Goal: Task Accomplishment & Management: Complete application form

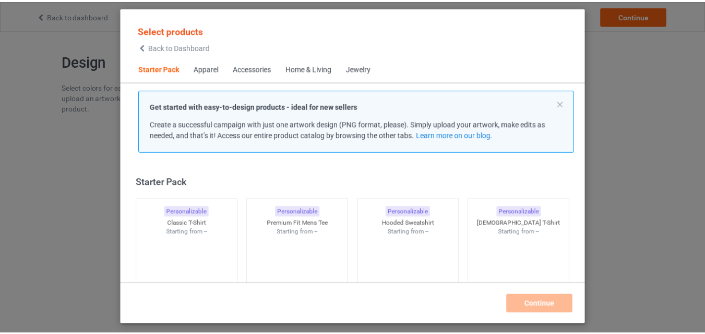
scroll to position [14, 0]
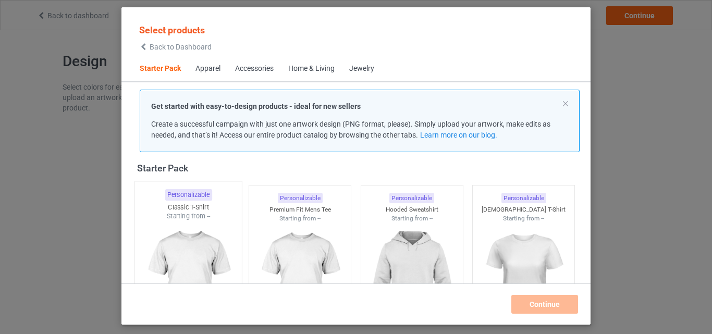
click at [198, 232] on div at bounding box center [188, 282] width 107 height 123
click at [286, 232] on img at bounding box center [300, 282] width 98 height 123
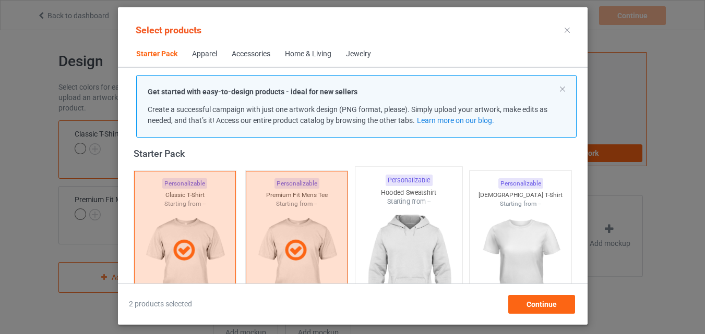
click at [393, 234] on img at bounding box center [408, 268] width 98 height 123
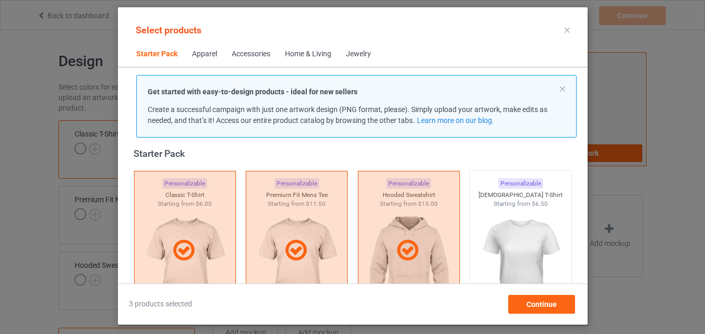
scroll to position [170, 0]
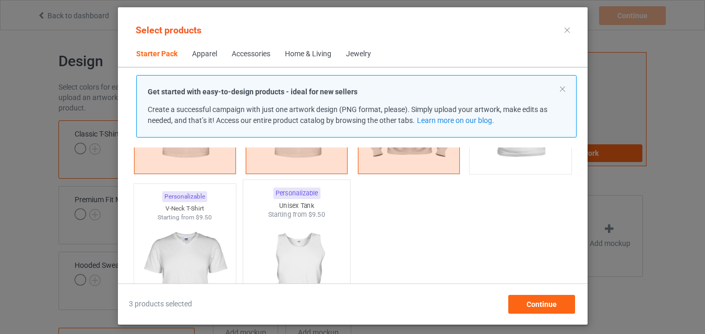
click at [173, 232] on img at bounding box center [184, 280] width 93 height 117
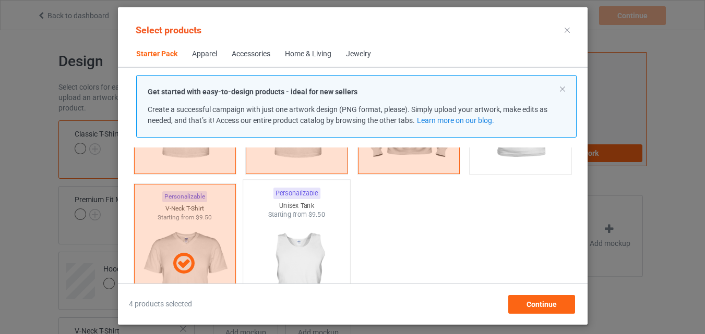
click at [261, 232] on img at bounding box center [296, 281] width 98 height 123
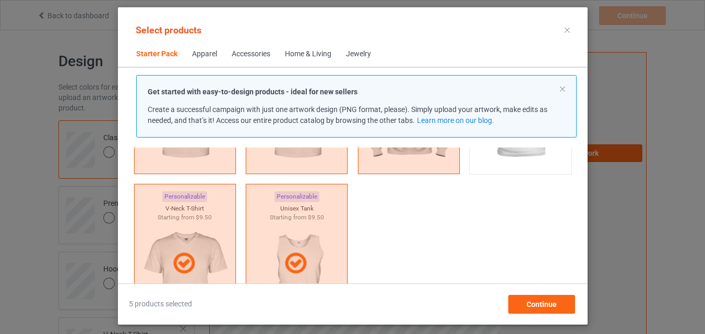
scroll to position [326, 0]
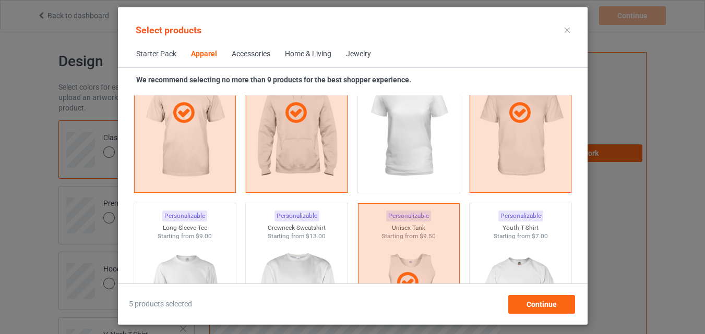
scroll to position [744, 0]
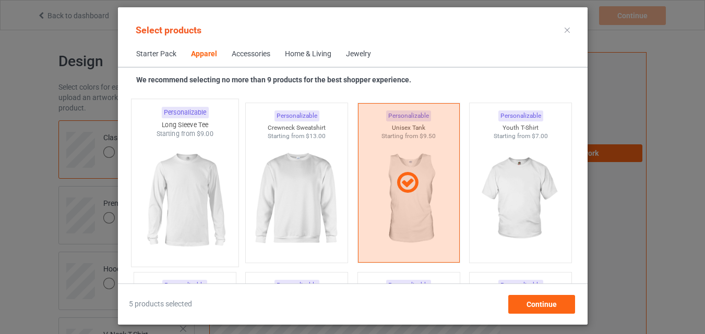
click at [190, 197] on img at bounding box center [185, 200] width 98 height 123
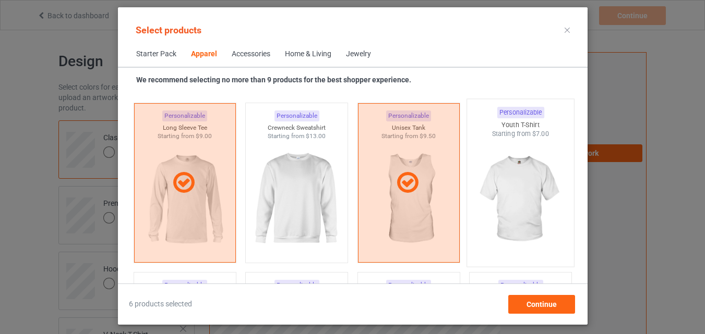
click at [517, 195] on img at bounding box center [520, 200] width 98 height 123
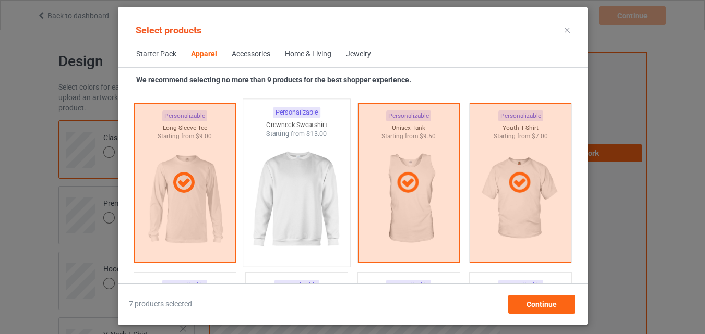
click at [318, 199] on img at bounding box center [296, 200] width 98 height 123
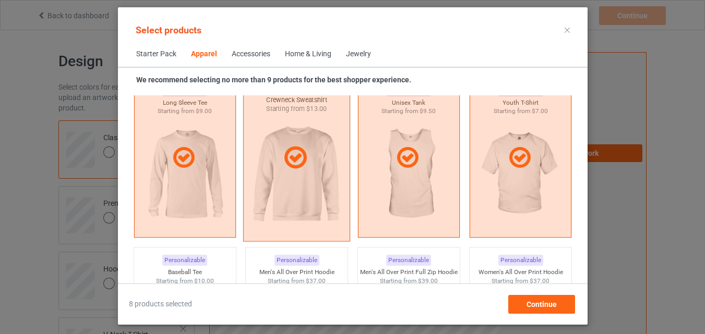
scroll to position [1005, 0]
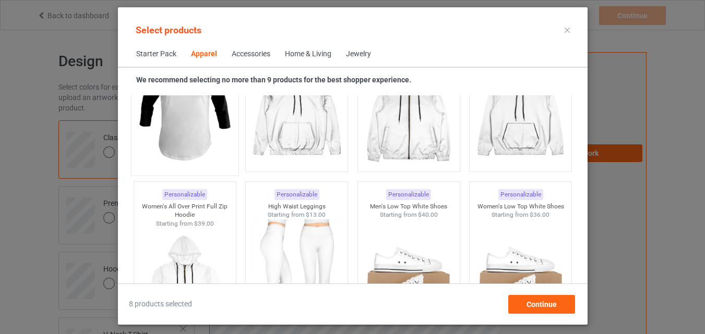
click at [211, 157] on img at bounding box center [185, 108] width 98 height 123
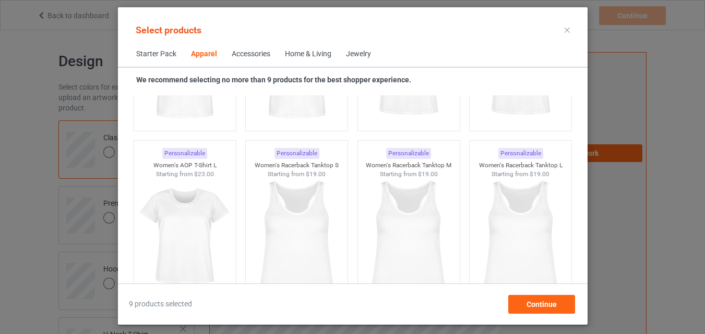
scroll to position [1943, 0]
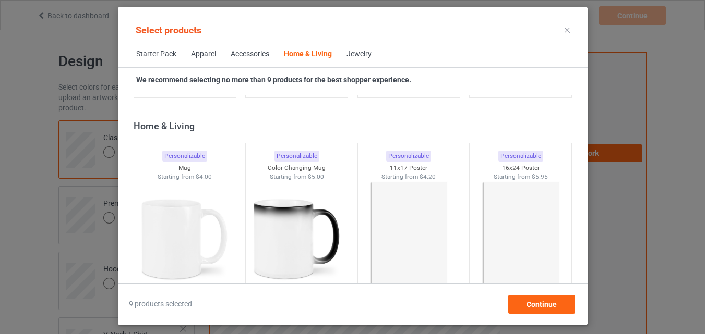
scroll to position [4707, 0]
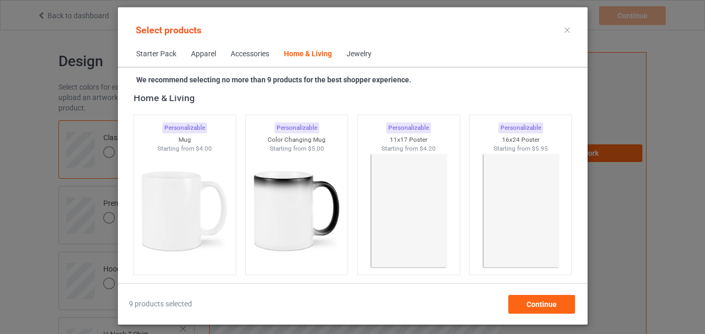
click at [197, 221] on img at bounding box center [184, 211] width 93 height 117
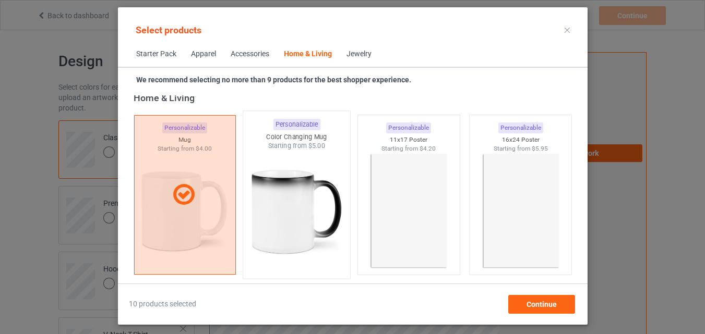
click at [291, 215] on img at bounding box center [296, 212] width 98 height 123
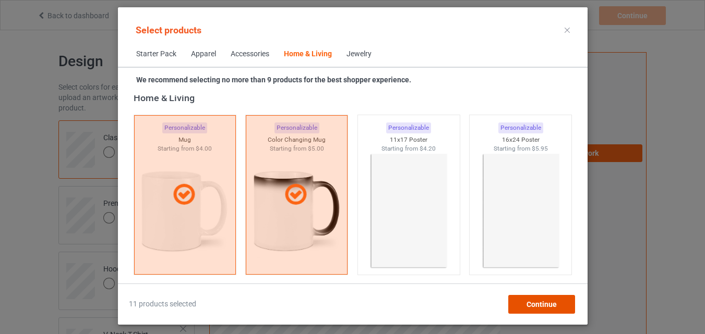
click at [537, 309] on div "Continue" at bounding box center [540, 304] width 67 height 19
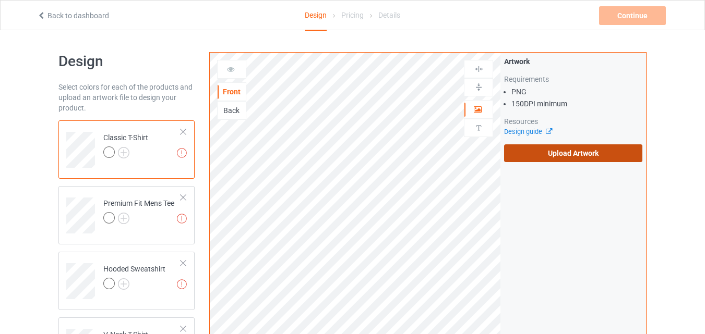
click at [559, 155] on label "Upload Artwork" at bounding box center [573, 153] width 138 height 18
click at [0, 0] on input "Upload Artwork" at bounding box center [0, 0] width 0 height 0
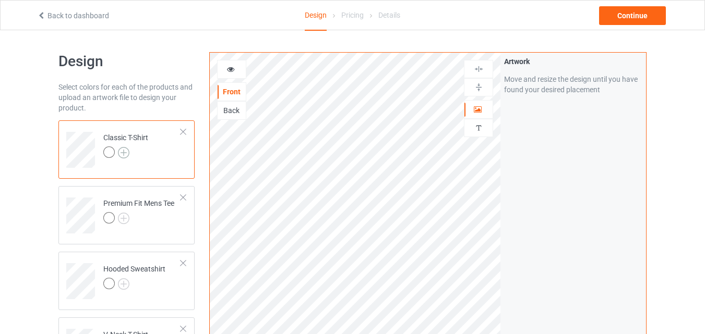
click at [120, 151] on img at bounding box center [123, 152] width 11 height 11
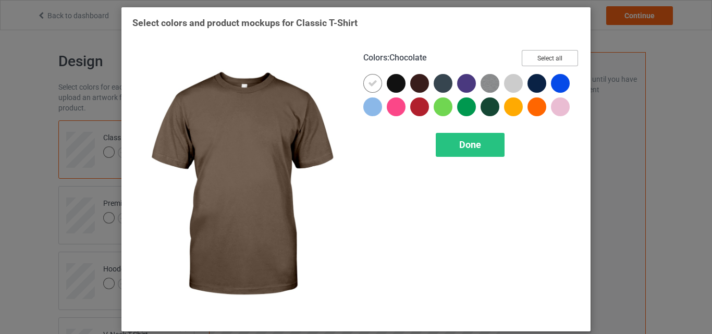
click at [573, 58] on button "Select all" at bounding box center [550, 58] width 56 height 16
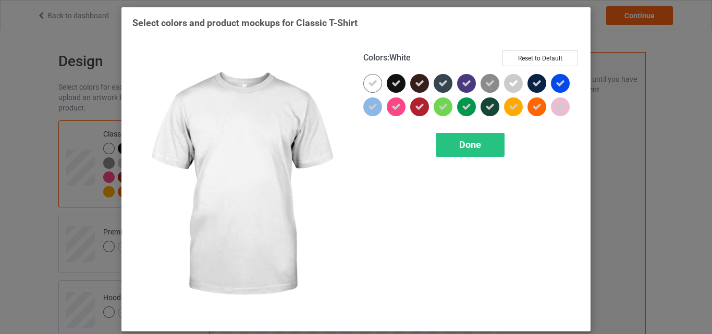
click at [368, 85] on icon at bounding box center [372, 83] width 9 height 9
click at [367, 85] on div at bounding box center [373, 83] width 19 height 19
click at [459, 143] on span "Done" at bounding box center [470, 144] width 22 height 11
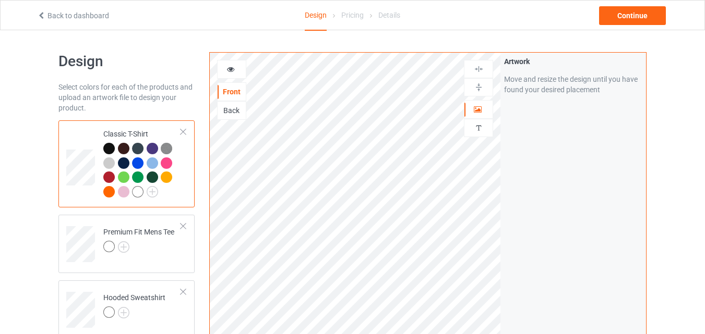
click at [229, 75] on div at bounding box center [231, 69] width 29 height 19
click at [233, 71] on icon at bounding box center [230, 67] width 9 height 7
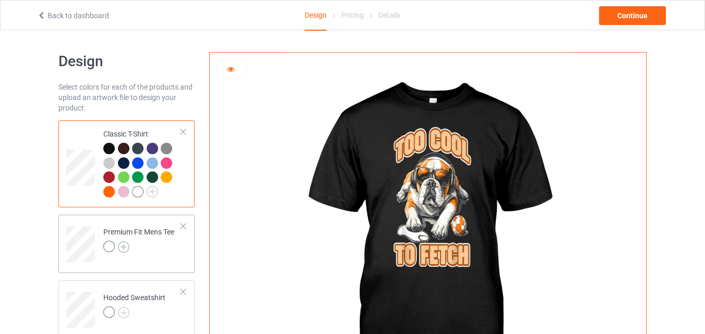
click at [125, 245] on img at bounding box center [123, 246] width 11 height 11
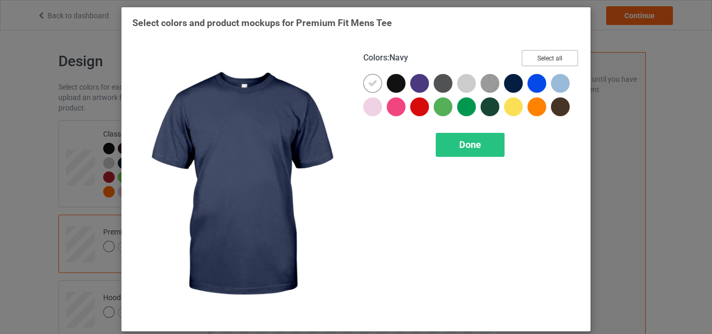
click at [551, 59] on button "Select all" at bounding box center [550, 58] width 56 height 16
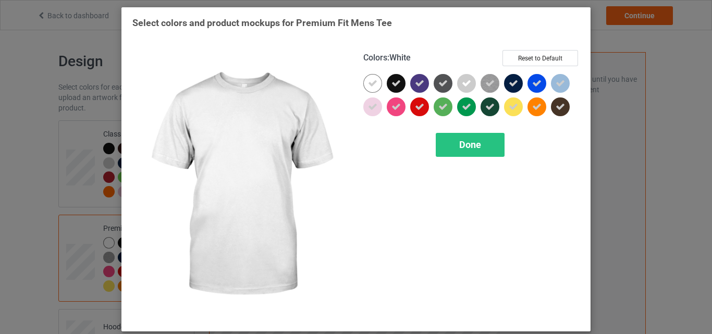
click at [373, 80] on icon at bounding box center [372, 83] width 9 height 9
click at [373, 80] on div at bounding box center [373, 83] width 19 height 19
click at [443, 146] on div "Done" at bounding box center [470, 145] width 69 height 24
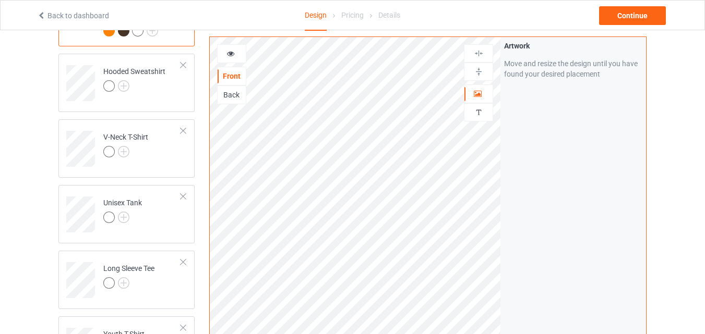
scroll to position [261, 0]
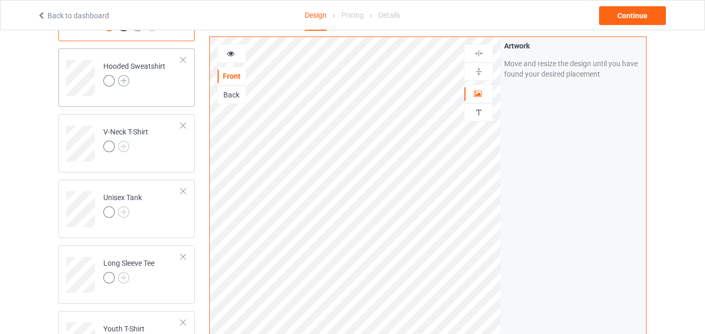
click at [126, 79] on img at bounding box center [123, 80] width 11 height 11
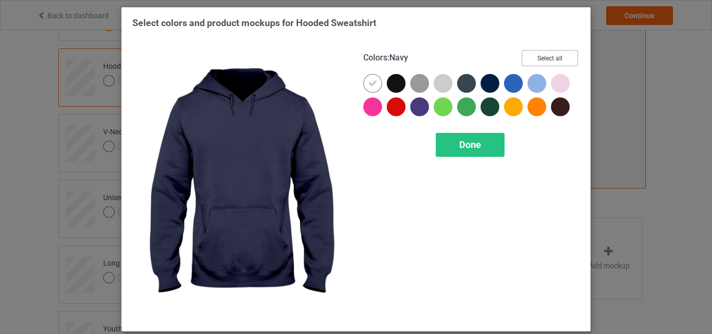
click at [540, 55] on button "Select all" at bounding box center [550, 58] width 56 height 16
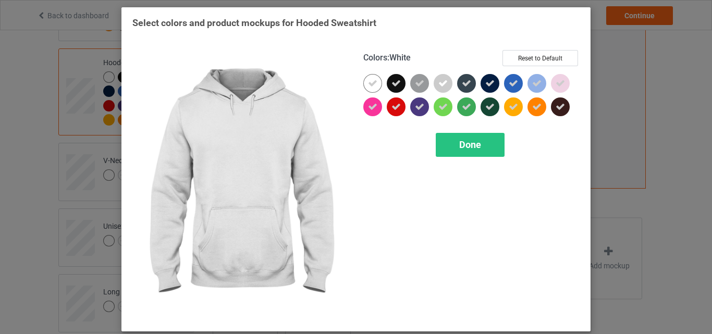
click at [364, 84] on div at bounding box center [373, 83] width 19 height 19
click at [473, 142] on span "Done" at bounding box center [470, 144] width 22 height 11
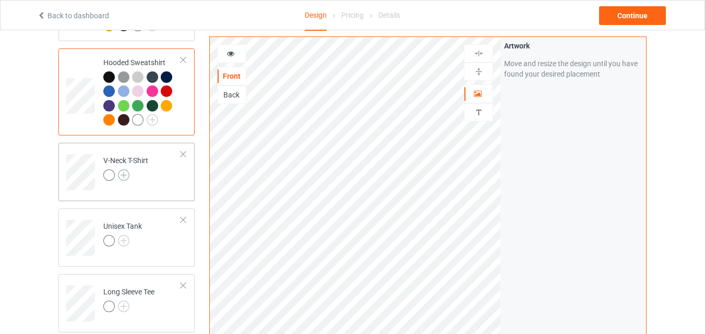
click at [119, 176] on img at bounding box center [123, 175] width 11 height 11
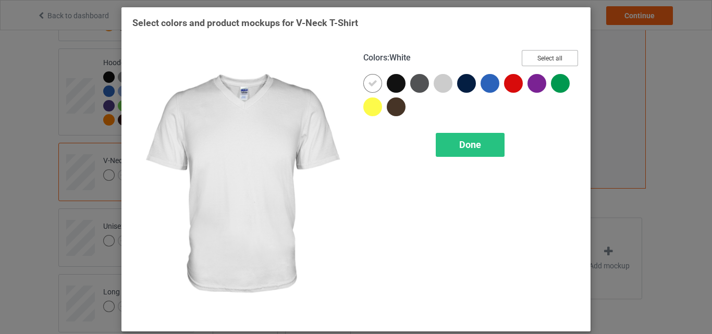
click at [534, 56] on button "Select all" at bounding box center [550, 58] width 56 height 16
click at [368, 80] on icon at bounding box center [372, 83] width 9 height 9
click at [367, 80] on div at bounding box center [373, 83] width 19 height 19
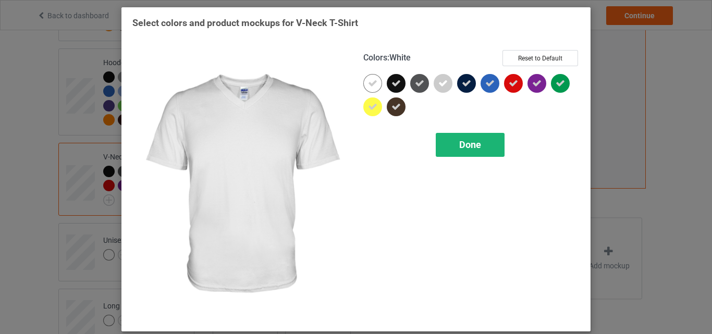
click at [469, 148] on span "Done" at bounding box center [470, 144] width 22 height 11
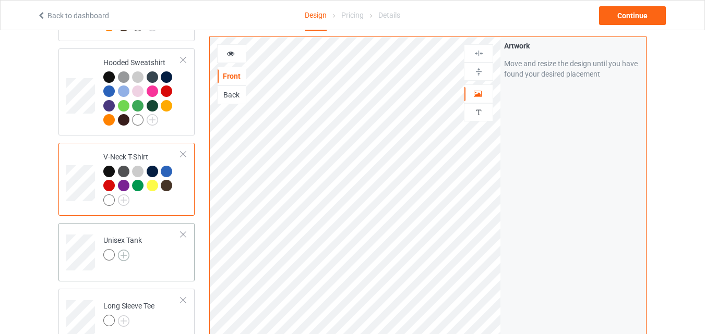
click at [125, 256] on img at bounding box center [123, 255] width 11 height 11
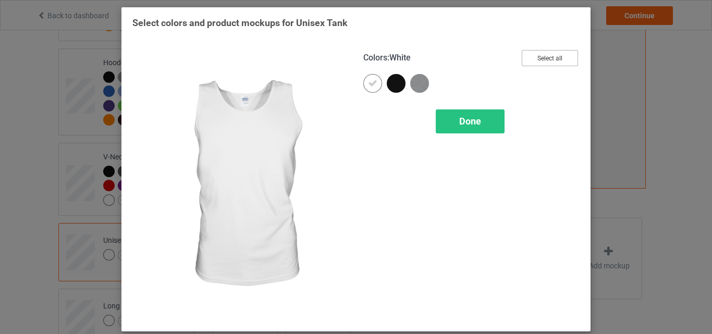
click at [531, 51] on button "Select all" at bounding box center [550, 58] width 56 height 16
click at [373, 87] on icon at bounding box center [372, 83] width 9 height 9
click at [373, 87] on div at bounding box center [373, 83] width 19 height 19
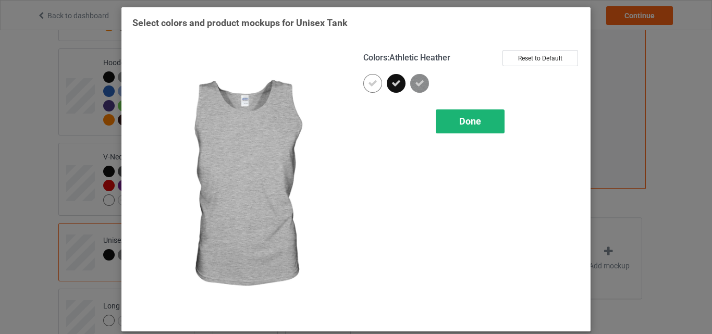
click at [450, 132] on div "Done" at bounding box center [470, 122] width 69 height 24
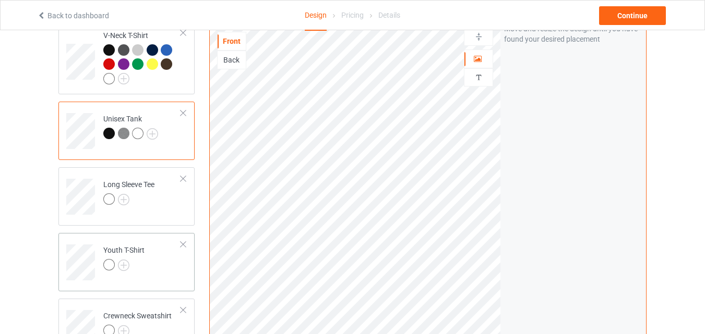
scroll to position [417, 0]
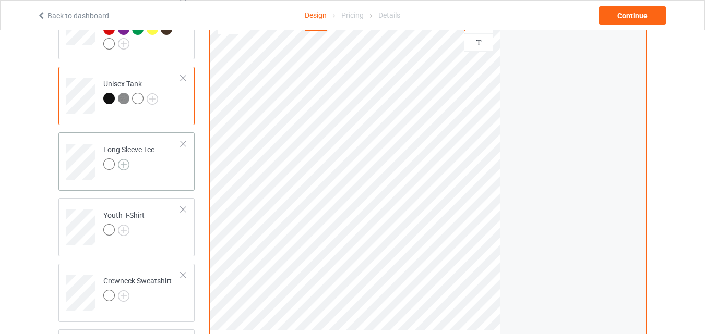
click at [127, 170] on img at bounding box center [123, 164] width 11 height 11
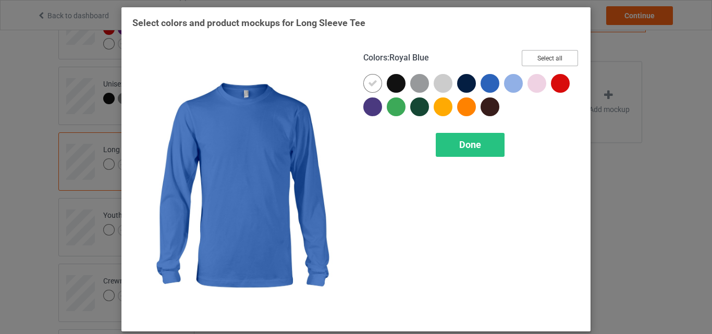
click at [559, 62] on button "Select all" at bounding box center [550, 58] width 56 height 16
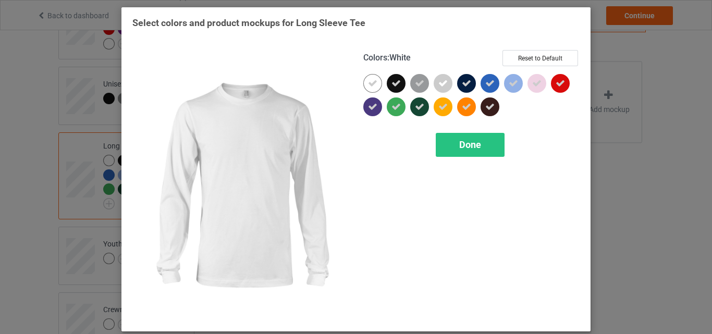
click at [374, 84] on div at bounding box center [373, 83] width 19 height 19
click at [446, 138] on div "Done" at bounding box center [470, 145] width 69 height 24
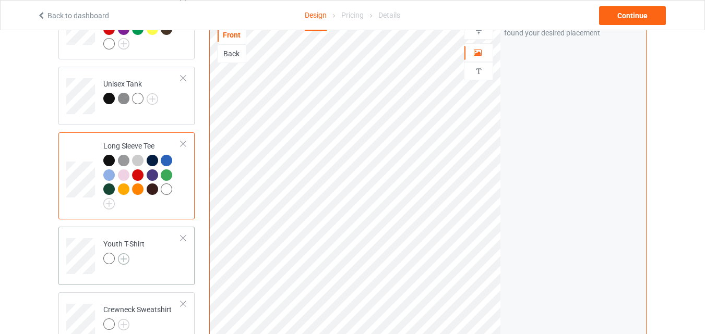
click at [124, 264] on img at bounding box center [123, 258] width 11 height 11
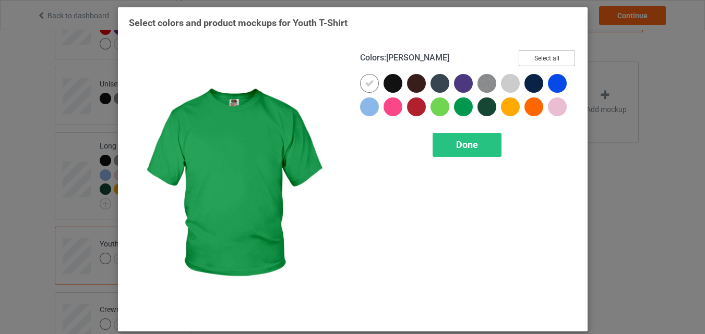
click at [535, 55] on button "Select all" at bounding box center [546, 58] width 56 height 16
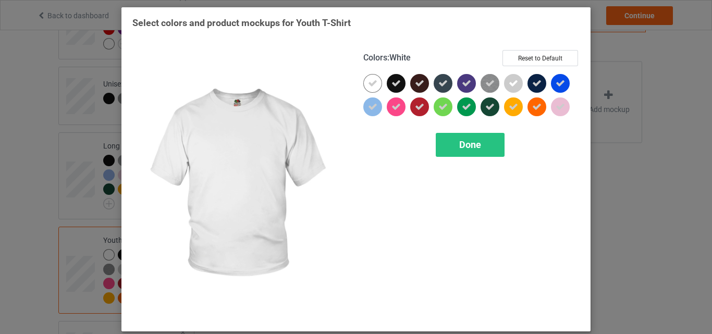
click at [364, 83] on div at bounding box center [373, 83] width 19 height 19
click at [459, 151] on div "Done" at bounding box center [470, 145] width 69 height 24
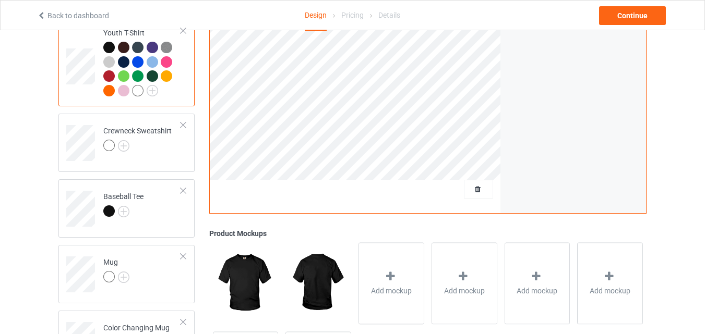
scroll to position [626, 0]
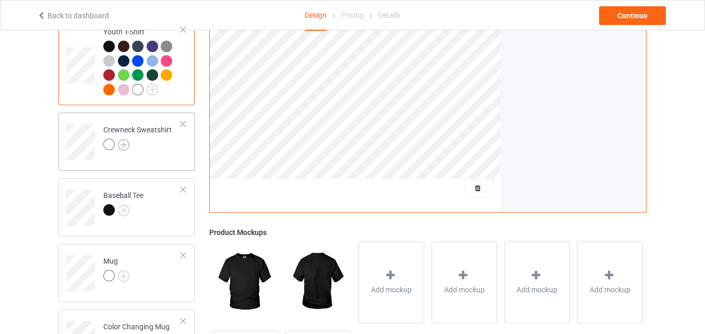
click at [124, 150] on img at bounding box center [123, 144] width 11 height 11
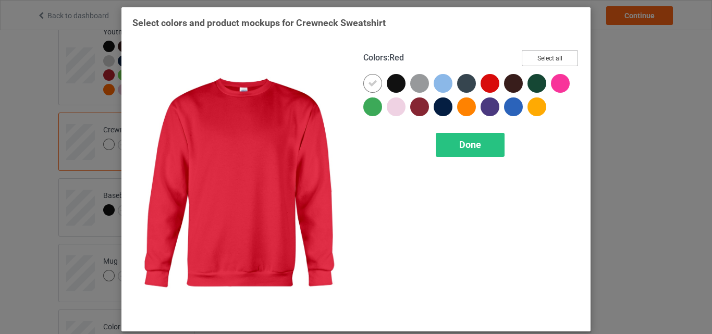
click at [548, 52] on button "Select all" at bounding box center [550, 58] width 56 height 16
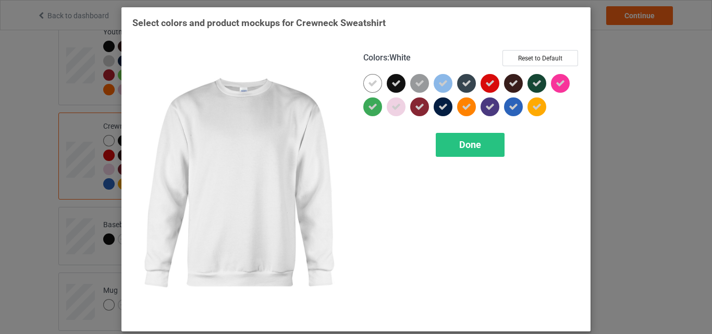
click at [376, 82] on div at bounding box center [373, 83] width 19 height 19
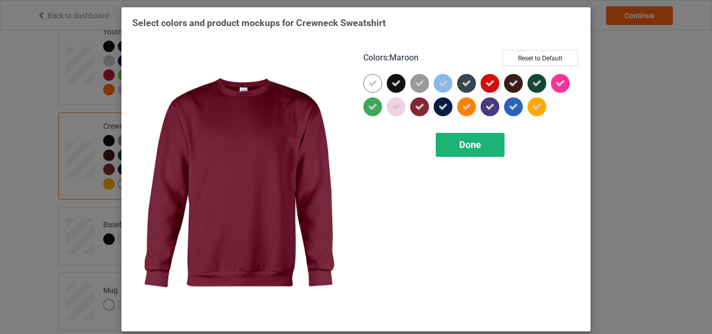
click at [459, 143] on span "Done" at bounding box center [470, 144] width 22 height 11
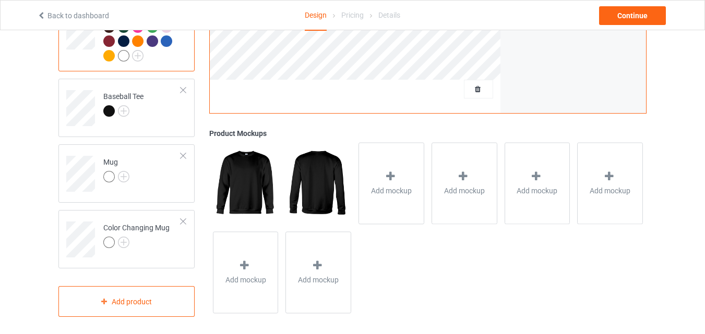
scroll to position [763, 0]
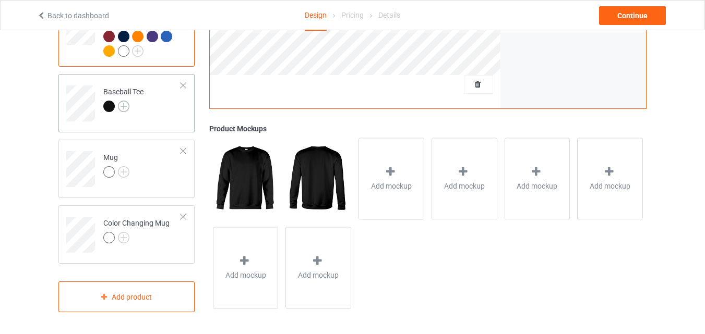
click at [124, 106] on img at bounding box center [123, 106] width 11 height 11
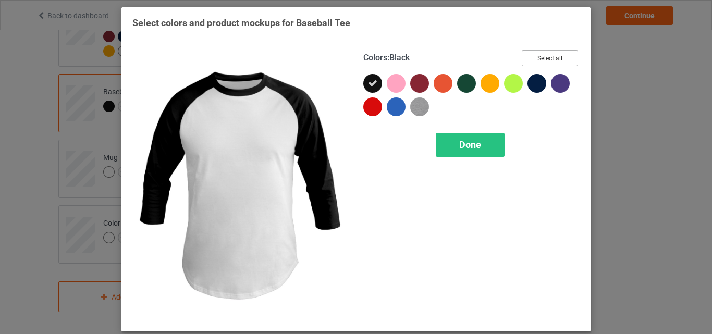
click at [544, 56] on button "Select all" at bounding box center [550, 58] width 56 height 16
click at [451, 144] on div "Done" at bounding box center [470, 145] width 69 height 24
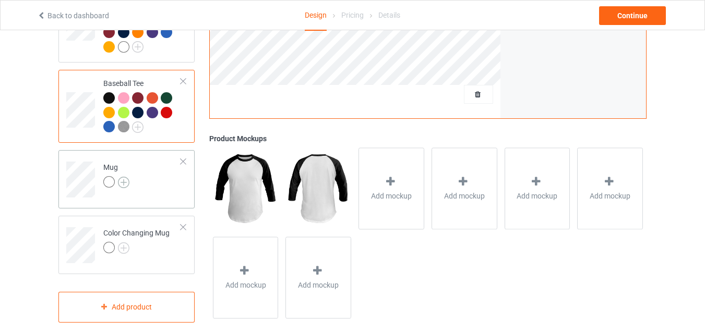
click at [122, 183] on img at bounding box center [123, 182] width 11 height 11
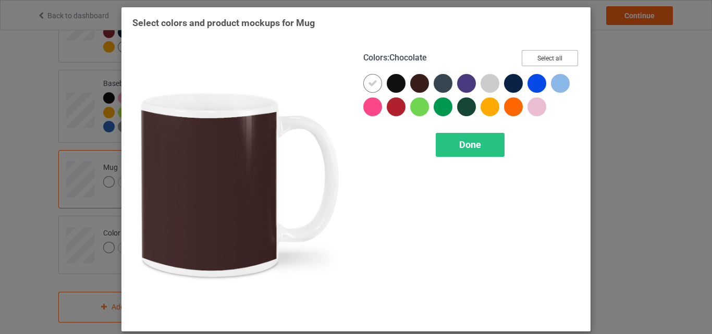
click at [539, 54] on button "Select all" at bounding box center [550, 58] width 56 height 16
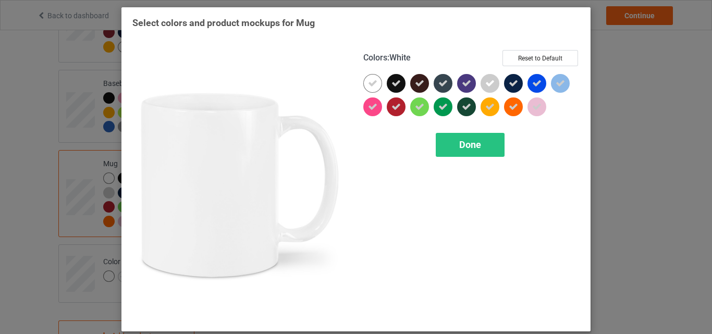
click at [368, 79] on icon at bounding box center [372, 83] width 9 height 9
click at [365, 79] on div at bounding box center [373, 83] width 19 height 19
click at [449, 146] on div "Done" at bounding box center [470, 145] width 69 height 24
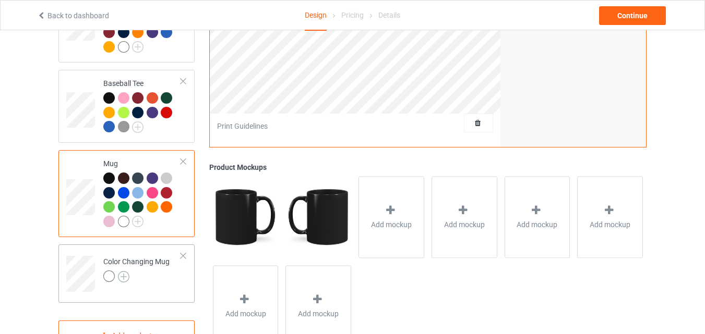
click at [123, 281] on img at bounding box center [123, 276] width 11 height 11
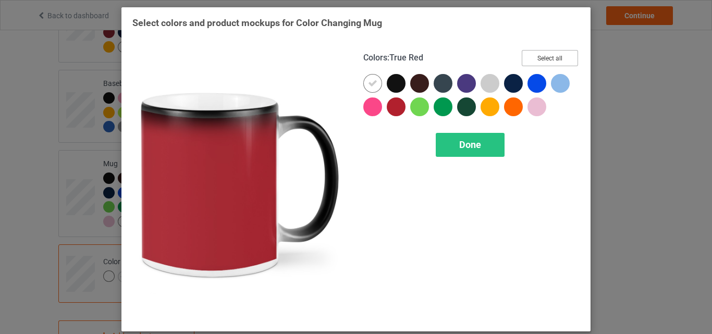
click at [536, 57] on button "Select all" at bounding box center [550, 58] width 56 height 16
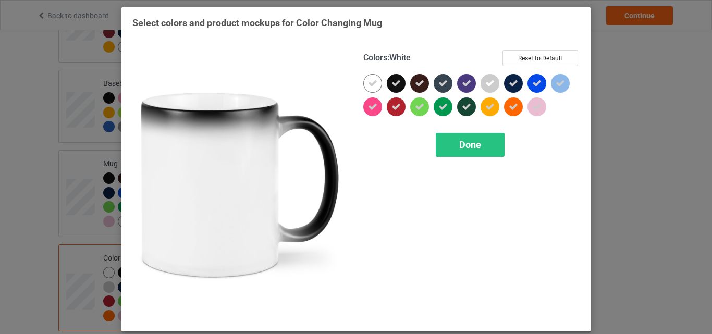
click at [367, 78] on div at bounding box center [373, 83] width 19 height 19
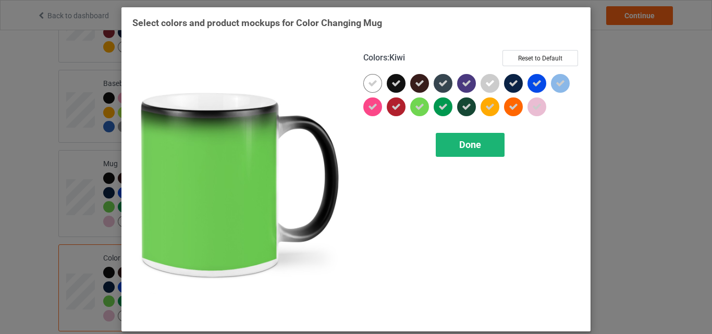
click at [466, 141] on span "Done" at bounding box center [470, 144] width 22 height 11
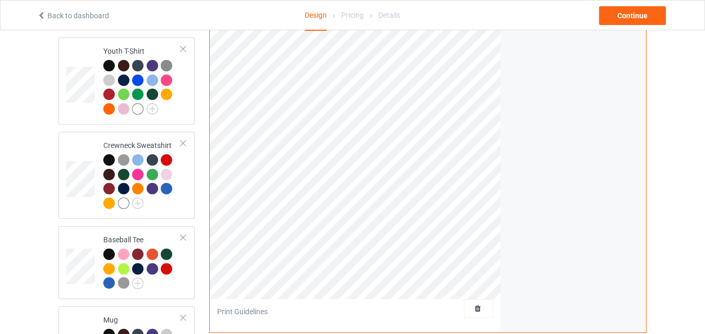
scroll to position [502, 0]
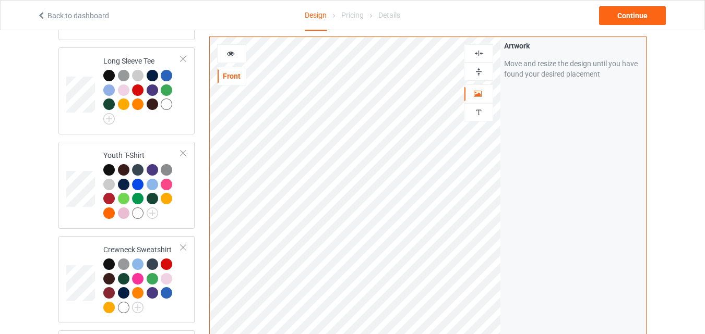
click at [470, 71] on div at bounding box center [478, 72] width 28 height 10
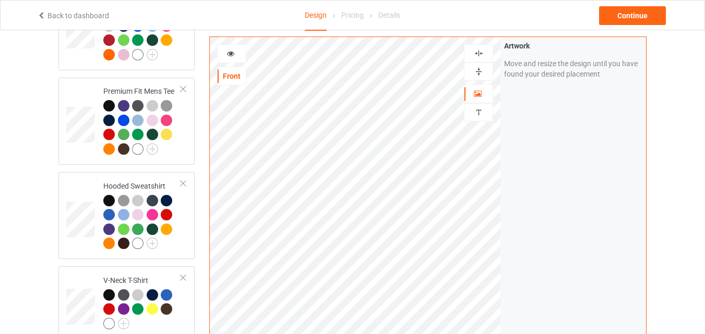
scroll to position [0, 0]
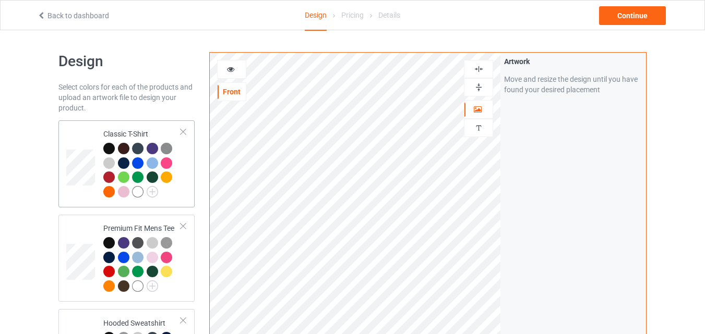
click at [84, 140] on td at bounding box center [81, 164] width 31 height 79
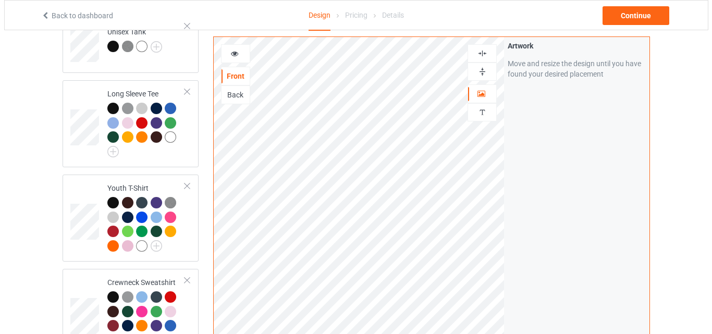
scroll to position [730, 0]
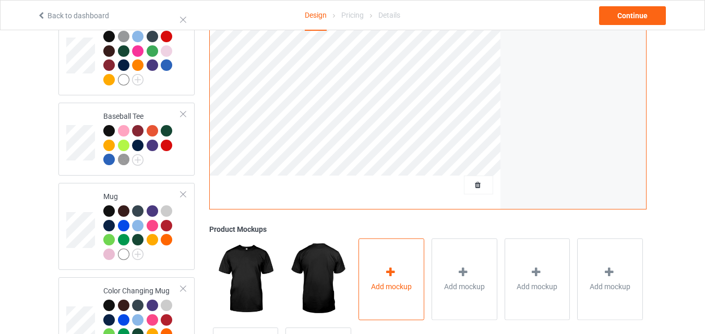
click at [393, 276] on icon at bounding box center [390, 272] width 13 height 11
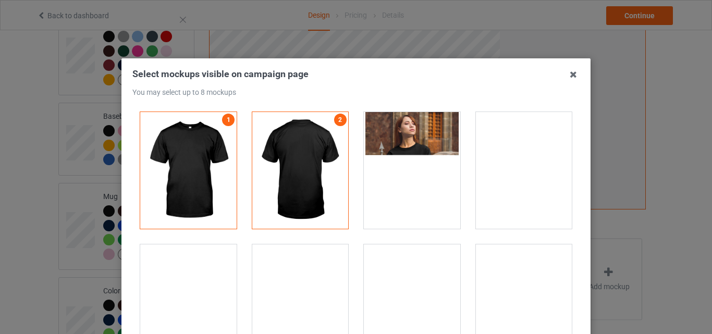
scroll to position [156, 0]
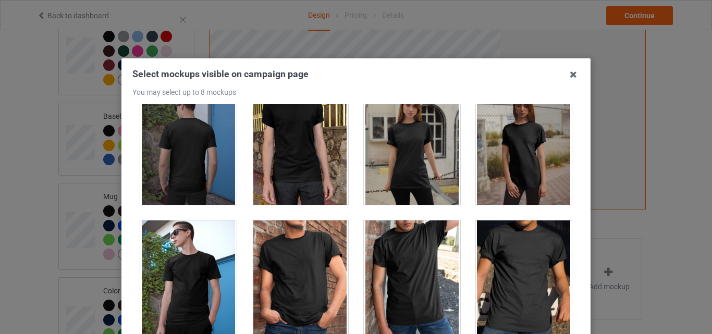
click at [297, 271] on div at bounding box center [300, 279] width 96 height 117
click at [395, 269] on div at bounding box center [412, 279] width 96 height 117
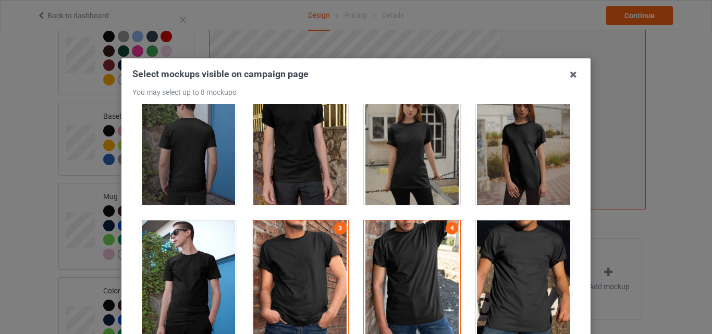
click at [498, 245] on div at bounding box center [524, 279] width 96 height 117
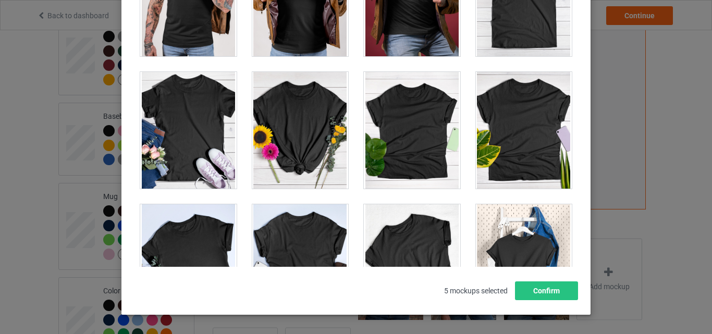
scroll to position [14511, 0]
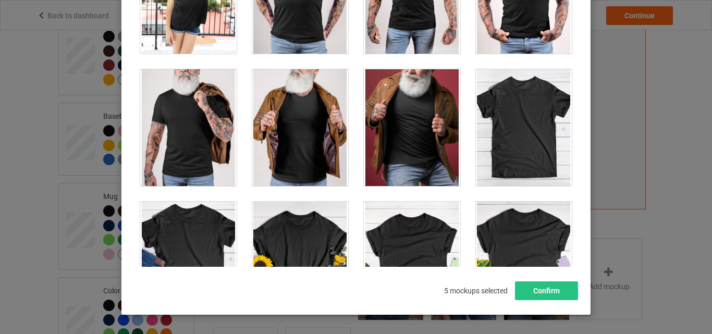
click at [527, 150] on div at bounding box center [524, 127] width 96 height 117
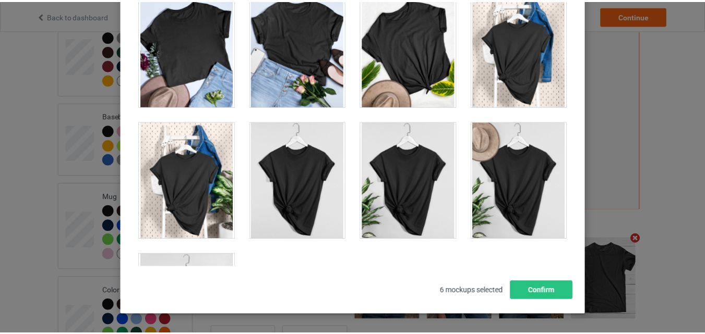
scroll to position [14928, 0]
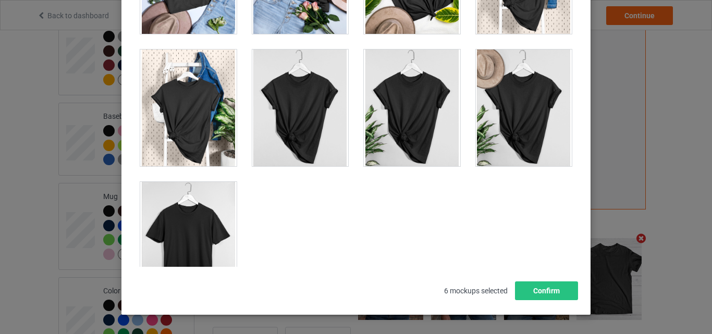
click at [191, 238] on div at bounding box center [188, 240] width 96 height 117
click at [559, 288] on button "Confirm" at bounding box center [546, 291] width 63 height 19
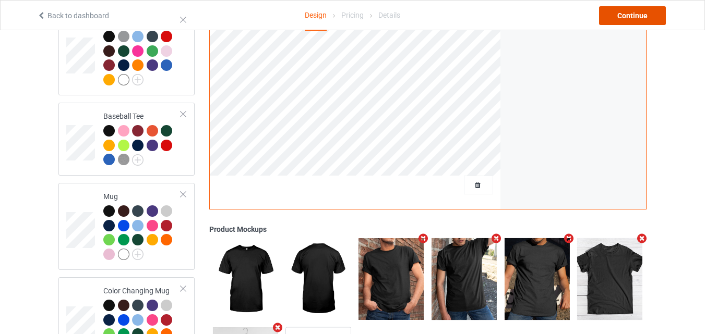
click at [632, 22] on div "Continue" at bounding box center [632, 15] width 67 height 19
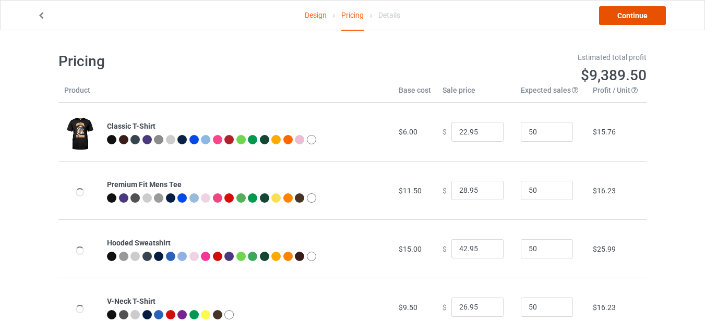
click at [620, 16] on link "Continue" at bounding box center [632, 15] width 67 height 19
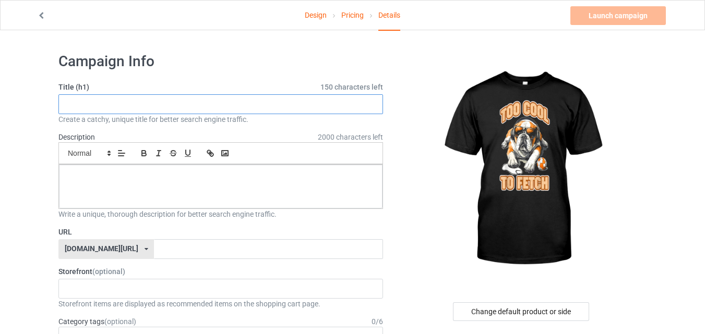
click at [178, 109] on input "text" at bounding box center [220, 104] width 324 height 20
paste input "TOO COOL TO FETCH"
type input "TOO COOL TO FETCH"
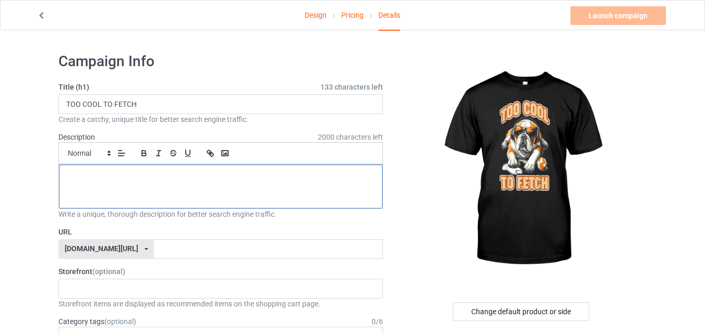
click at [141, 180] on p at bounding box center [220, 177] width 307 height 10
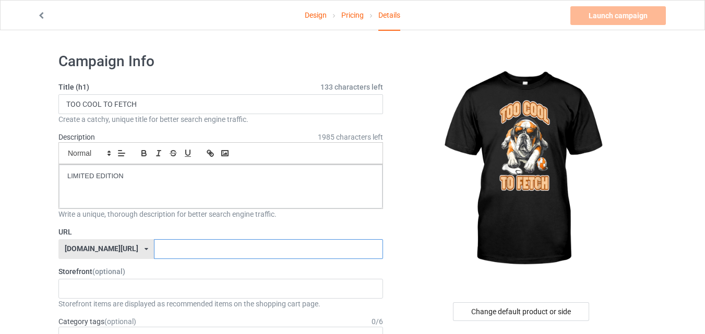
click at [175, 249] on input "text" at bounding box center [268, 249] width 228 height 20
type input "l"
type input "dogloverxx6"
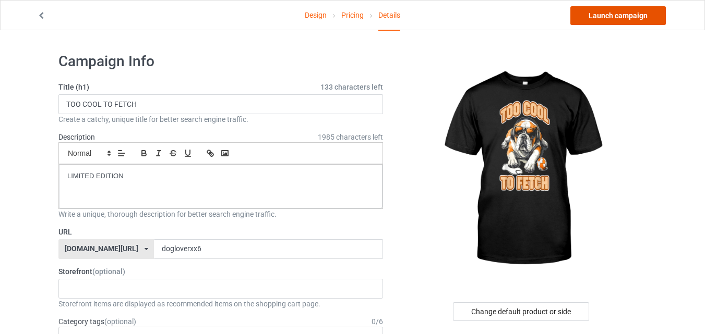
click at [606, 8] on link "Launch campaign" at bounding box center [617, 15] width 95 height 19
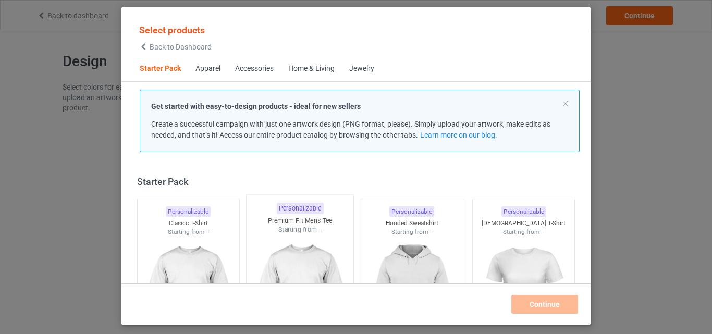
click at [200, 237] on img at bounding box center [188, 295] width 93 height 117
click at [316, 237] on img at bounding box center [299, 295] width 93 height 117
click at [396, 241] on img at bounding box center [412, 296] width 98 height 123
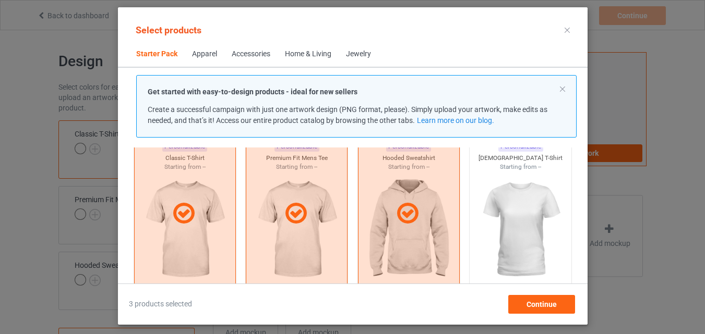
scroll to position [326, 0]
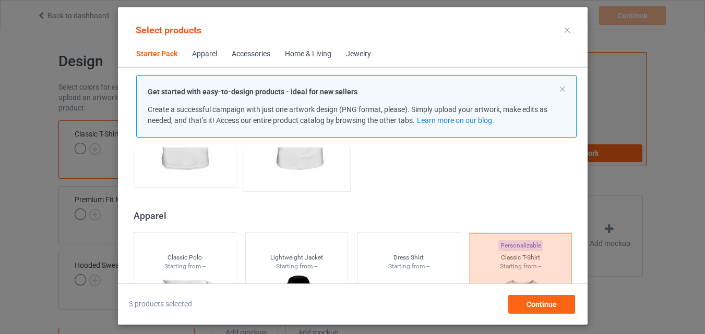
click at [198, 166] on img at bounding box center [184, 123] width 93 height 117
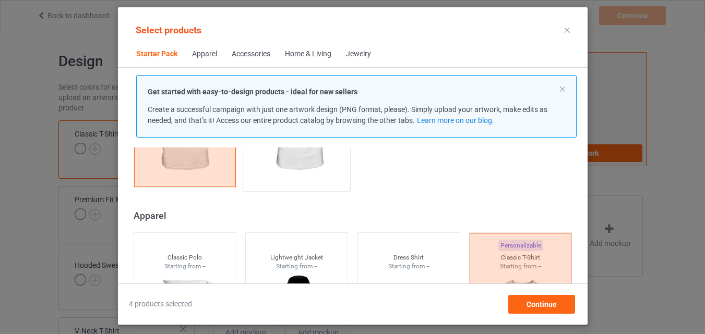
click at [291, 168] on img at bounding box center [296, 124] width 98 height 123
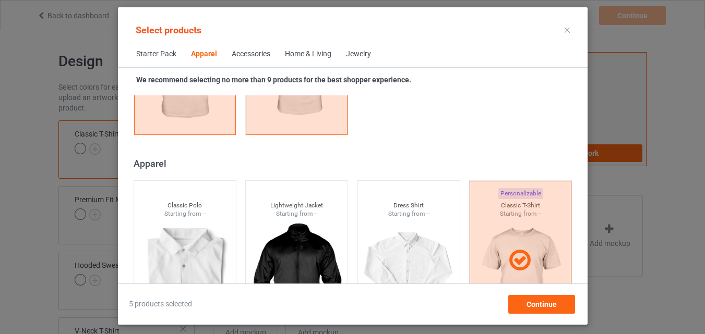
scroll to position [587, 0]
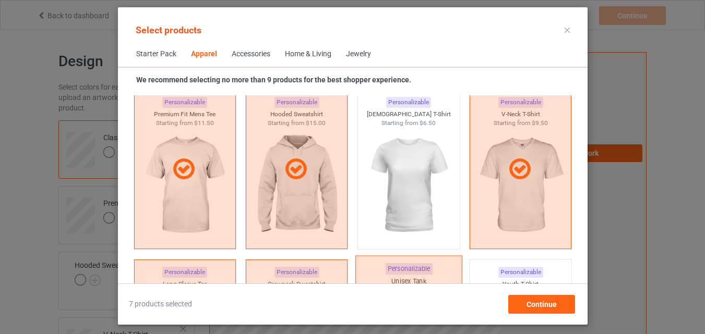
scroll to position [744, 0]
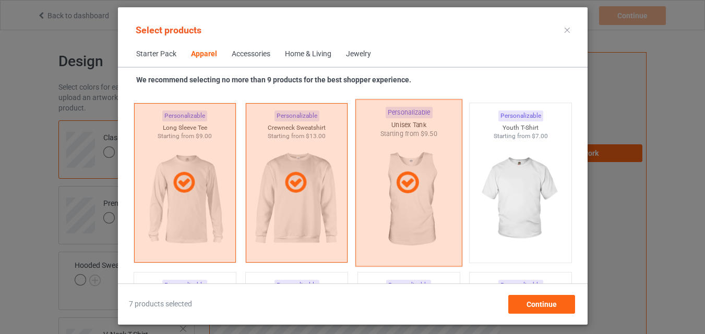
click at [510, 199] on img at bounding box center [520, 199] width 93 height 117
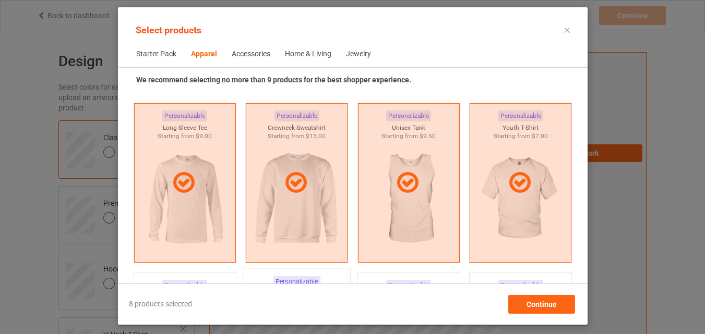
scroll to position [1005, 0]
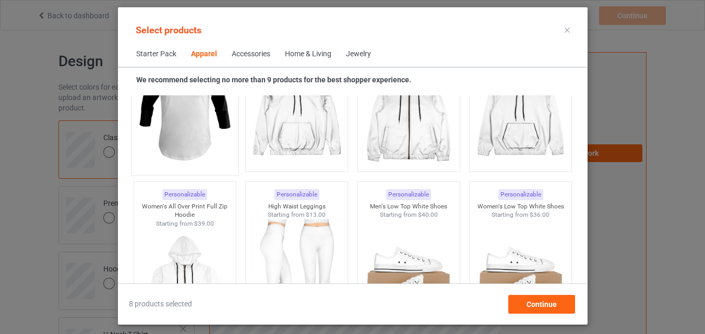
click at [203, 126] on img at bounding box center [185, 108] width 98 height 123
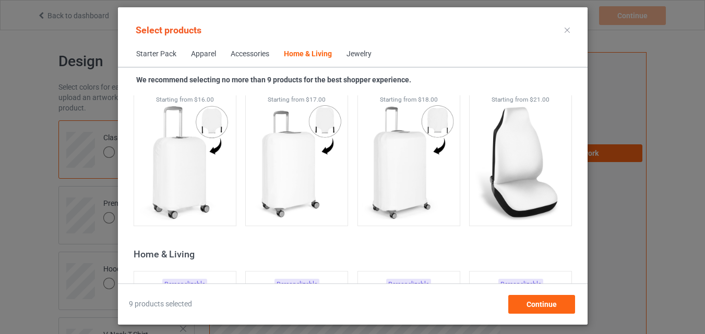
scroll to position [4812, 0]
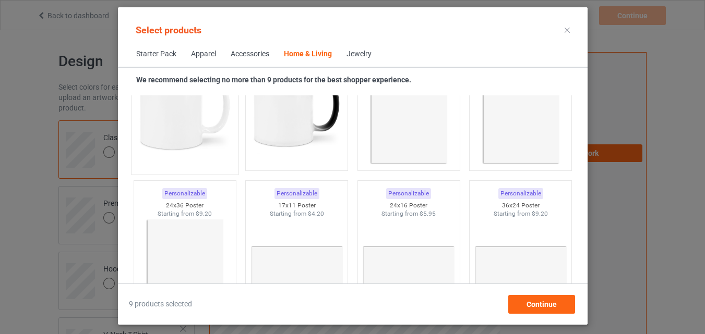
click at [177, 124] on img at bounding box center [185, 107] width 98 height 123
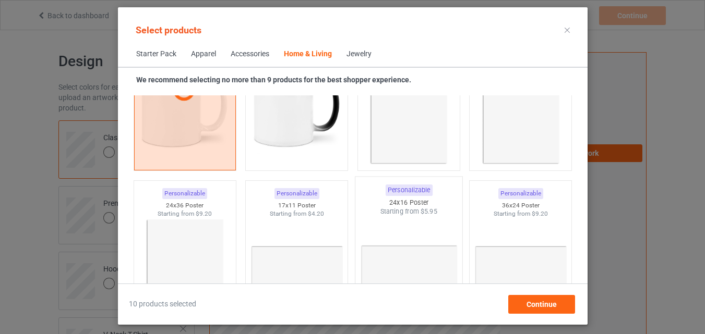
click at [276, 130] on img at bounding box center [296, 107] width 93 height 117
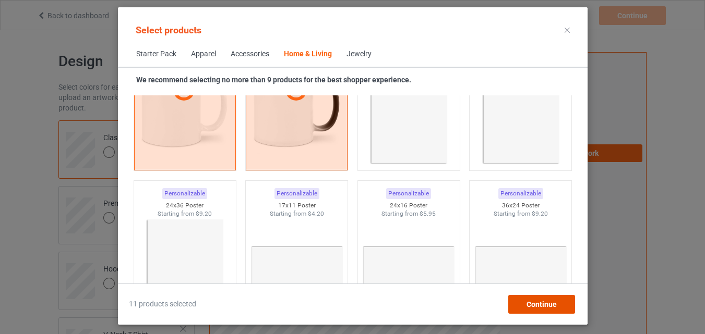
click at [521, 306] on div "Continue" at bounding box center [540, 304] width 67 height 19
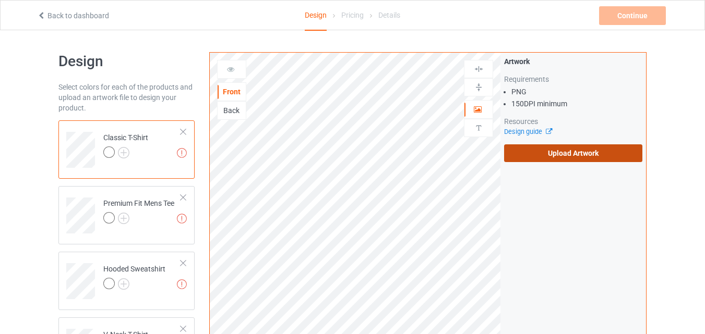
click at [531, 154] on label "Upload Artwork" at bounding box center [573, 153] width 138 height 18
click at [0, 0] on input "Upload Artwork" at bounding box center [0, 0] width 0 height 0
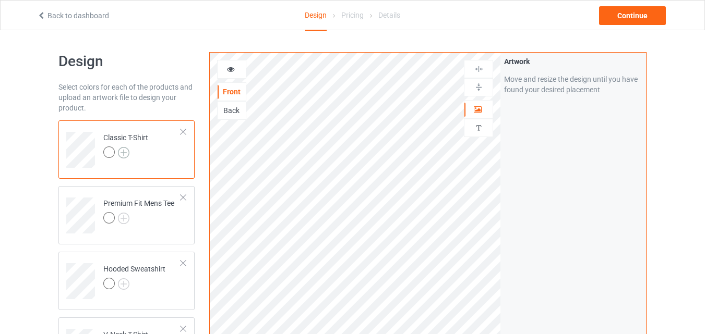
click at [127, 151] on img at bounding box center [123, 152] width 11 height 11
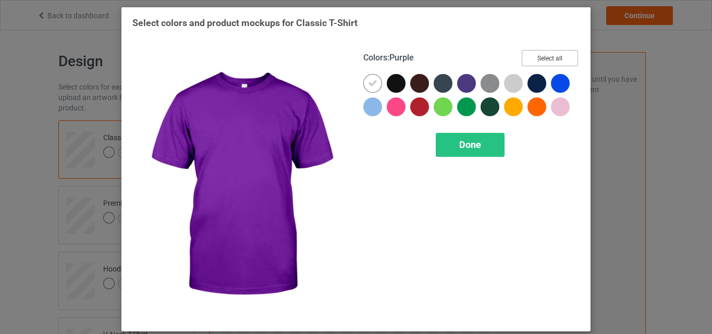
click at [523, 53] on button "Select all" at bounding box center [550, 58] width 56 height 16
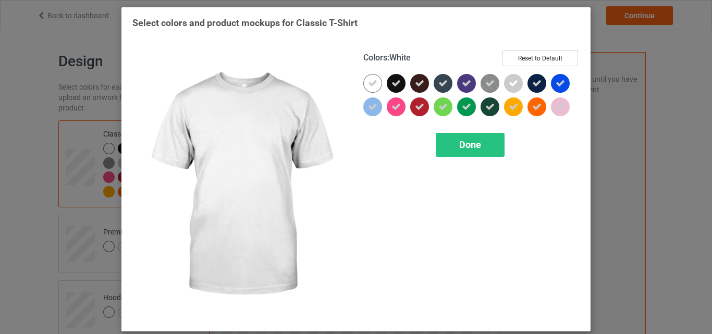
click at [374, 79] on div at bounding box center [373, 83] width 19 height 19
click at [469, 143] on span "Done" at bounding box center [470, 144] width 22 height 11
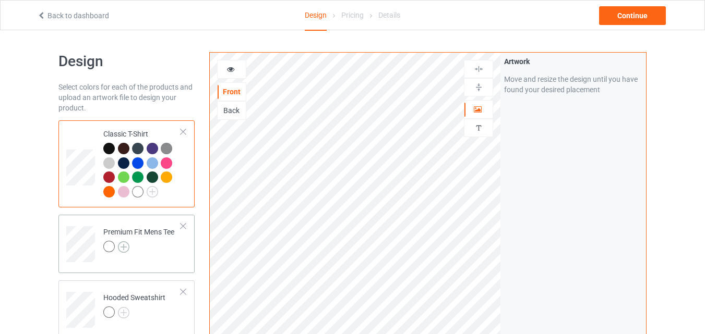
click at [125, 244] on img at bounding box center [123, 246] width 11 height 11
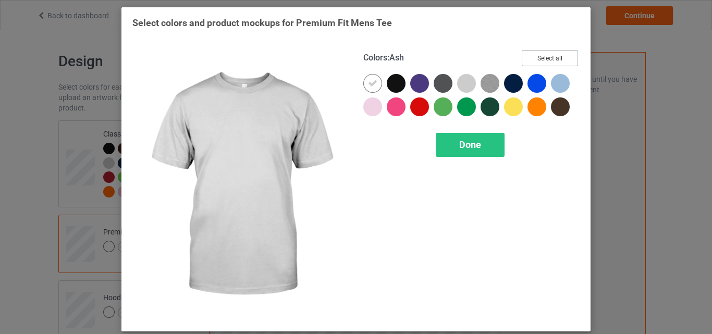
click at [525, 55] on button "Select all" at bounding box center [550, 58] width 56 height 16
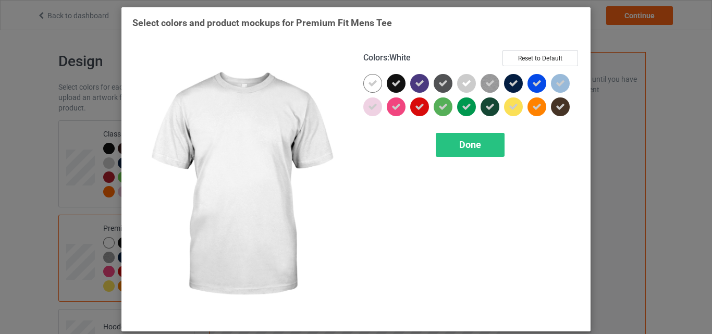
click at [376, 83] on div at bounding box center [373, 83] width 19 height 19
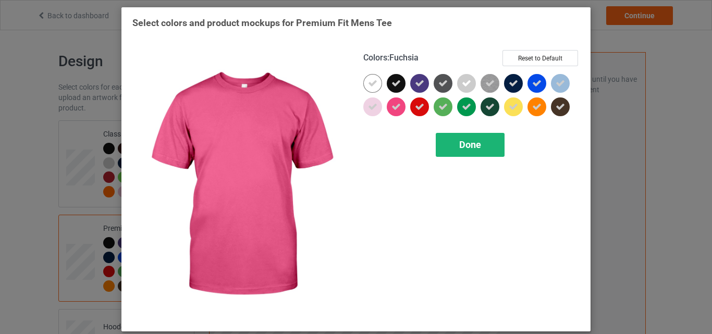
click at [459, 141] on span "Done" at bounding box center [470, 144] width 22 height 11
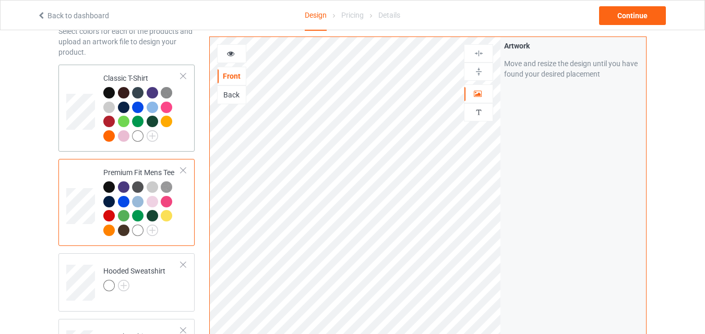
scroll to position [156, 0]
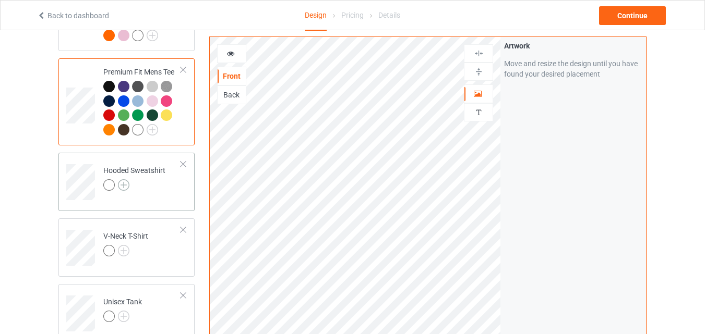
click at [126, 184] on img at bounding box center [123, 184] width 11 height 11
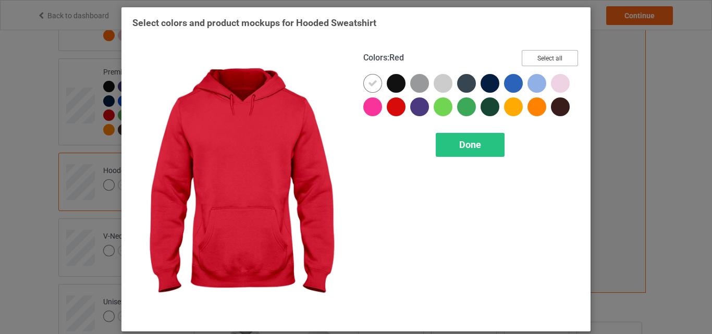
click at [533, 57] on button "Select all" at bounding box center [550, 58] width 56 height 16
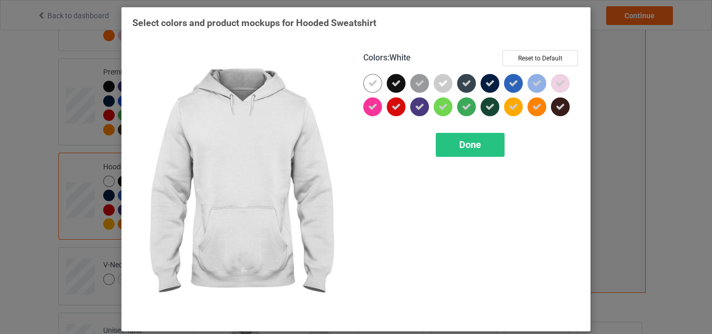
click at [376, 80] on div at bounding box center [373, 83] width 19 height 19
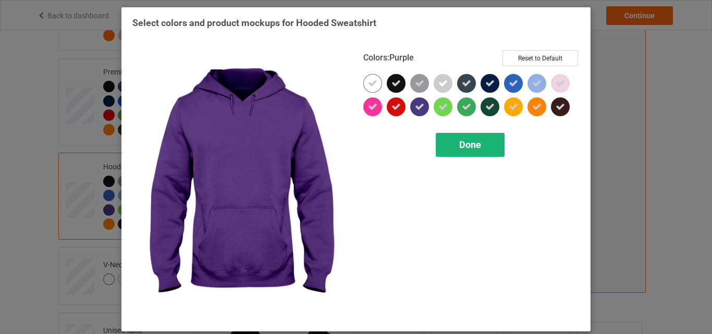
click at [448, 149] on div "Done" at bounding box center [470, 145] width 69 height 24
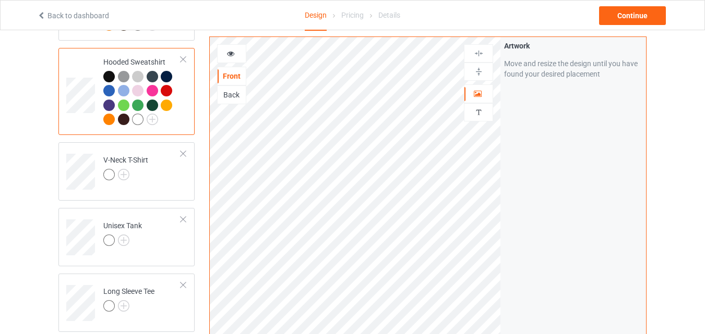
scroll to position [365, 0]
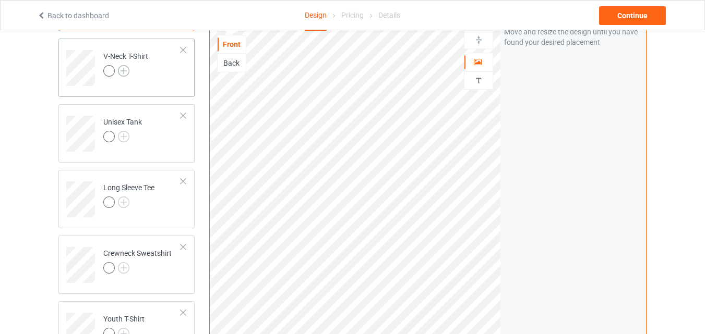
click at [126, 72] on img at bounding box center [123, 70] width 11 height 11
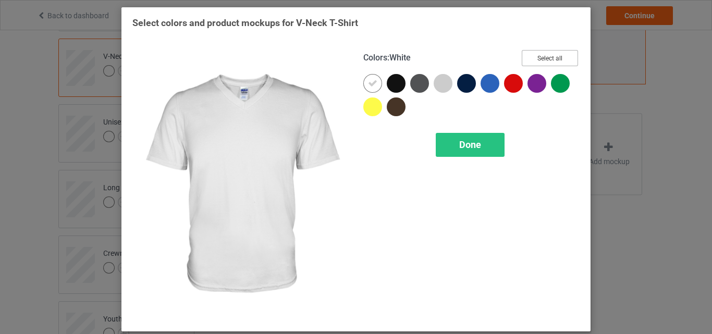
click at [538, 57] on button "Select all" at bounding box center [550, 58] width 56 height 16
click at [463, 143] on span "Done" at bounding box center [470, 144] width 22 height 11
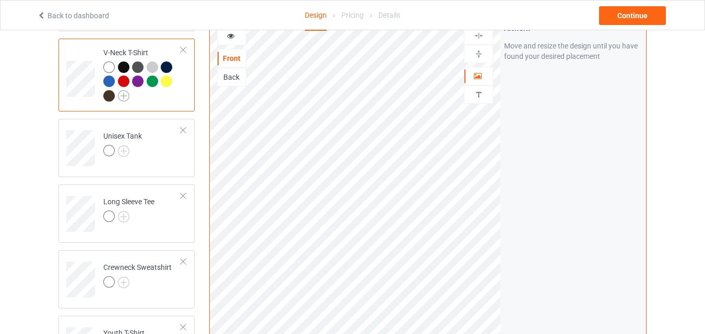
click at [125, 95] on img at bounding box center [123, 95] width 11 height 11
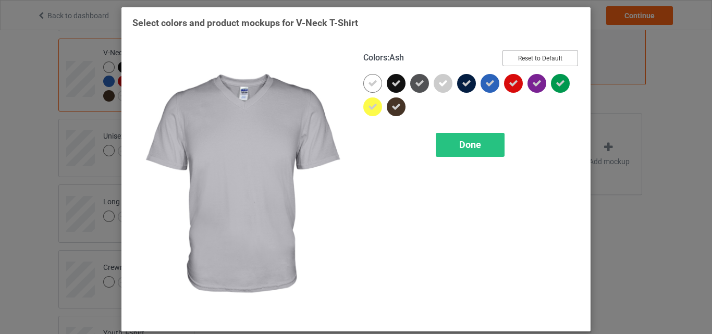
click at [529, 59] on button "Reset to Default" at bounding box center [541, 58] width 76 height 16
click at [529, 59] on button "Select all" at bounding box center [550, 58] width 56 height 16
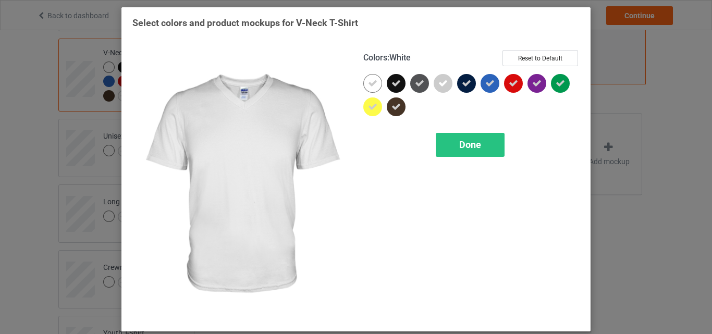
click at [365, 78] on div at bounding box center [373, 83] width 19 height 19
click at [472, 146] on span "Done" at bounding box center [470, 144] width 22 height 11
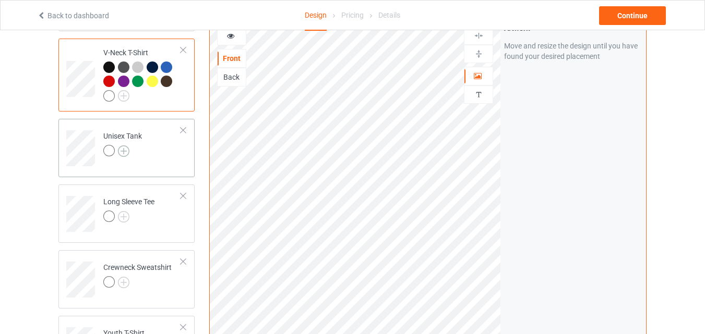
click at [125, 150] on img at bounding box center [123, 151] width 11 height 11
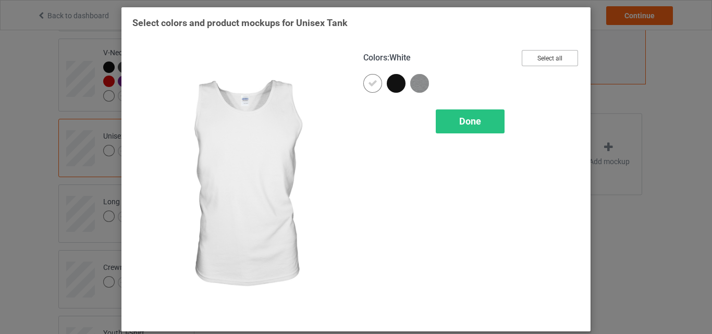
click at [529, 58] on button "Select all" at bounding box center [550, 58] width 56 height 16
click at [371, 82] on icon at bounding box center [372, 83] width 9 height 9
click at [371, 82] on div at bounding box center [373, 83] width 19 height 19
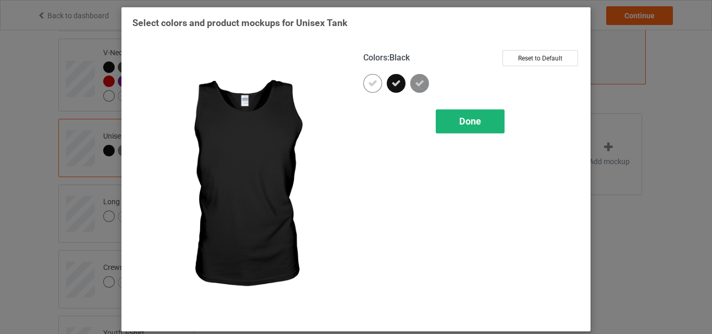
click at [448, 116] on div "Done" at bounding box center [470, 122] width 69 height 24
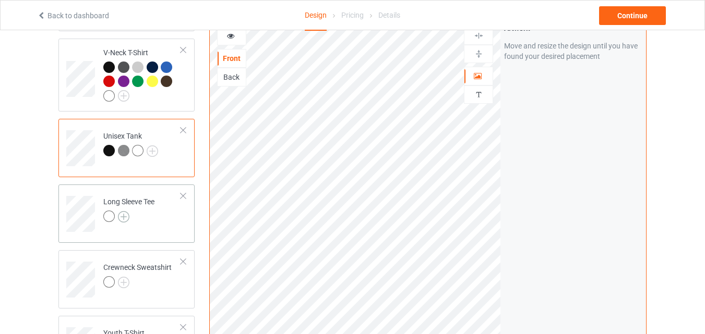
click at [124, 219] on img at bounding box center [123, 216] width 11 height 11
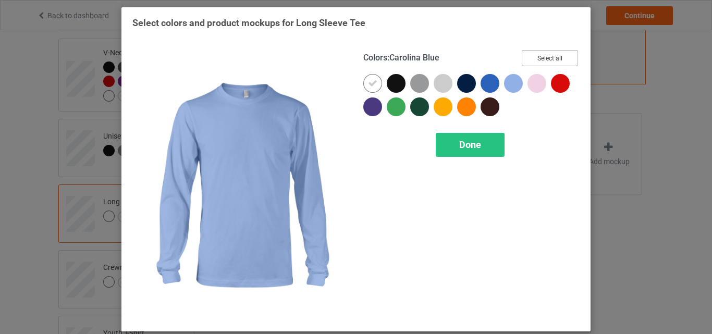
click at [524, 62] on button "Select all" at bounding box center [550, 58] width 56 height 16
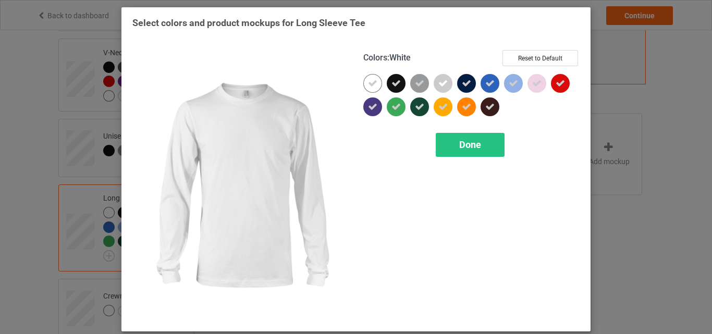
click at [371, 84] on icon at bounding box center [372, 83] width 9 height 9
click at [371, 84] on div at bounding box center [373, 83] width 19 height 19
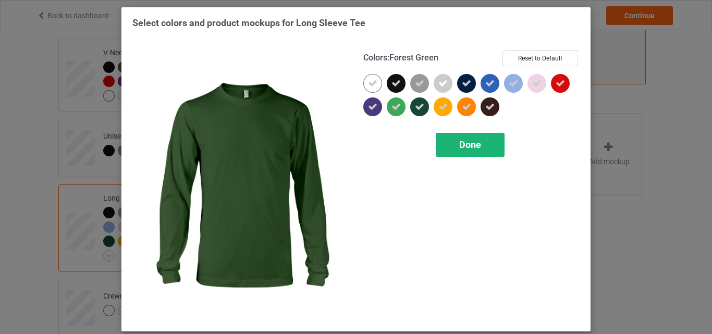
click at [452, 147] on div "Done" at bounding box center [470, 145] width 69 height 24
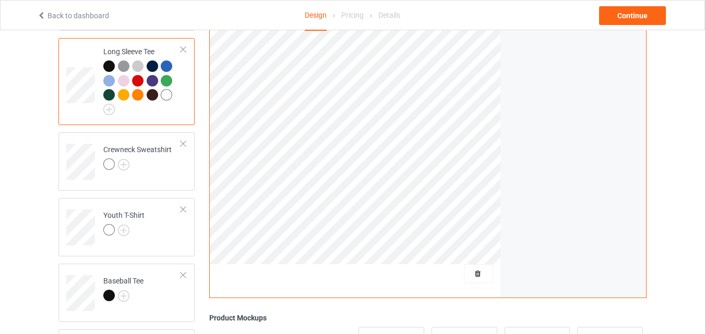
scroll to position [522, 0]
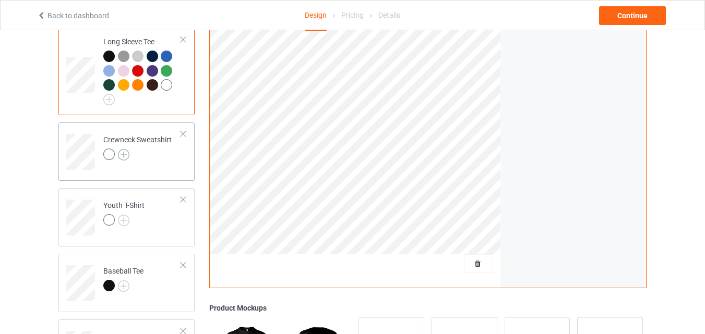
click at [123, 156] on img at bounding box center [123, 154] width 11 height 11
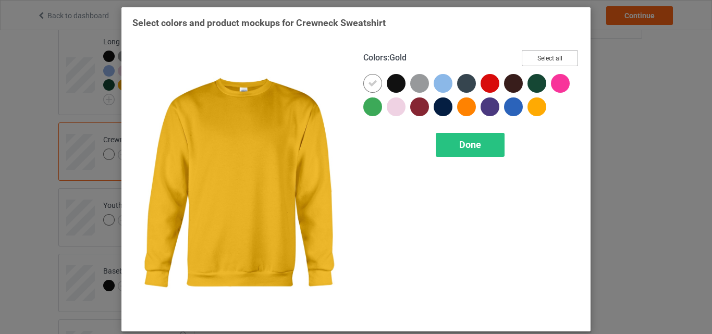
click at [553, 57] on button "Select all" at bounding box center [550, 58] width 56 height 16
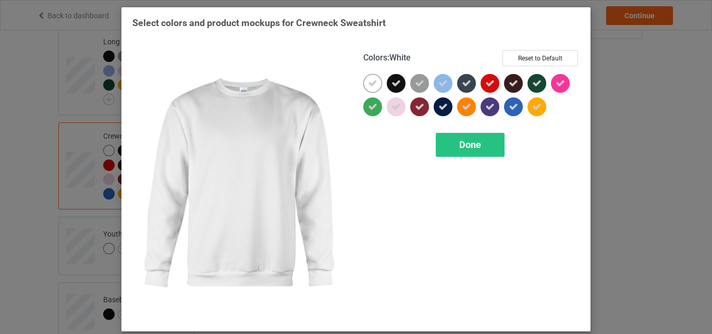
click at [370, 81] on icon at bounding box center [372, 83] width 9 height 9
click at [370, 81] on div at bounding box center [373, 83] width 19 height 19
click at [468, 139] on div "Done" at bounding box center [470, 145] width 69 height 24
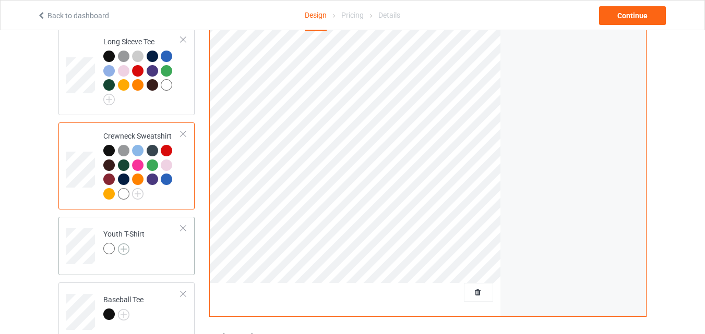
click at [125, 250] on img at bounding box center [123, 249] width 11 height 11
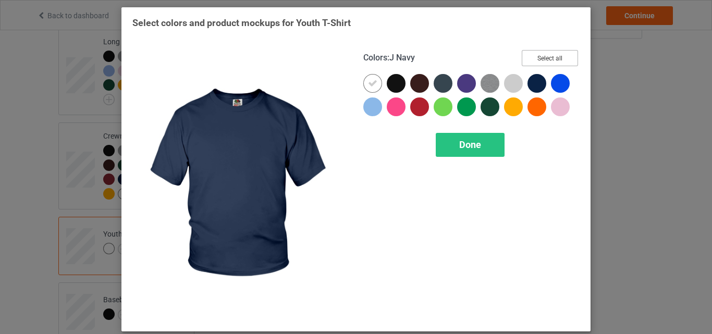
click at [544, 58] on button "Select all" at bounding box center [550, 58] width 56 height 16
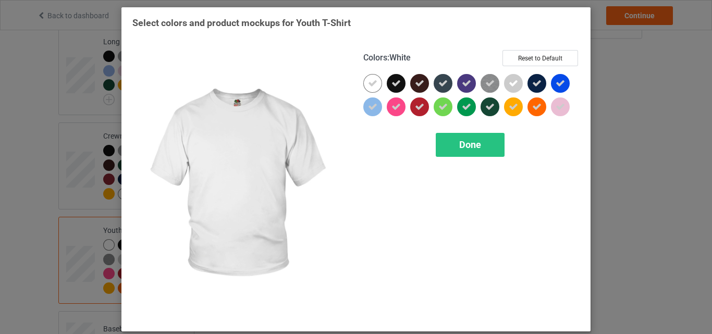
click at [372, 81] on icon at bounding box center [372, 83] width 9 height 9
click at [372, 81] on div at bounding box center [373, 83] width 19 height 19
click at [478, 141] on span "Done" at bounding box center [470, 144] width 22 height 11
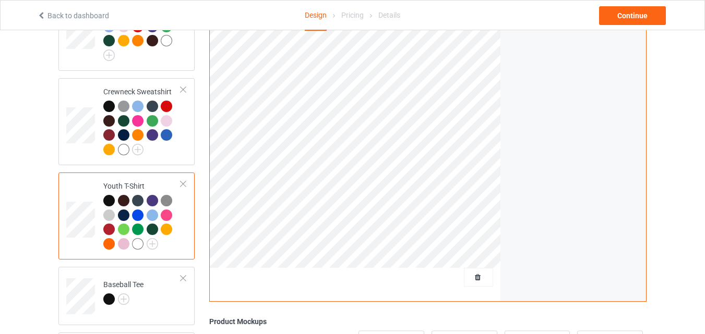
scroll to position [678, 0]
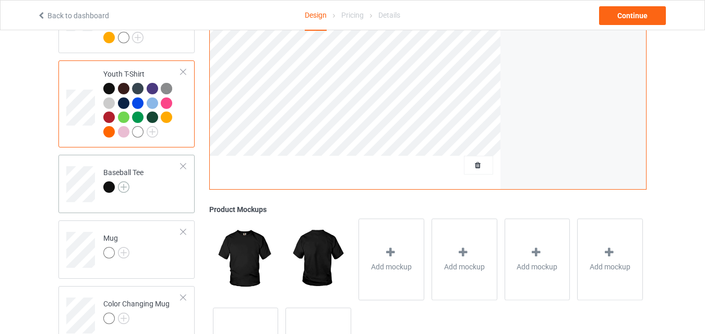
click at [125, 189] on img at bounding box center [123, 186] width 11 height 11
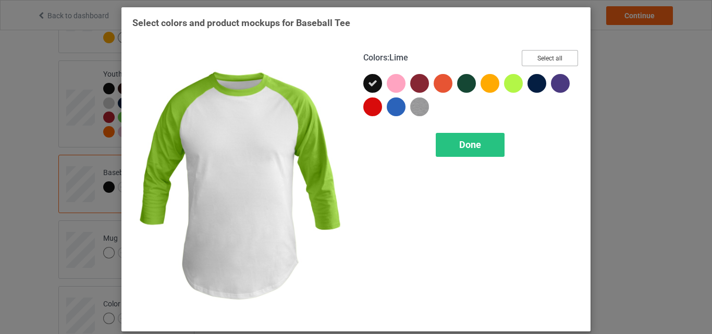
click at [547, 57] on button "Select all" at bounding box center [550, 58] width 56 height 16
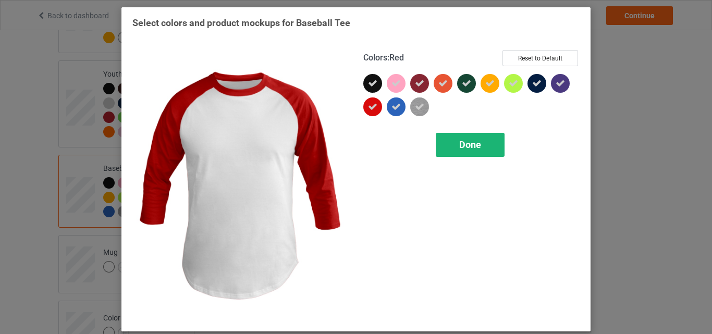
click at [463, 145] on span "Done" at bounding box center [470, 144] width 22 height 11
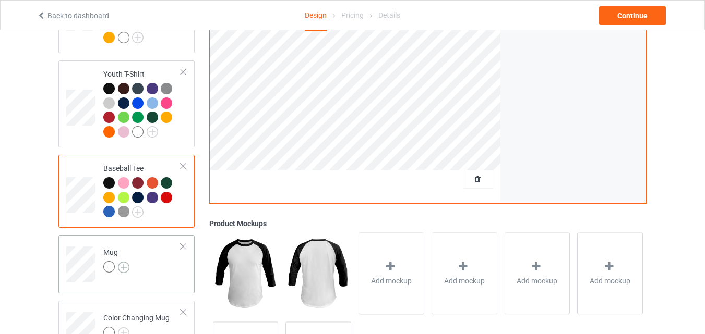
click at [124, 270] on img at bounding box center [123, 267] width 11 height 11
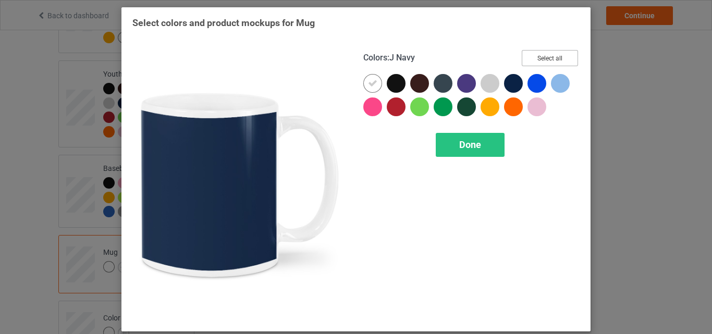
click at [530, 57] on button "Select all" at bounding box center [550, 58] width 56 height 16
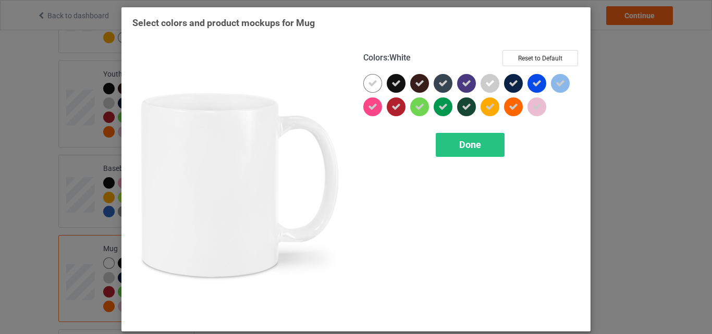
click at [368, 87] on icon at bounding box center [372, 83] width 9 height 9
click at [368, 87] on div at bounding box center [373, 83] width 19 height 19
click at [470, 150] on span "Done" at bounding box center [470, 144] width 22 height 11
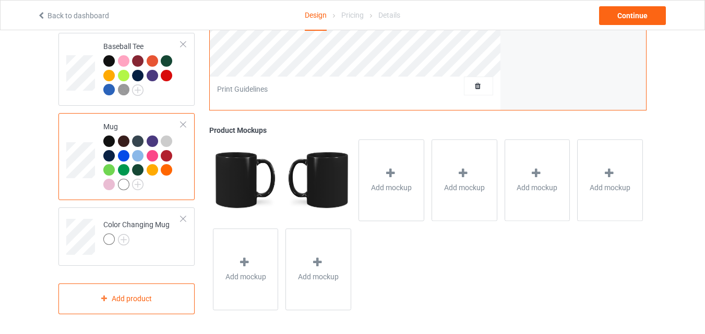
scroll to position [807, 0]
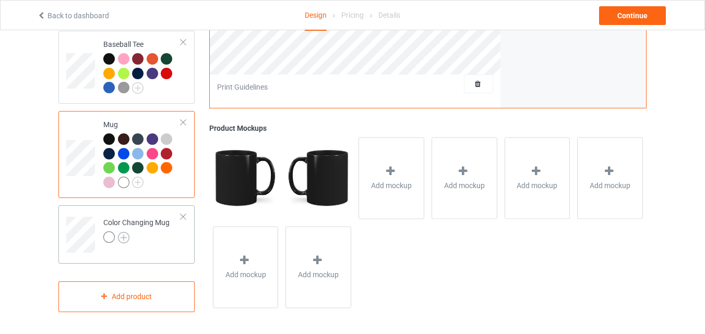
click at [125, 241] on img at bounding box center [123, 237] width 11 height 11
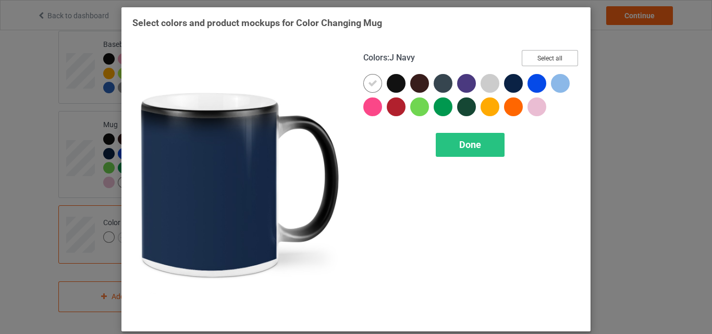
click at [544, 60] on button "Select all" at bounding box center [550, 58] width 56 height 16
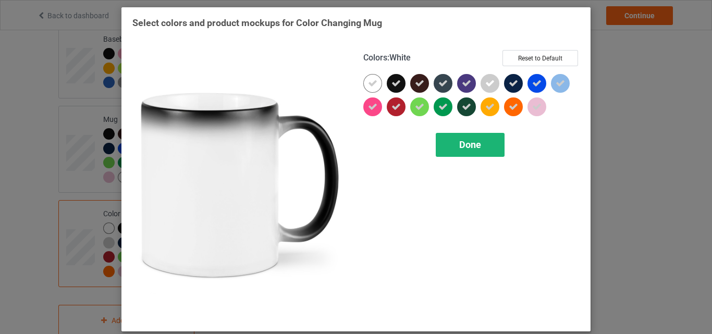
drag, startPoint x: 374, startPoint y: 86, endPoint x: 449, endPoint y: 134, distance: 88.7
click at [374, 85] on div at bounding box center [373, 83] width 19 height 19
click at [466, 148] on span "Done" at bounding box center [470, 144] width 22 height 11
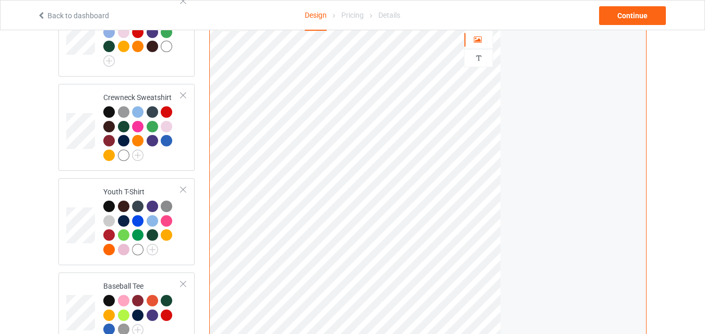
scroll to position [494, 0]
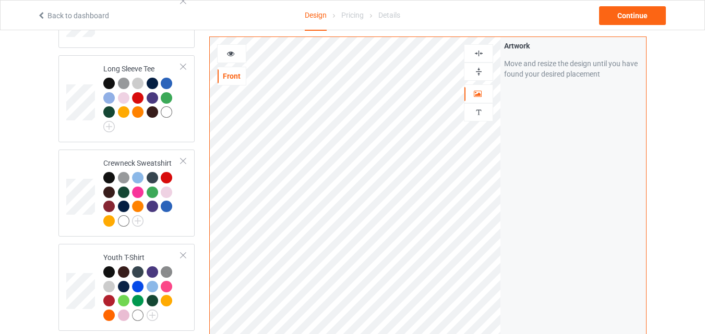
click at [485, 67] on div at bounding box center [478, 72] width 28 height 10
click at [233, 52] on icon at bounding box center [230, 52] width 9 height 7
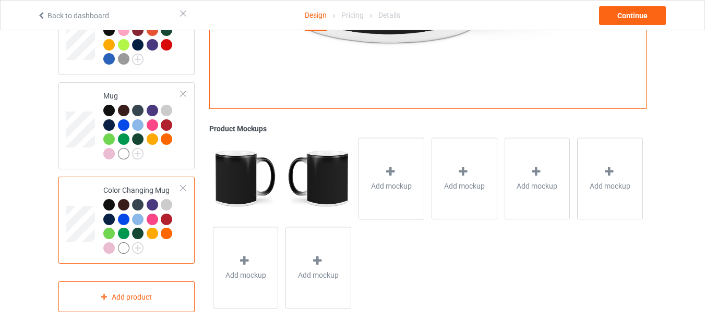
scroll to position [837, 0]
click at [330, 166] on img at bounding box center [317, 178] width 65 height 81
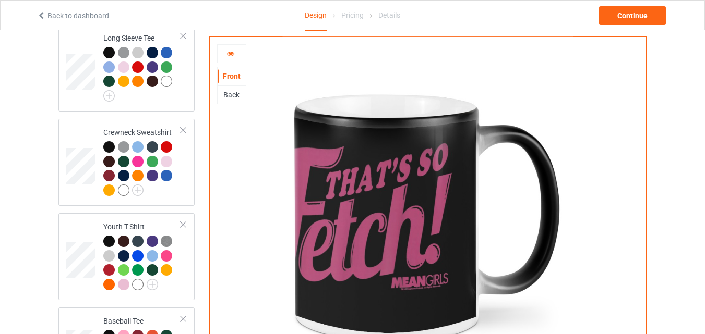
scroll to position [524, 0]
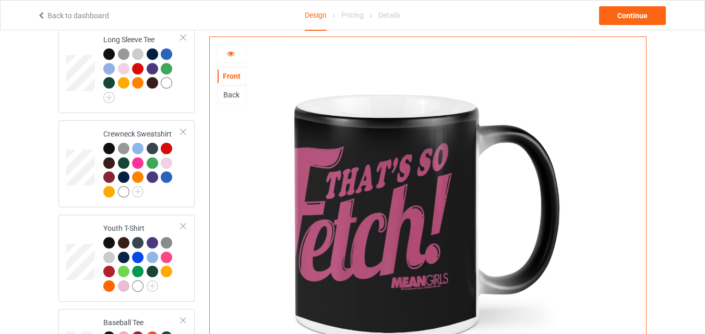
click at [227, 99] on div "Back" at bounding box center [231, 95] width 28 height 10
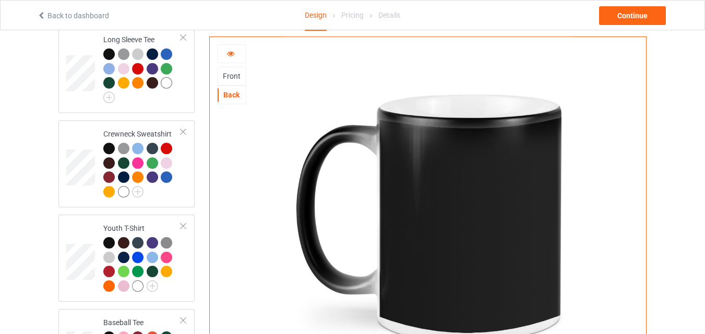
click at [242, 72] on div "Front" at bounding box center [231, 76] width 28 height 10
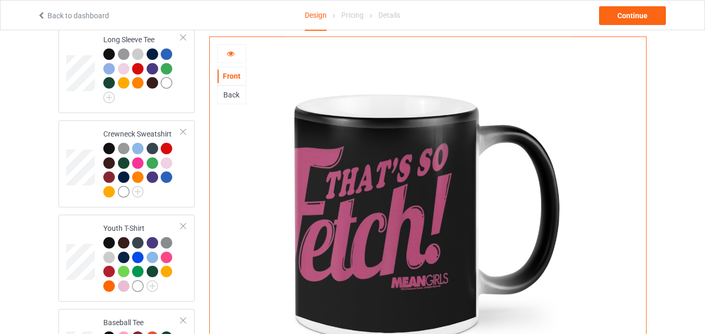
click at [232, 52] on icon at bounding box center [230, 52] width 9 height 7
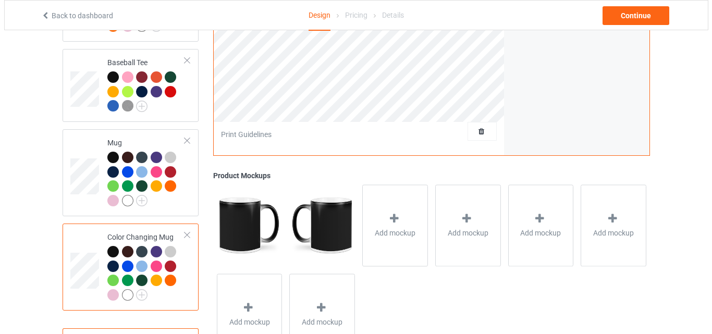
scroll to position [837, 0]
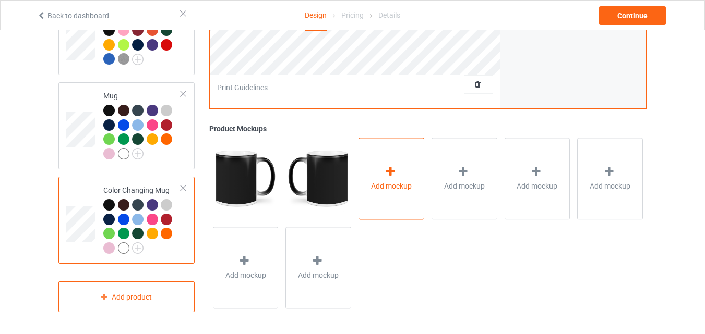
click at [413, 177] on div "Add mockup" at bounding box center [391, 179] width 66 height 82
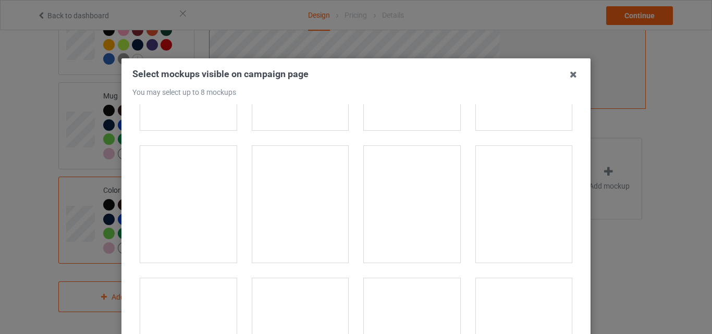
scroll to position [1825, 0]
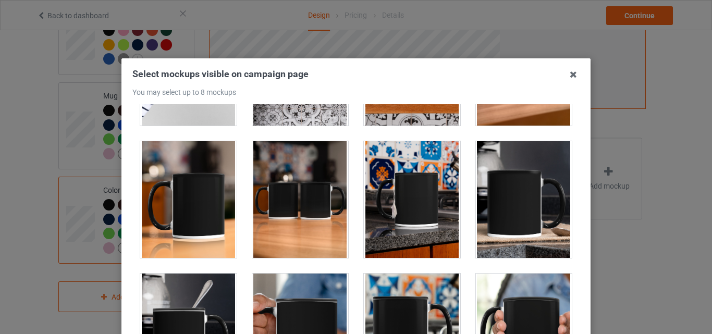
click at [513, 213] on div at bounding box center [524, 199] width 96 height 117
click at [398, 203] on div at bounding box center [412, 199] width 96 height 117
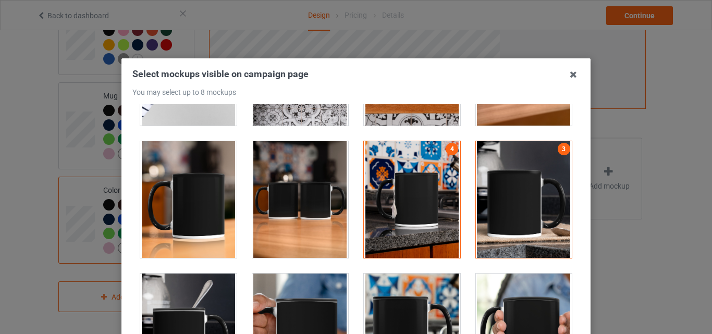
click at [285, 214] on div at bounding box center [300, 199] width 96 height 117
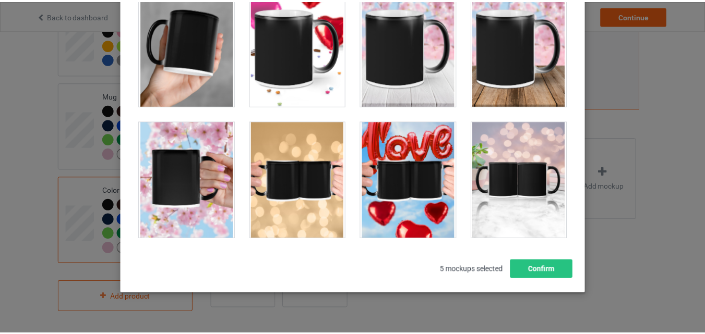
scroll to position [143, 0]
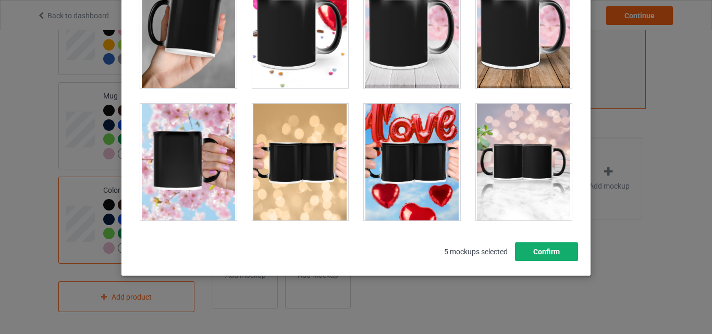
click at [554, 248] on button "Confirm" at bounding box center [546, 252] width 63 height 19
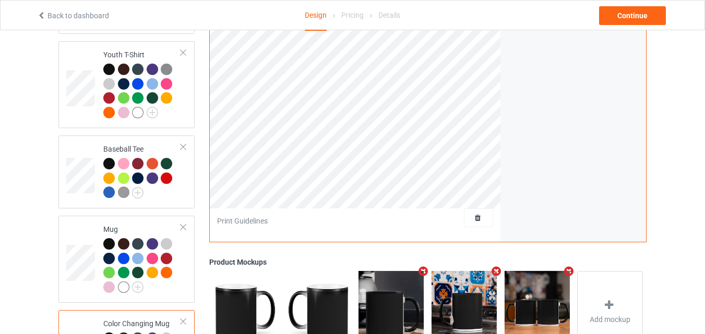
scroll to position [732, 0]
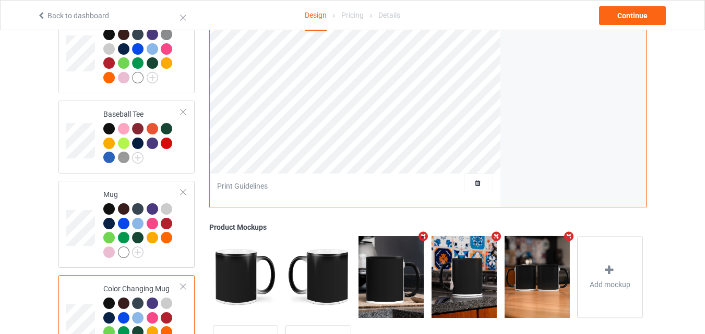
click at [379, 277] on img at bounding box center [390, 276] width 65 height 81
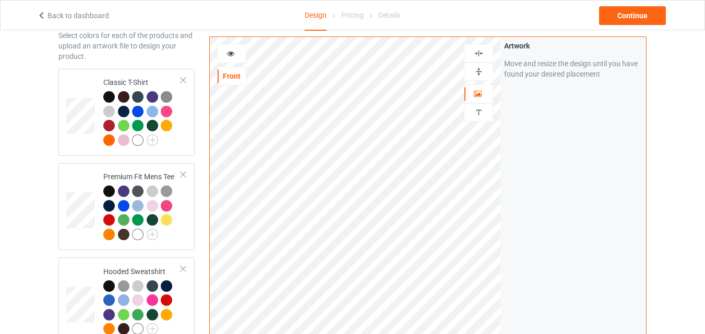
scroll to position [0, 0]
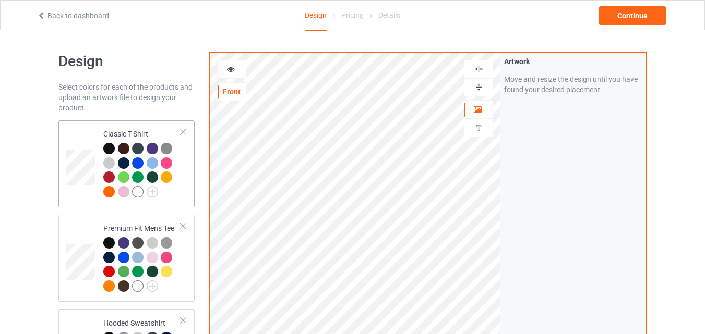
click at [78, 138] on td at bounding box center [81, 164] width 31 height 79
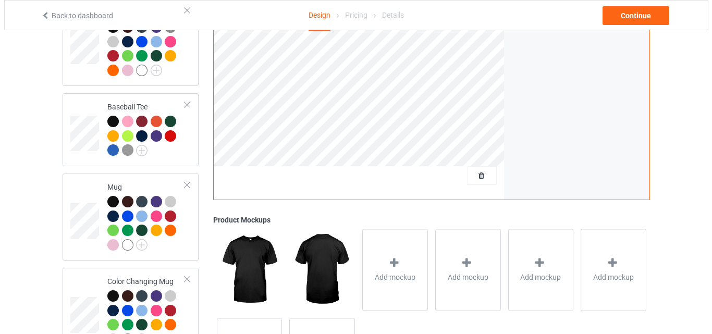
scroll to position [837, 0]
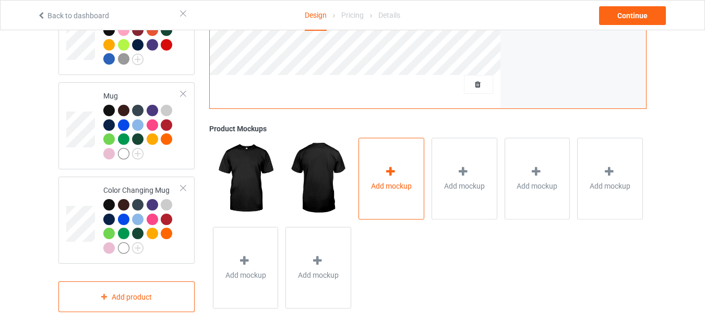
click at [388, 169] on icon at bounding box center [390, 171] width 13 height 11
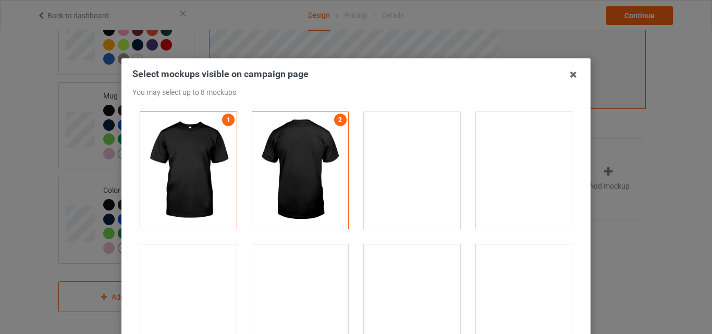
scroll to position [209, 0]
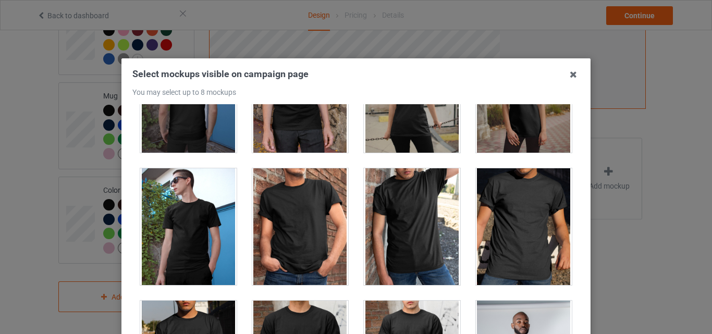
click at [515, 197] on div at bounding box center [524, 226] width 96 height 117
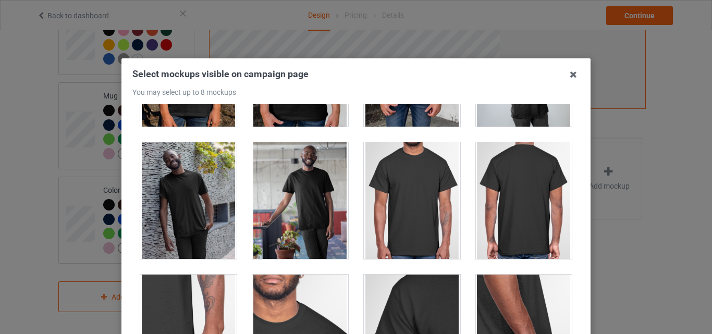
scroll to position [522, 0]
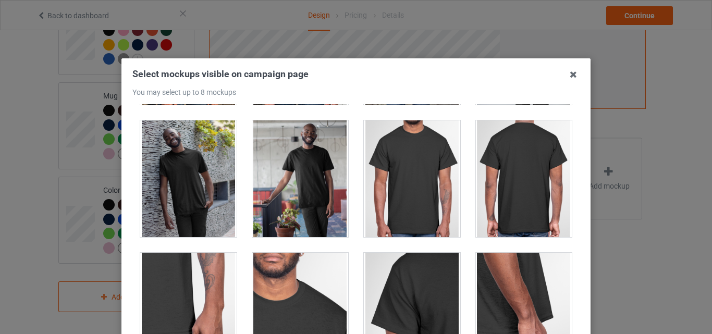
click at [419, 181] on div at bounding box center [412, 178] width 96 height 117
click at [528, 181] on div at bounding box center [524, 178] width 96 height 117
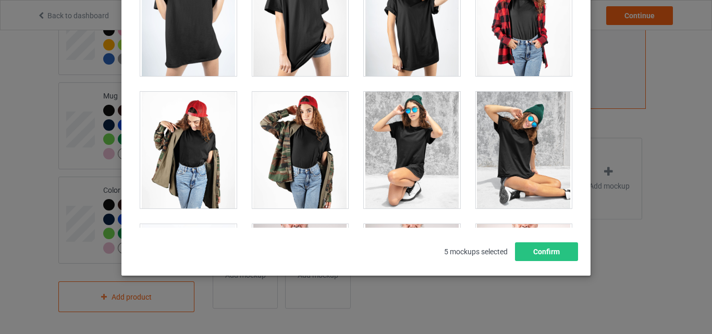
scroll to position [14967, 0]
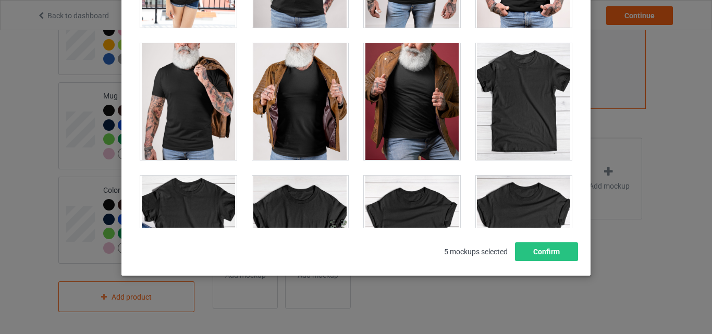
click at [491, 114] on div at bounding box center [524, 101] width 96 height 117
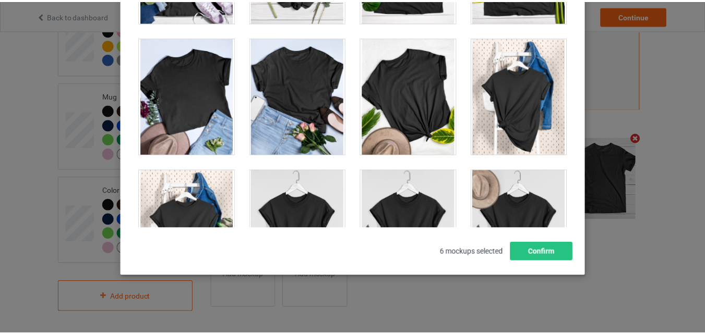
scroll to position [14863, 0]
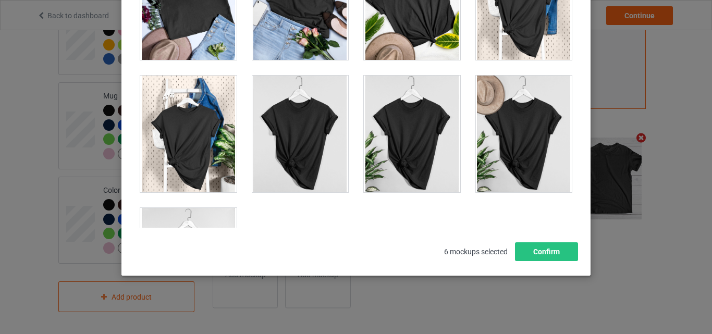
click at [180, 215] on div at bounding box center [188, 266] width 96 height 117
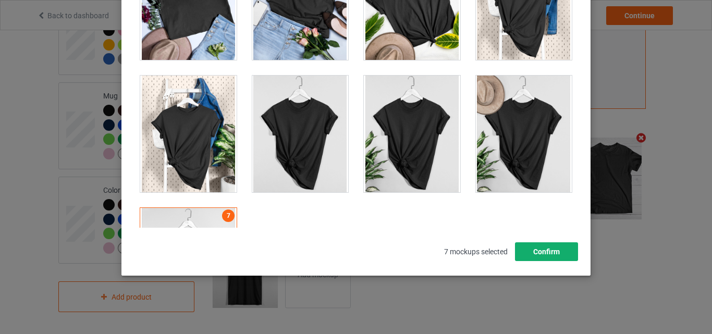
click at [537, 256] on button "Confirm" at bounding box center [546, 252] width 63 height 19
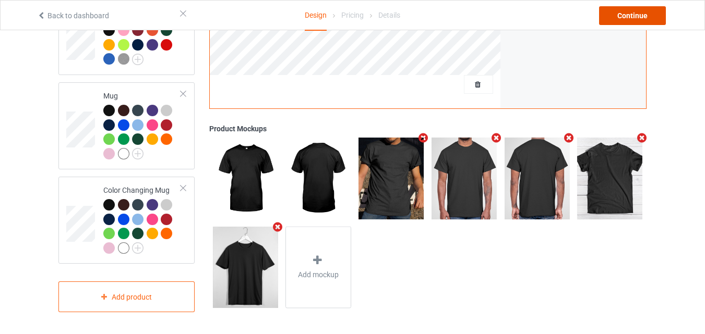
click at [631, 13] on div "Continue" at bounding box center [632, 15] width 67 height 19
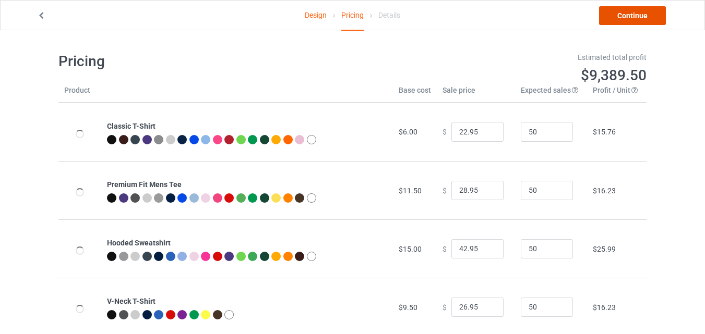
click at [611, 20] on link "Continue" at bounding box center [632, 15] width 67 height 19
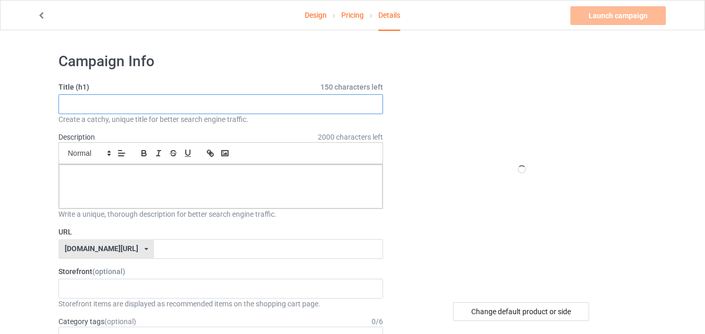
click at [170, 100] on input "text" at bounding box center [220, 104] width 324 height 20
paste input "Mean Girls Pink That's So Fetch!"
type input "Mean Girls Pink That's So Fetch!"
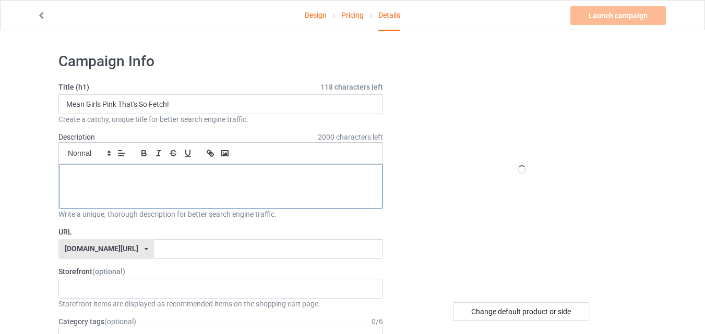
click at [132, 179] on p at bounding box center [220, 177] width 307 height 10
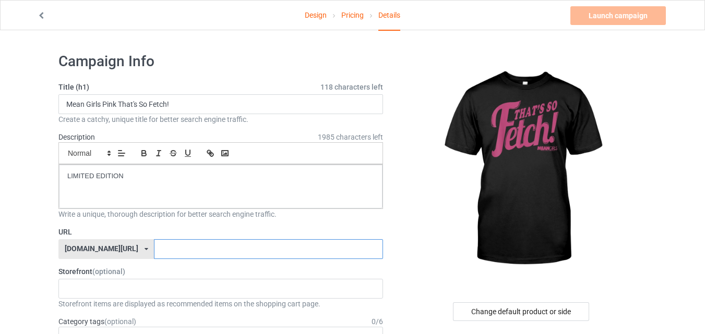
click at [159, 253] on input "text" at bounding box center [268, 249] width 228 height 20
type input "dogloverxx7"
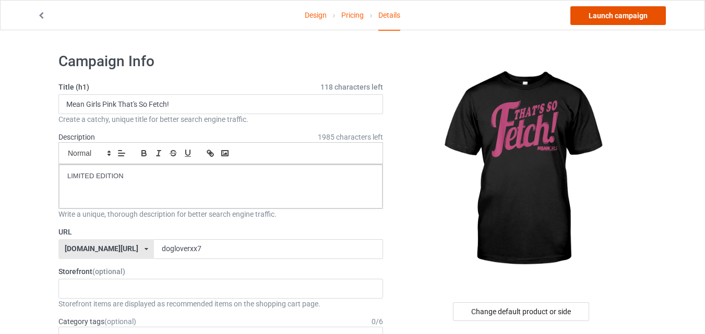
click at [620, 14] on link "Launch campaign" at bounding box center [617, 15] width 95 height 19
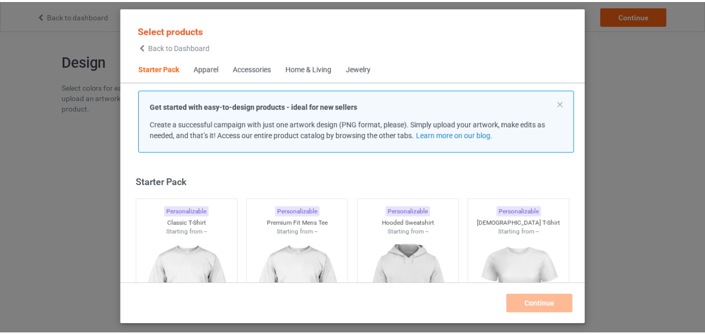
scroll to position [14, 0]
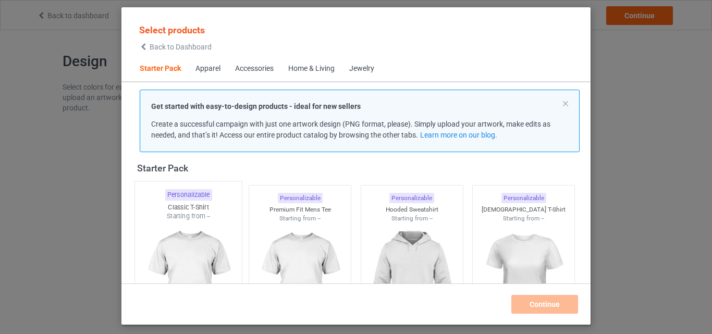
click at [181, 237] on img at bounding box center [188, 282] width 98 height 123
click at [312, 239] on img at bounding box center [299, 281] width 93 height 117
click at [455, 215] on div "Personalizable Hooded Sweatshirt Starting from --" at bounding box center [412, 265] width 112 height 170
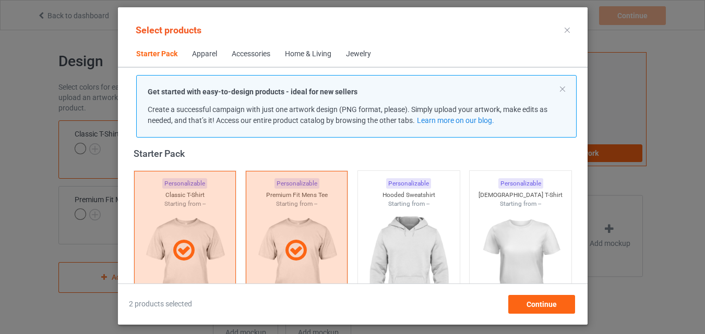
scroll to position [170, 0]
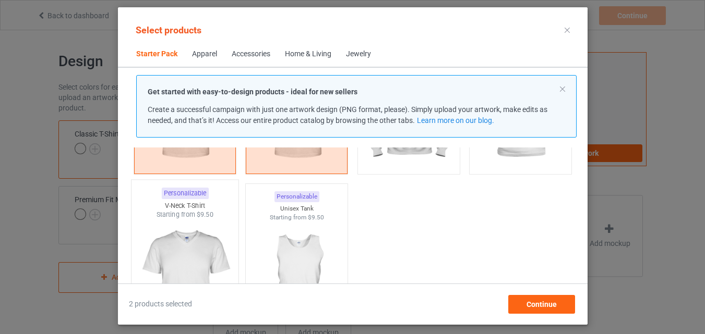
click at [381, 158] on img at bounding box center [407, 110] width 93 height 117
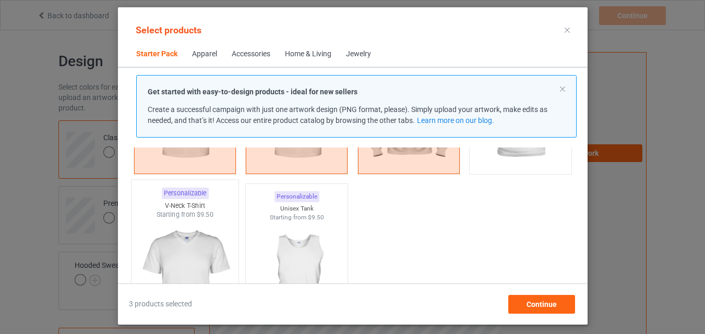
click at [204, 226] on img at bounding box center [185, 281] width 98 height 123
click at [343, 226] on div at bounding box center [296, 281] width 107 height 123
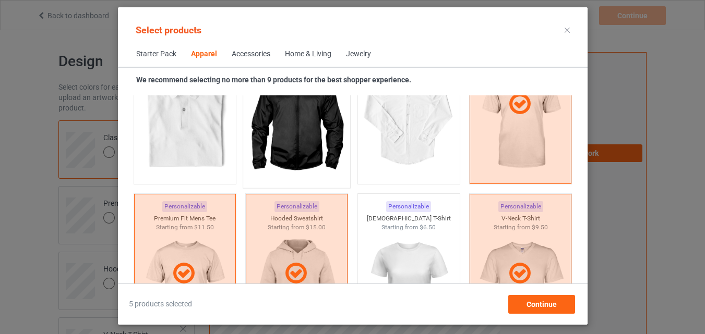
scroll to position [692, 0]
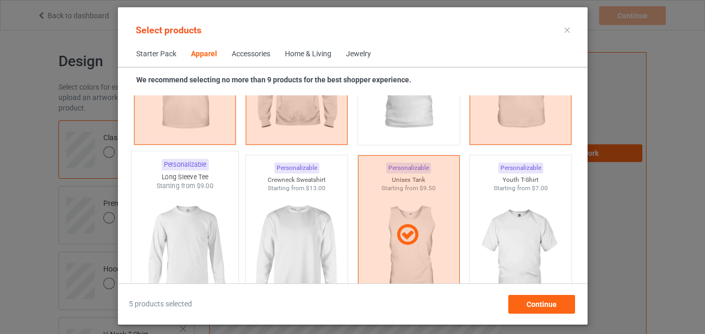
click at [197, 188] on span "$9.00" at bounding box center [204, 186] width 17 height 8
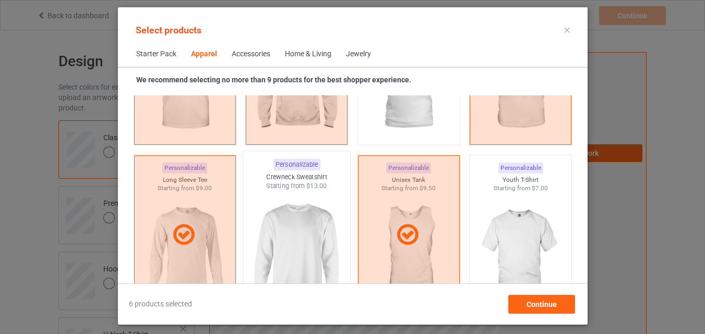
click at [271, 201] on img at bounding box center [296, 252] width 98 height 123
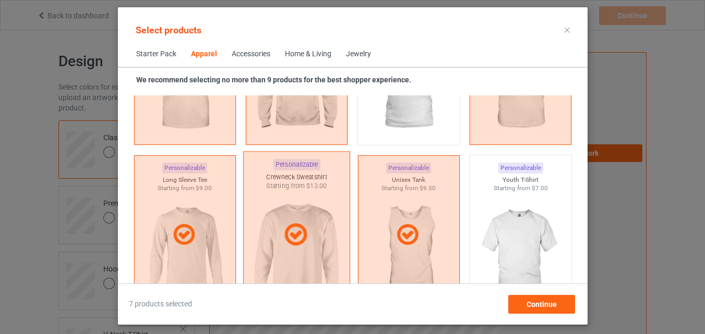
click at [495, 224] on img at bounding box center [520, 251] width 93 height 117
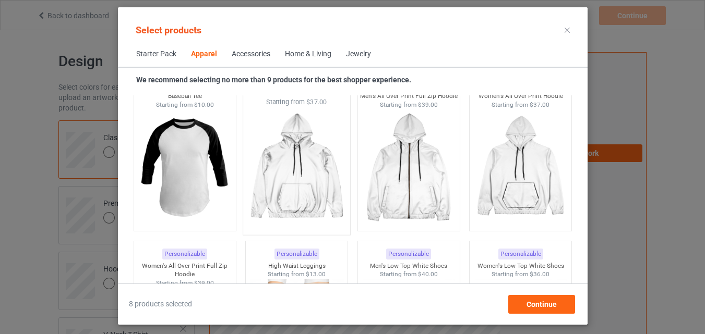
scroll to position [952, 0]
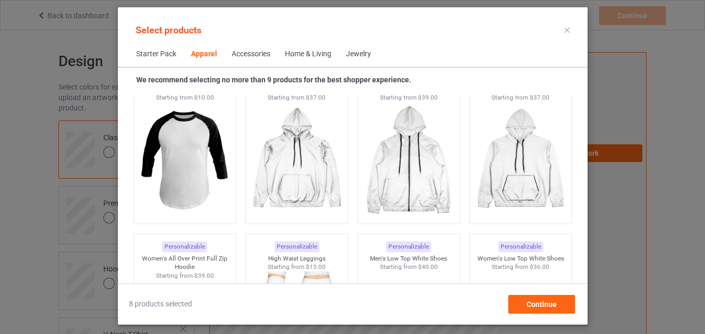
click at [205, 175] on img at bounding box center [184, 160] width 93 height 117
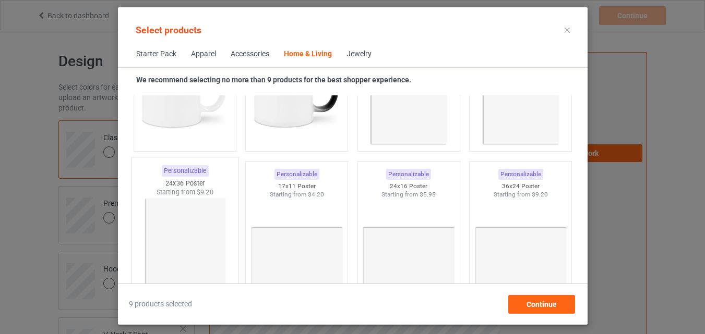
scroll to position [4760, 0]
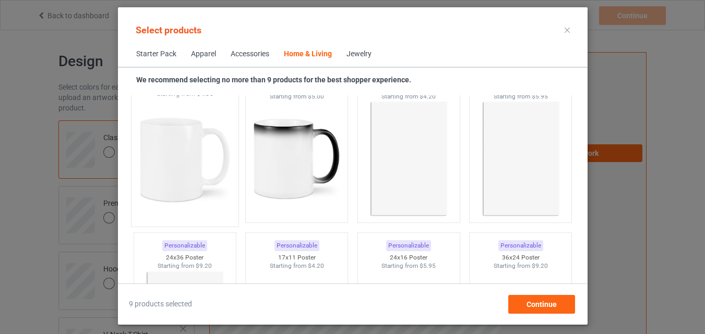
click at [197, 167] on img at bounding box center [185, 160] width 98 height 123
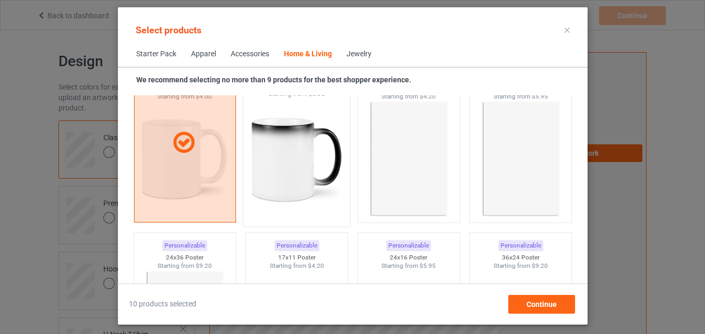
click at [254, 167] on img at bounding box center [296, 160] width 98 height 123
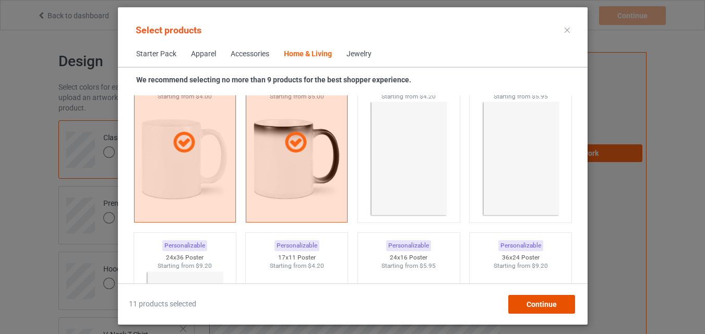
click at [527, 310] on div "Continue" at bounding box center [540, 304] width 67 height 19
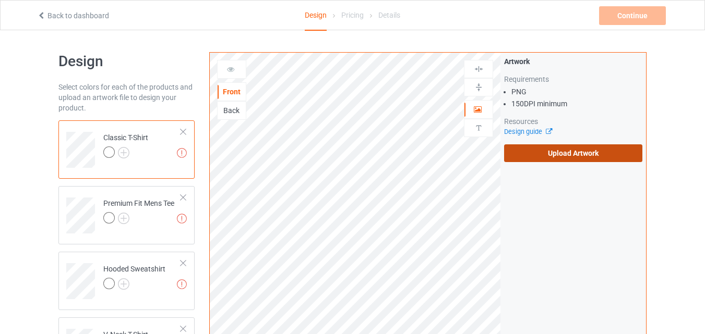
click at [563, 148] on label "Upload Artwork" at bounding box center [573, 153] width 138 height 18
click at [0, 0] on input "Upload Artwork" at bounding box center [0, 0] width 0 height 0
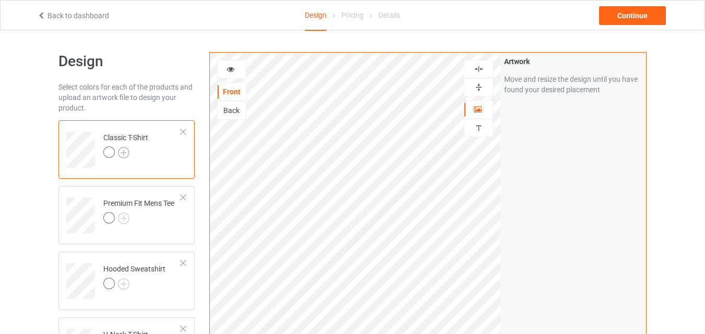
click at [126, 151] on img at bounding box center [123, 152] width 11 height 11
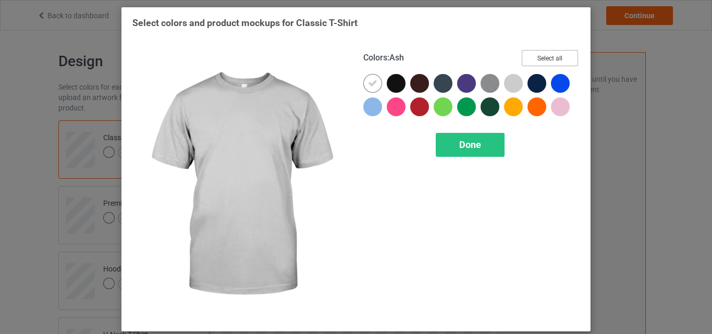
click at [530, 57] on button "Select all" at bounding box center [550, 58] width 56 height 16
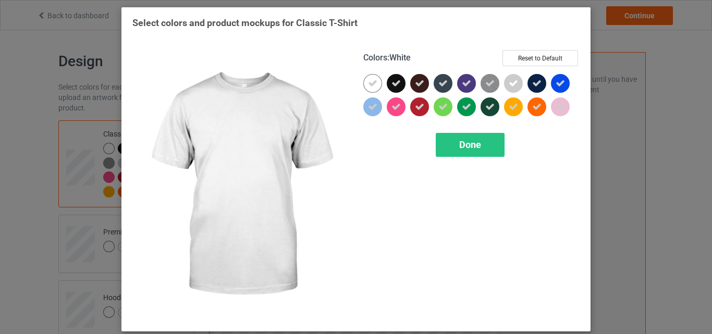
click at [368, 80] on icon at bounding box center [372, 83] width 9 height 9
click at [365, 80] on div at bounding box center [373, 83] width 19 height 19
click at [463, 135] on div "Done" at bounding box center [470, 145] width 69 height 24
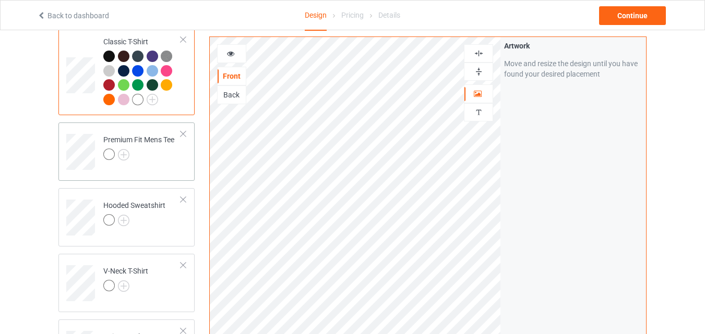
scroll to position [104, 0]
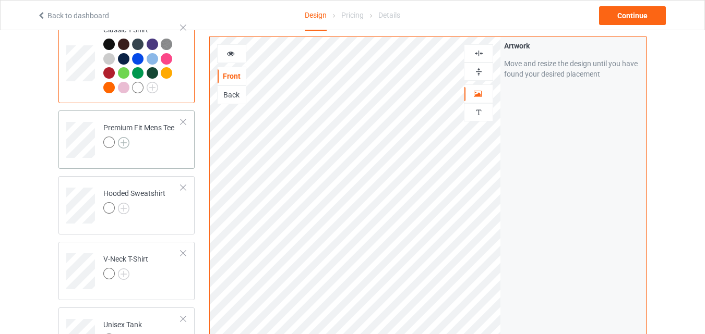
click at [122, 140] on img at bounding box center [123, 142] width 11 height 11
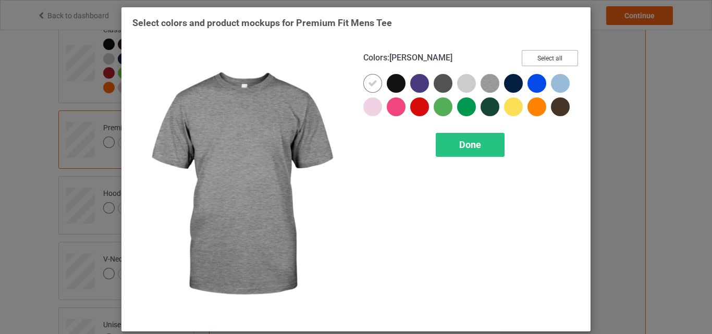
click at [525, 62] on button "Select all" at bounding box center [550, 58] width 56 height 16
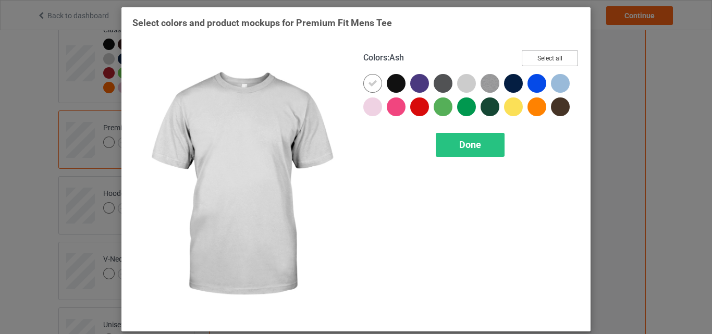
click at [566, 59] on button "Select all" at bounding box center [550, 58] width 56 height 16
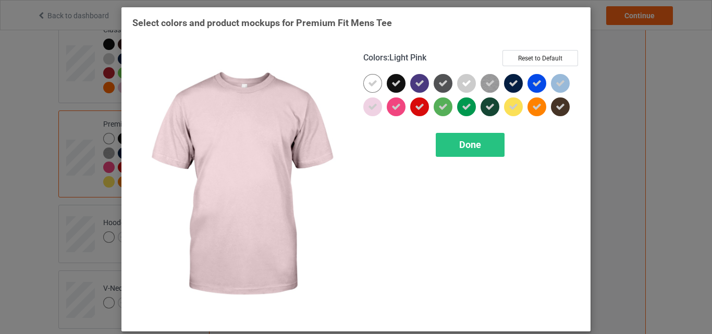
click at [368, 81] on icon at bounding box center [372, 83] width 9 height 9
click at [367, 81] on div at bounding box center [373, 83] width 19 height 19
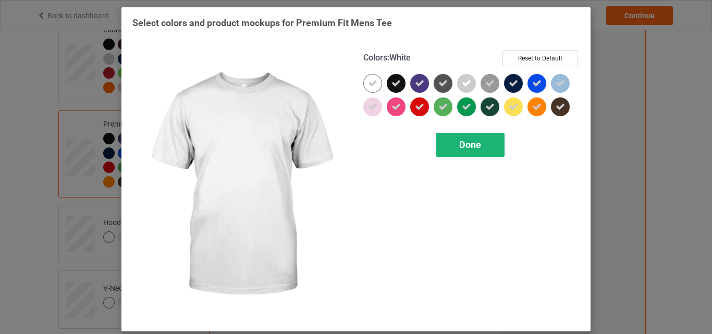
click at [438, 146] on div "Done" at bounding box center [470, 145] width 69 height 24
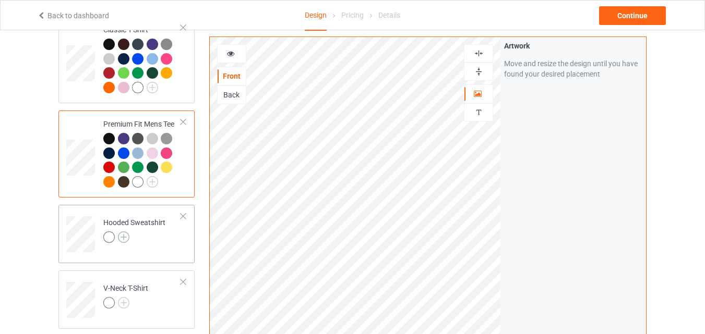
click at [128, 240] on img at bounding box center [123, 237] width 11 height 11
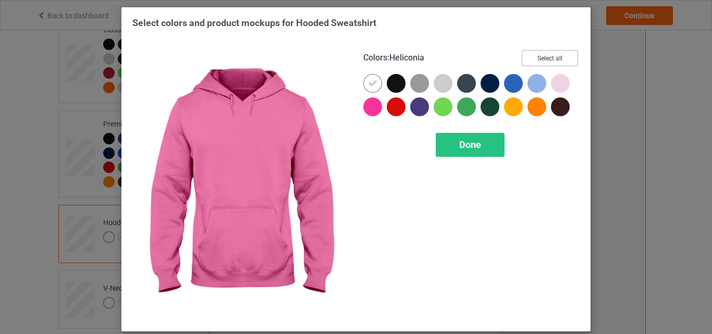
click at [528, 66] on button "Select all" at bounding box center [550, 58] width 56 height 16
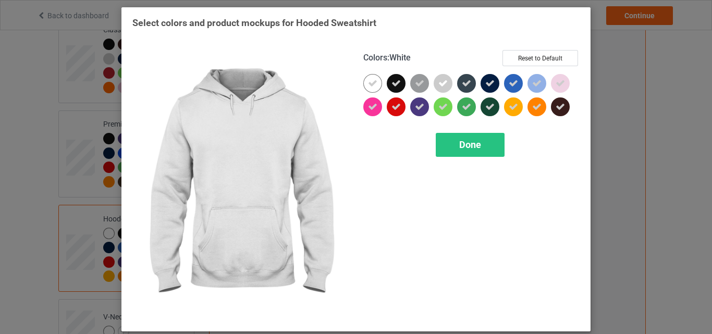
click at [364, 82] on div at bounding box center [373, 83] width 19 height 19
click at [374, 91] on div at bounding box center [373, 83] width 19 height 19
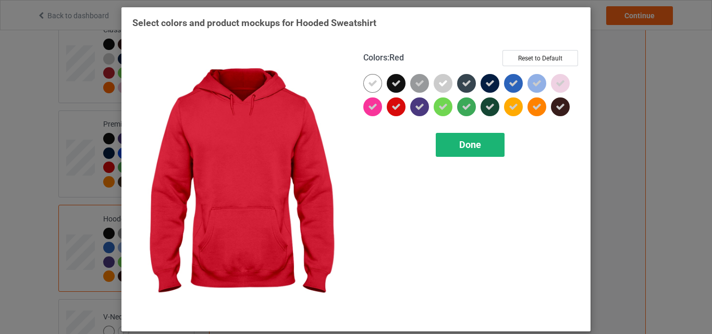
click at [465, 152] on div "Done" at bounding box center [470, 145] width 69 height 24
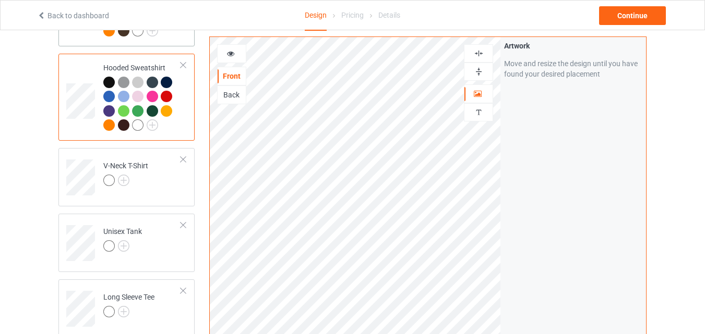
scroll to position [261, 0]
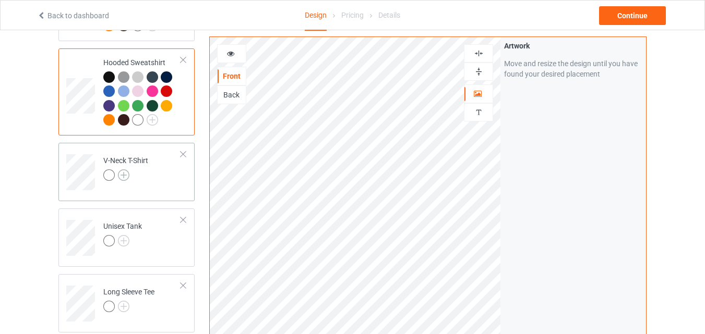
click at [124, 174] on img at bounding box center [123, 175] width 11 height 11
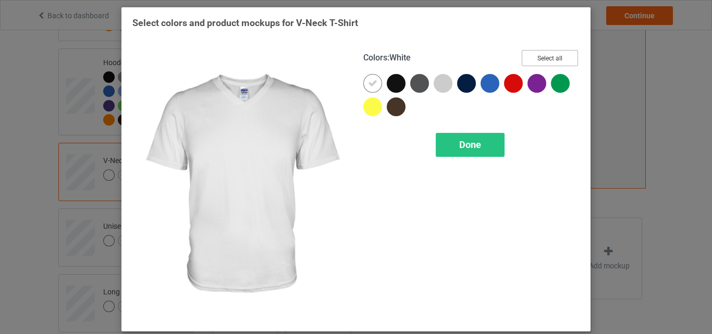
click at [552, 52] on button "Select all" at bounding box center [550, 58] width 56 height 16
click at [364, 86] on div at bounding box center [373, 83] width 19 height 19
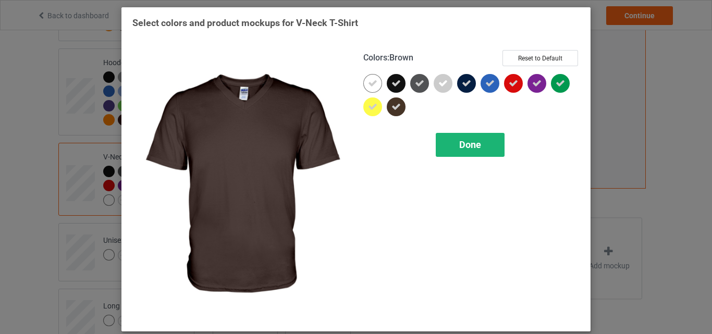
click at [467, 146] on span "Done" at bounding box center [470, 144] width 22 height 11
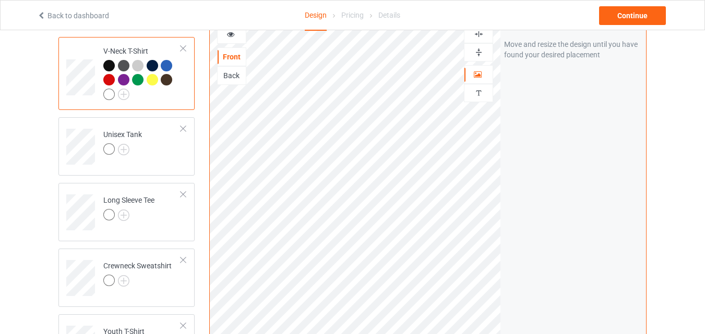
scroll to position [469, 0]
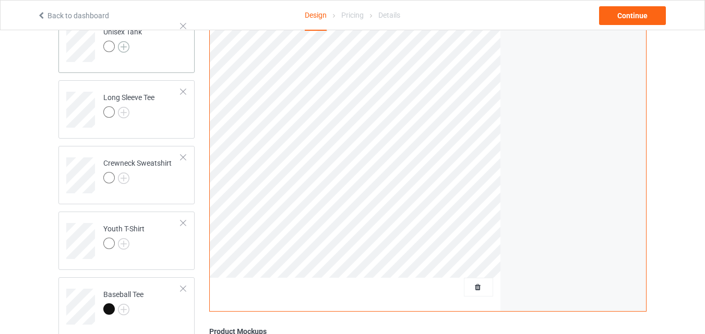
click at [124, 50] on img at bounding box center [123, 46] width 11 height 11
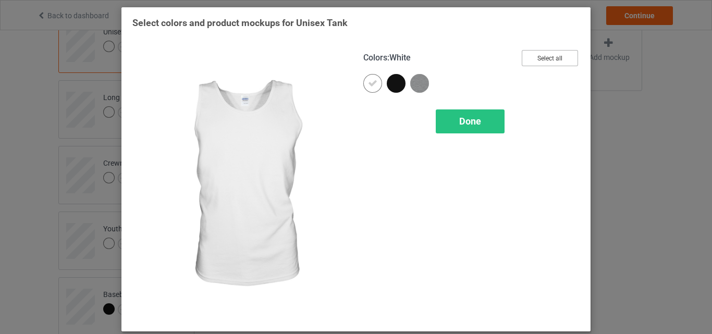
click at [535, 60] on button "Select all" at bounding box center [550, 58] width 56 height 16
click at [373, 84] on icon at bounding box center [372, 83] width 9 height 9
click at [373, 84] on div at bounding box center [373, 83] width 19 height 19
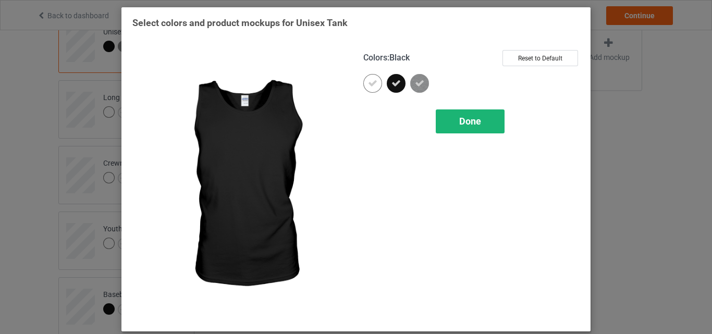
click at [454, 123] on div "Done" at bounding box center [470, 122] width 69 height 24
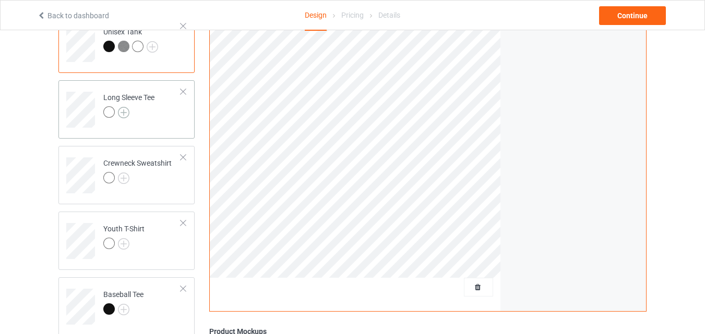
click at [123, 113] on img at bounding box center [123, 112] width 11 height 11
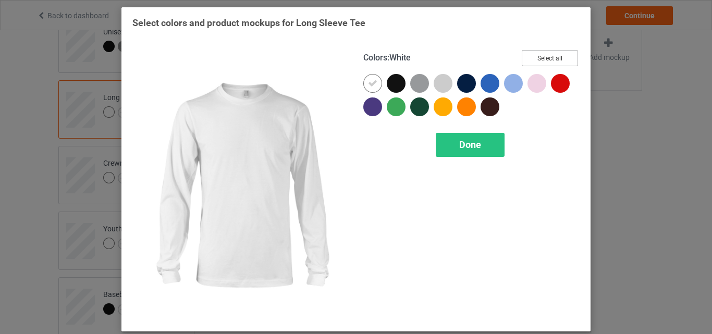
click at [529, 56] on button "Select all" at bounding box center [550, 58] width 56 height 16
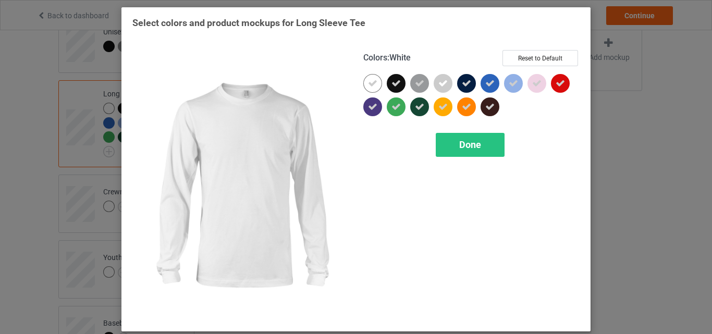
click at [368, 83] on icon at bounding box center [372, 83] width 9 height 9
click at [367, 83] on div at bounding box center [373, 83] width 19 height 19
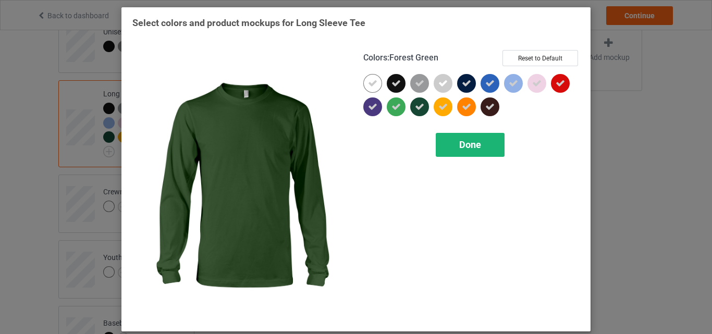
click at [451, 140] on div "Done" at bounding box center [470, 145] width 69 height 24
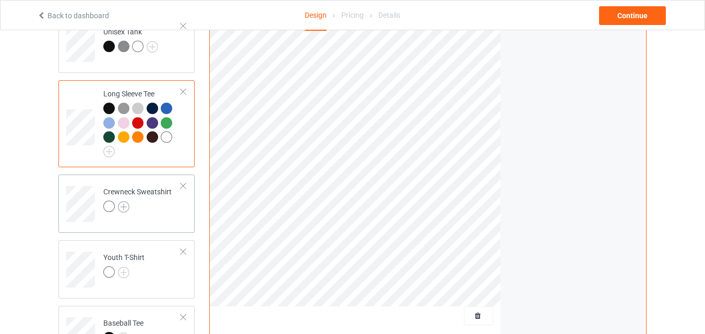
click at [122, 211] on img at bounding box center [123, 206] width 11 height 11
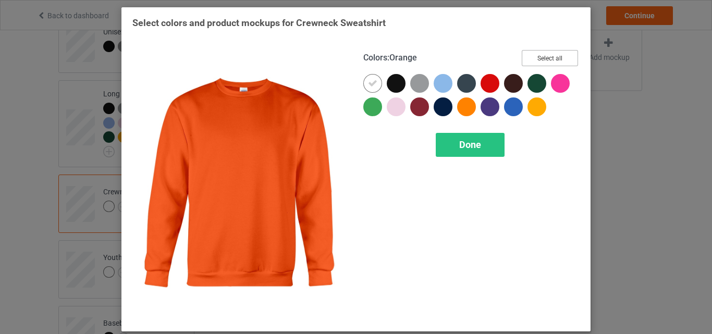
click at [539, 54] on button "Select all" at bounding box center [550, 58] width 56 height 16
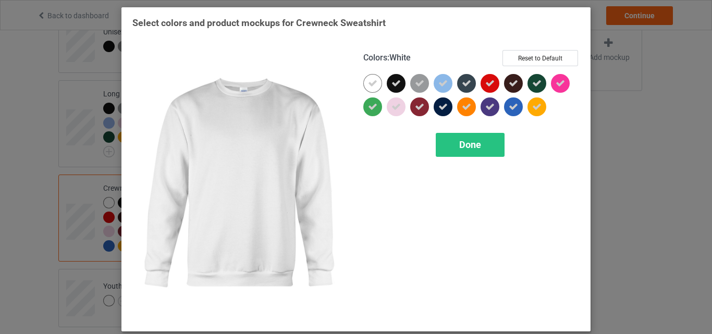
click at [370, 82] on icon at bounding box center [372, 83] width 9 height 9
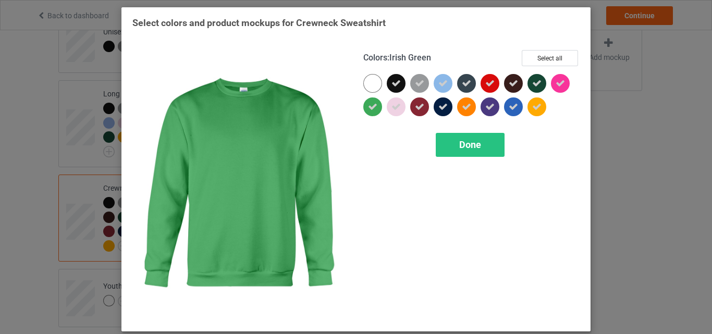
click at [366, 78] on div at bounding box center [373, 83] width 19 height 19
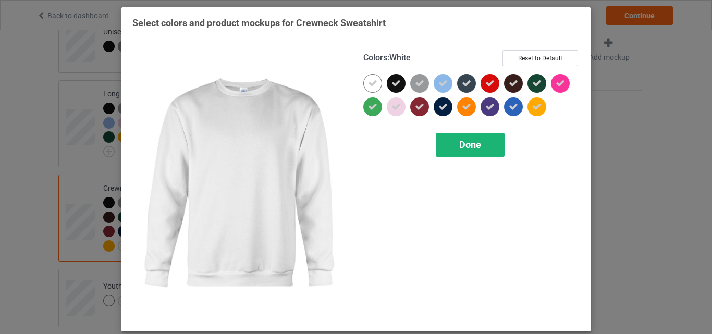
click at [451, 138] on div "Done" at bounding box center [470, 145] width 69 height 24
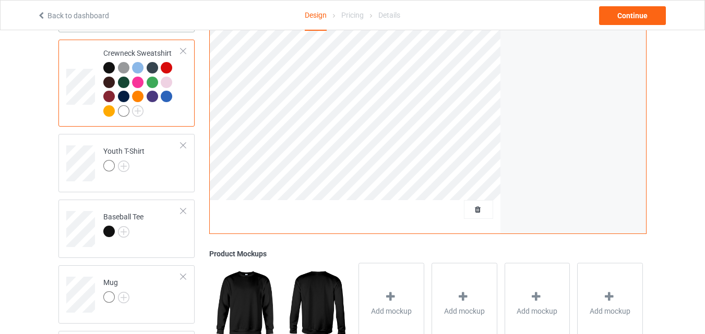
scroll to position [626, 0]
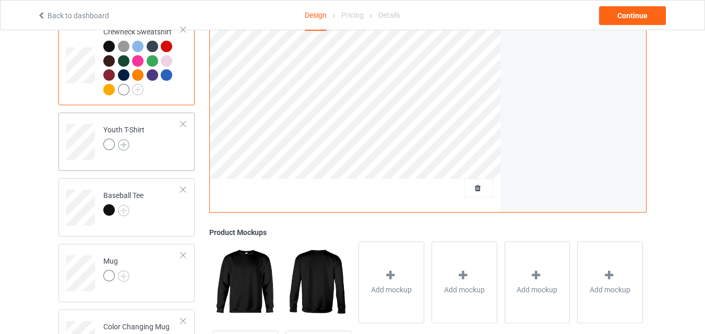
click at [124, 144] on img at bounding box center [123, 144] width 11 height 11
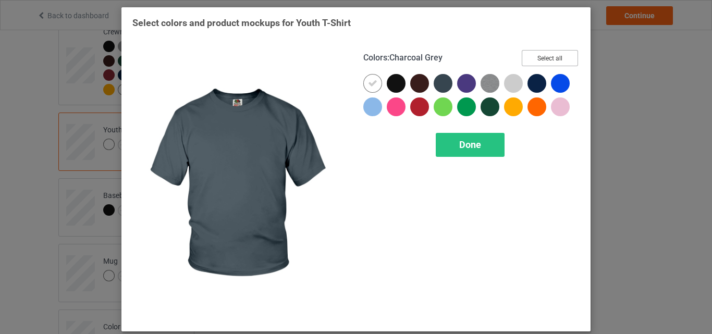
click at [549, 58] on button "Select all" at bounding box center [550, 58] width 56 height 16
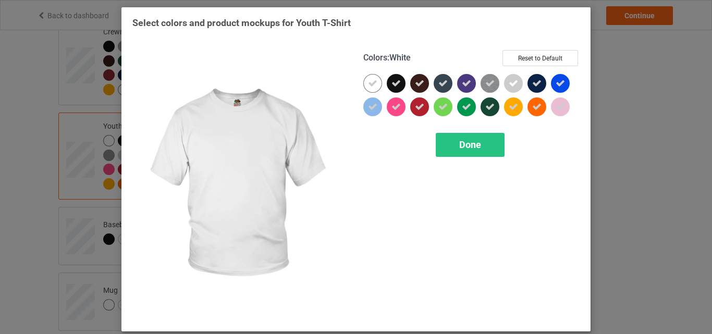
click at [364, 86] on div at bounding box center [373, 83] width 19 height 19
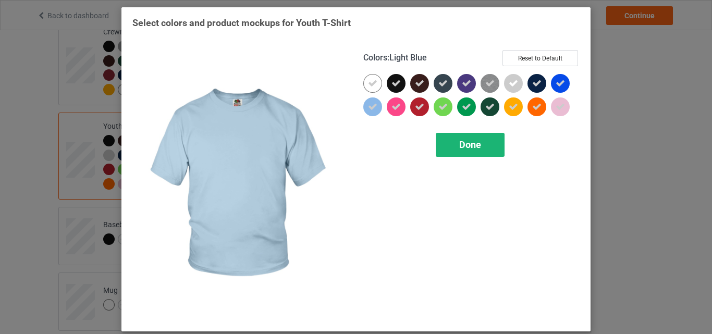
click at [462, 143] on span "Done" at bounding box center [470, 144] width 22 height 11
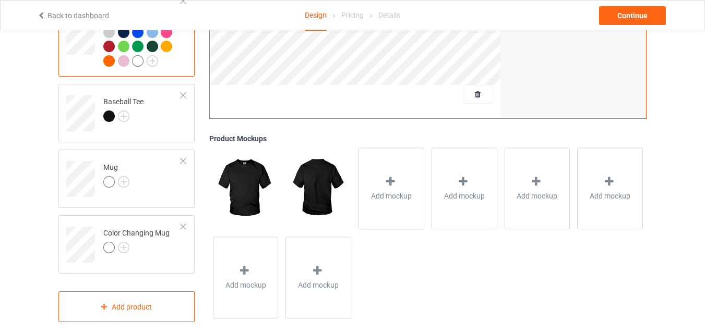
scroll to position [763, 0]
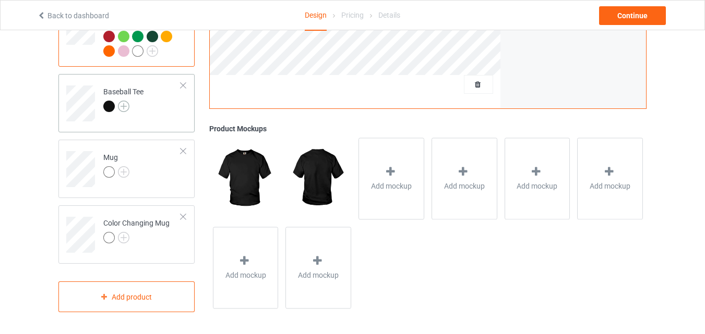
click at [123, 108] on img at bounding box center [123, 106] width 11 height 11
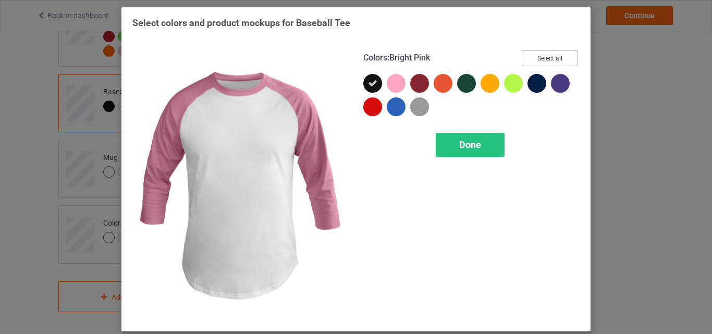
click at [537, 54] on button "Select all" at bounding box center [550, 58] width 56 height 16
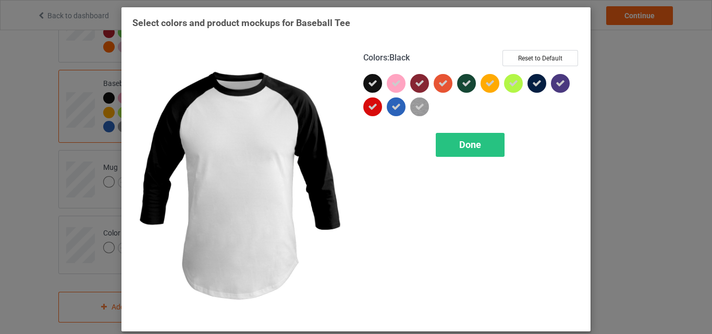
click at [364, 84] on div at bounding box center [373, 83] width 19 height 19
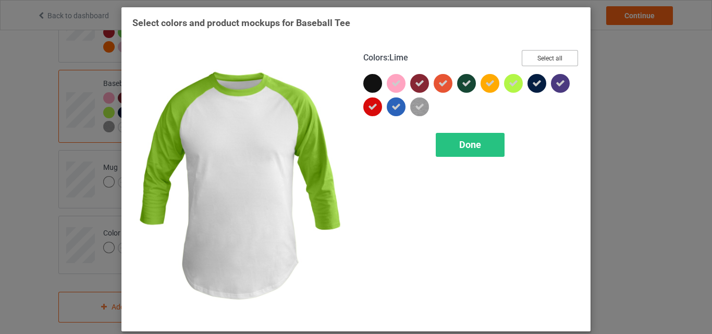
click at [540, 56] on button "Select all" at bounding box center [550, 58] width 56 height 16
click at [540, 56] on button "Reset to Default" at bounding box center [541, 58] width 76 height 16
click at [548, 53] on button "Select all" at bounding box center [550, 58] width 56 height 16
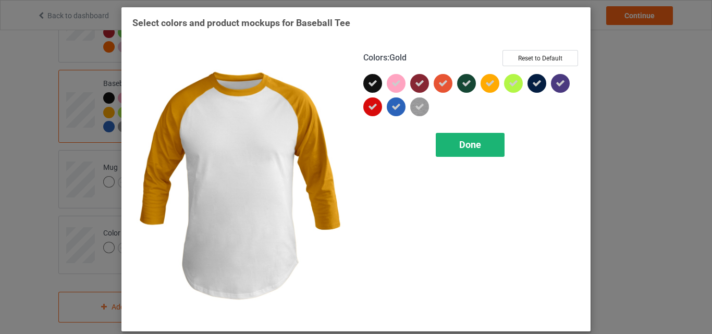
click at [466, 146] on span "Done" at bounding box center [470, 144] width 22 height 11
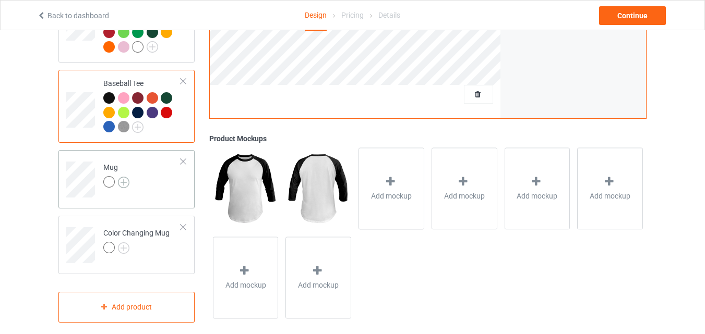
click at [123, 186] on img at bounding box center [123, 182] width 11 height 11
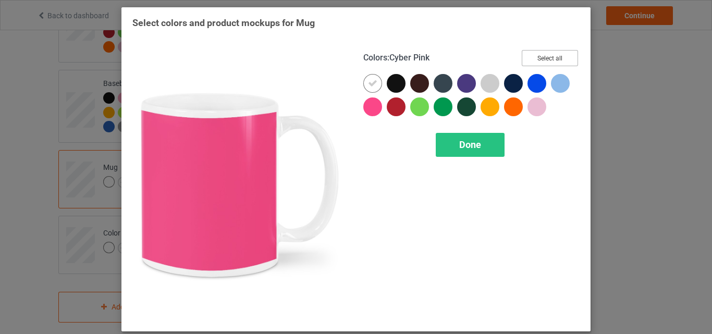
click at [554, 60] on button "Select all" at bounding box center [550, 58] width 56 height 16
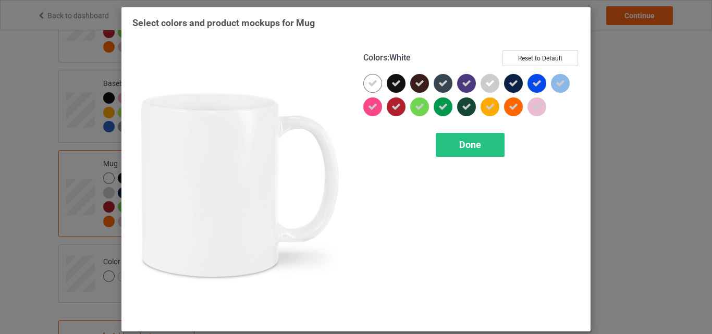
click at [373, 80] on icon at bounding box center [372, 83] width 9 height 9
click at [373, 80] on div at bounding box center [373, 83] width 19 height 19
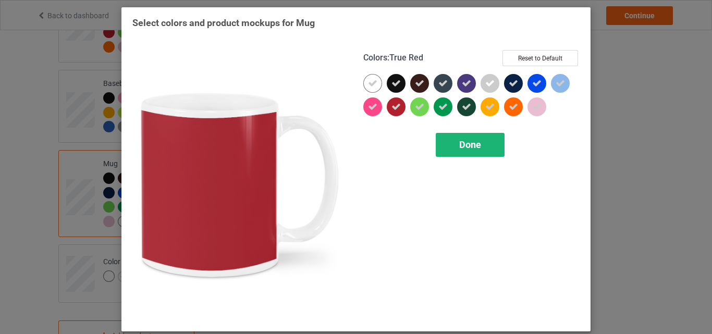
click at [459, 140] on span "Done" at bounding box center [470, 144] width 22 height 11
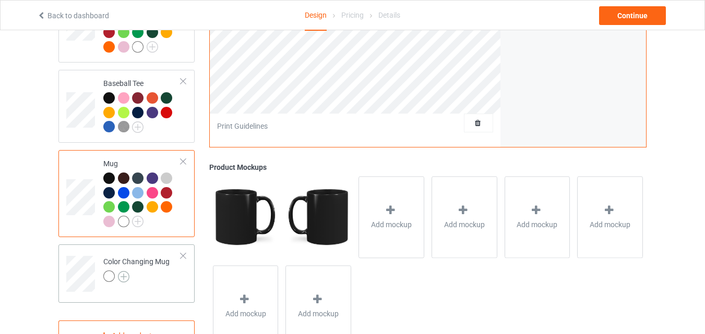
click at [122, 283] on img at bounding box center [123, 276] width 11 height 11
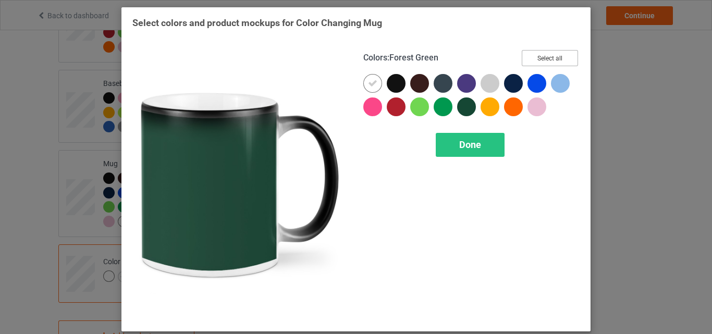
click at [546, 58] on button "Select all" at bounding box center [550, 58] width 56 height 16
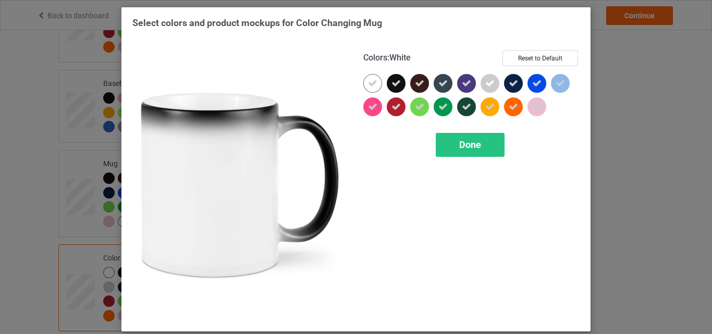
click at [373, 79] on icon at bounding box center [372, 83] width 9 height 9
click at [373, 79] on div at bounding box center [373, 83] width 19 height 19
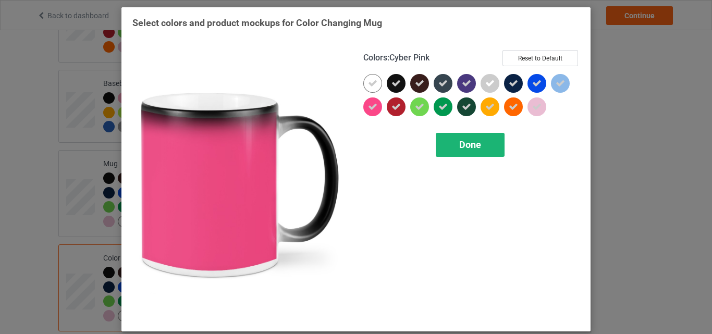
click at [479, 149] on div "Done" at bounding box center [470, 145] width 69 height 24
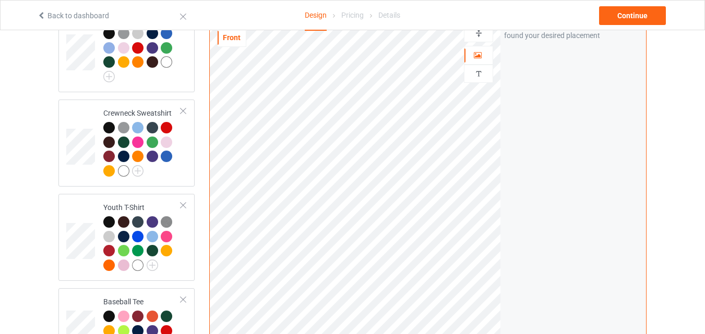
scroll to position [524, 0]
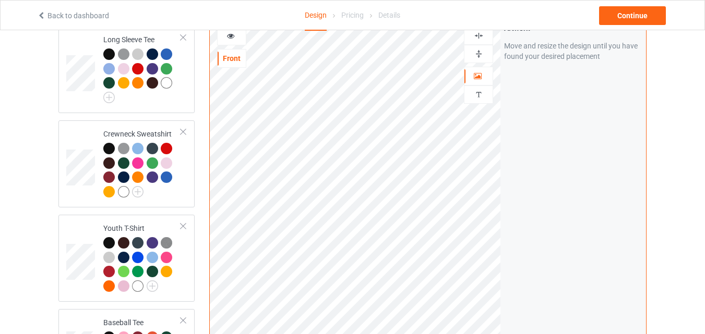
click at [474, 54] on img at bounding box center [479, 54] width 10 height 10
click at [483, 55] on div at bounding box center [478, 54] width 28 height 10
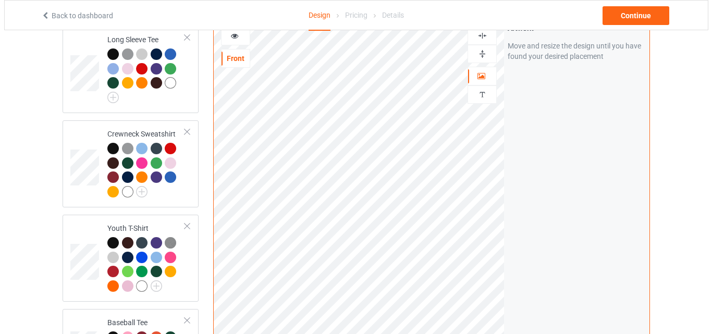
scroll to position [784, 0]
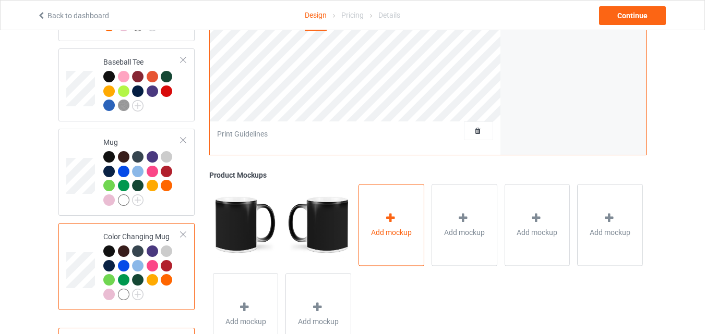
click at [392, 237] on span "Add mockup" at bounding box center [391, 232] width 41 height 10
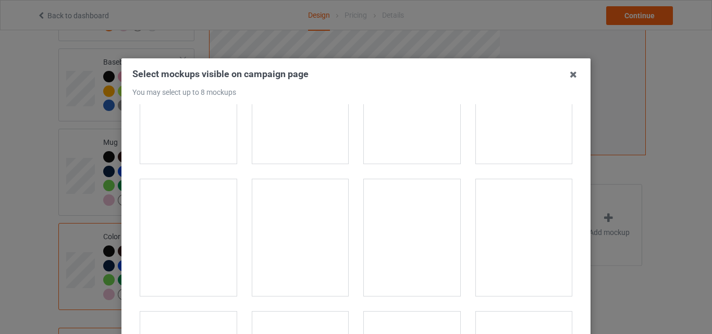
scroll to position [1861, 0]
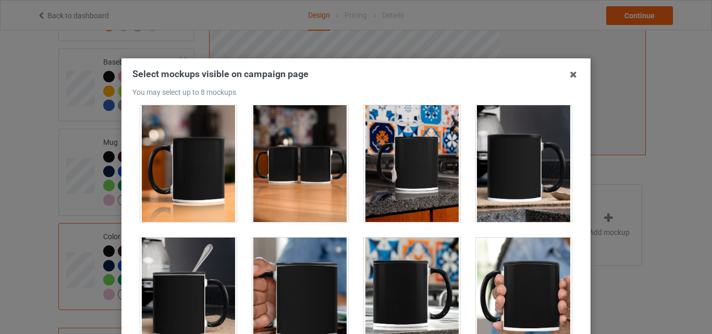
click at [199, 147] on div at bounding box center [188, 163] width 96 height 117
click at [279, 159] on div at bounding box center [300, 163] width 96 height 117
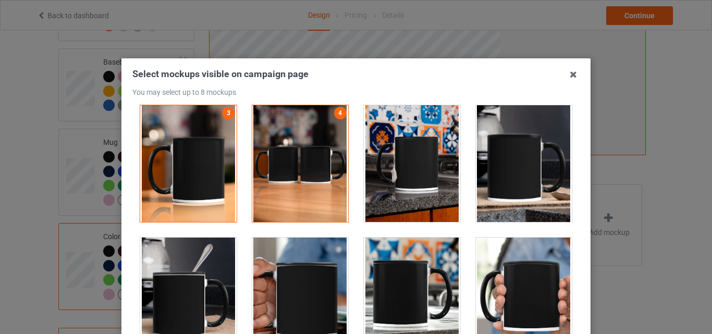
click at [450, 196] on div at bounding box center [412, 163] width 96 height 117
click at [511, 183] on div at bounding box center [524, 163] width 96 height 117
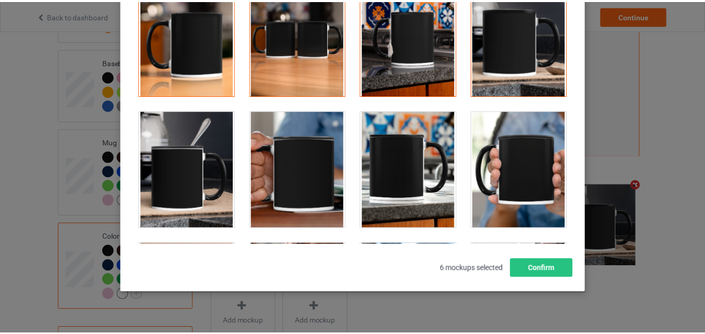
scroll to position [143, 0]
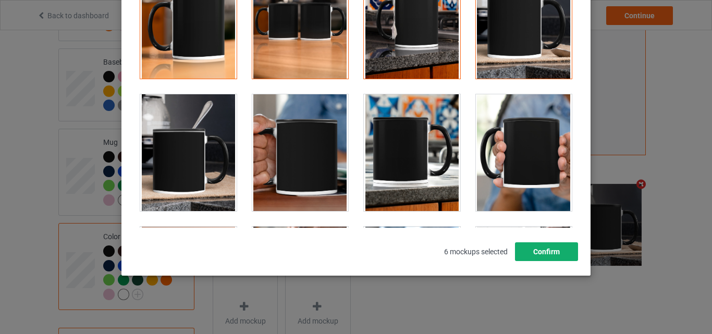
click at [548, 260] on button "Confirm" at bounding box center [546, 252] width 63 height 19
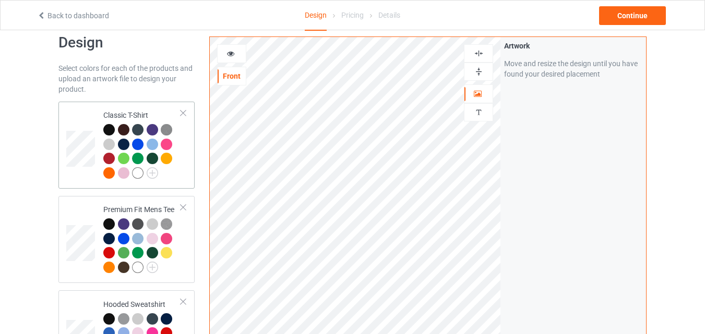
scroll to position [2, 0]
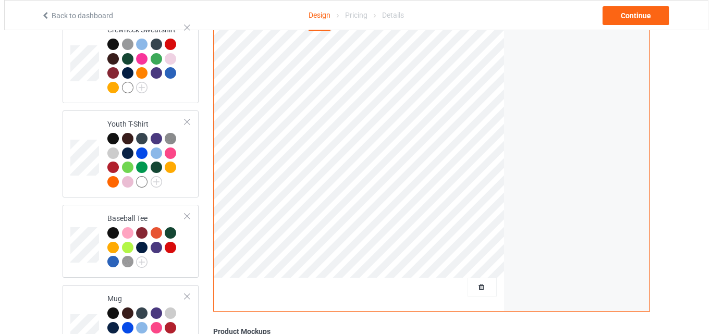
scroll to position [837, 0]
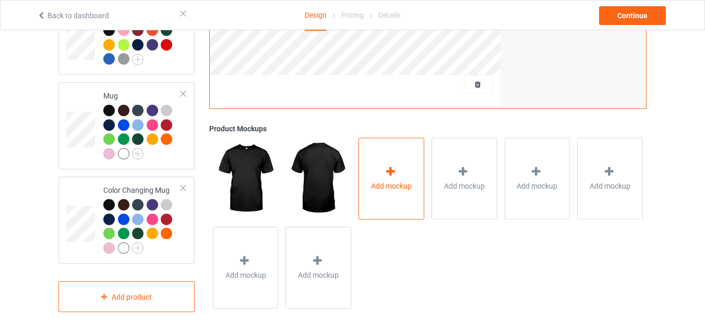
click at [371, 149] on div "Add mockup" at bounding box center [391, 179] width 66 height 82
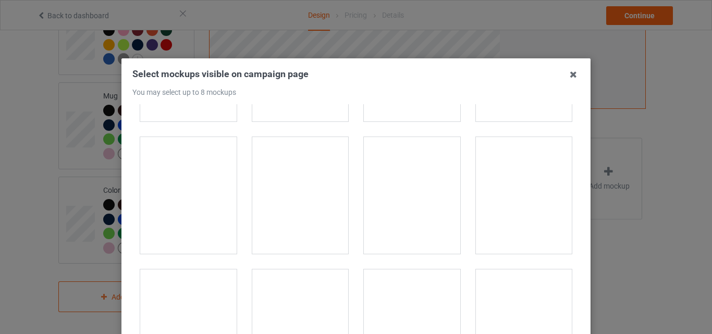
scroll to position [261, 0]
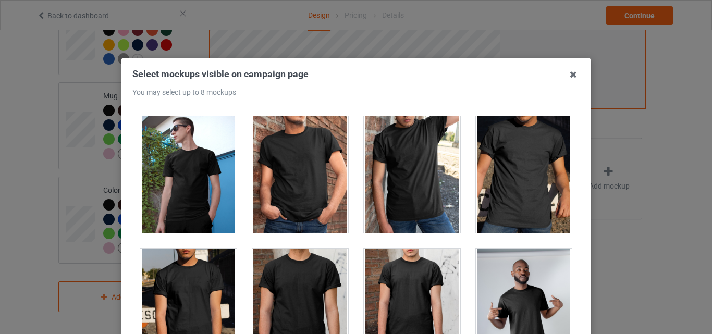
click at [528, 148] on div at bounding box center [524, 174] width 96 height 117
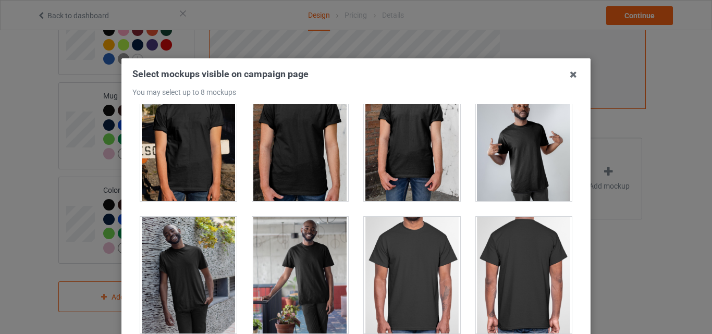
scroll to position [469, 0]
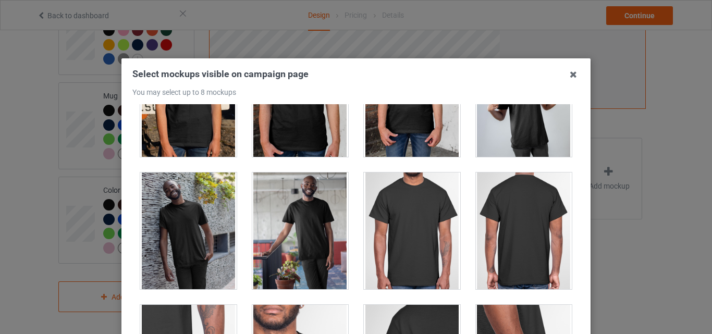
click at [390, 237] on div at bounding box center [412, 231] width 96 height 117
click at [497, 236] on div at bounding box center [524, 231] width 96 height 117
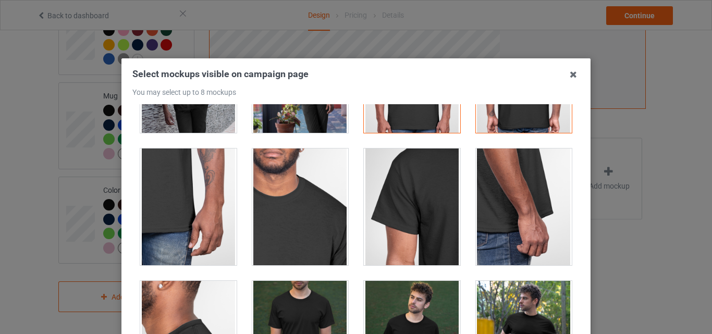
scroll to position [730, 0]
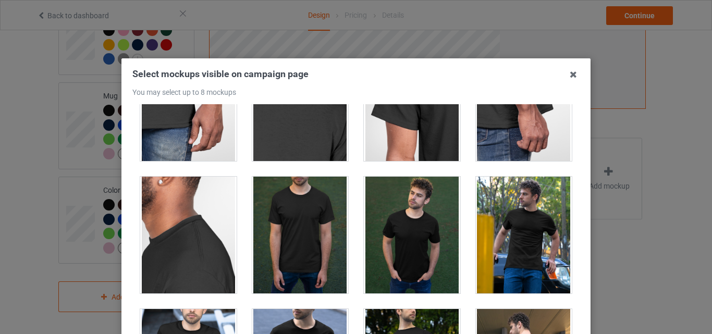
click at [198, 139] on div at bounding box center [188, 102] width 96 height 117
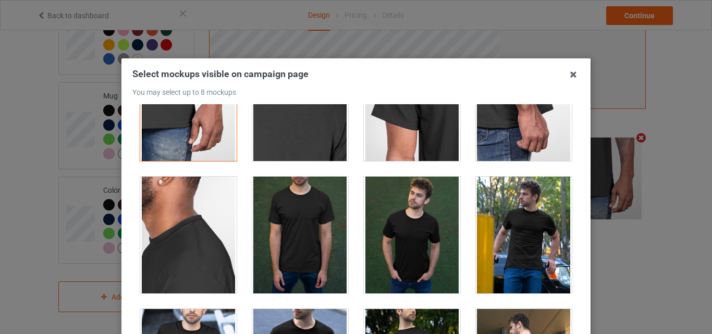
click at [277, 141] on div at bounding box center [300, 102] width 96 height 117
click at [416, 140] on div at bounding box center [412, 102] width 96 height 117
click at [510, 133] on div at bounding box center [524, 102] width 96 height 117
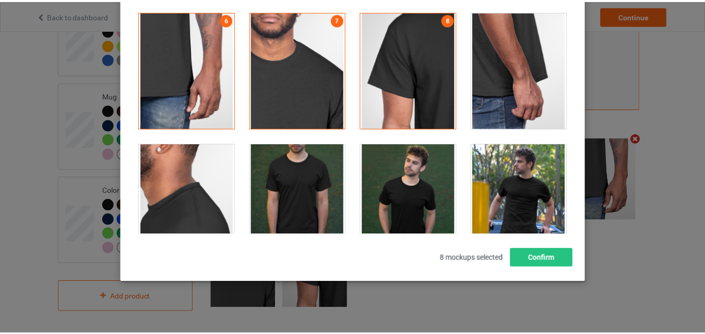
scroll to position [176, 0]
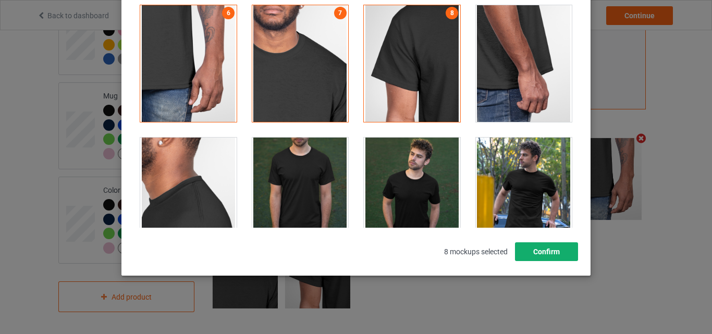
click at [573, 253] on button "Confirm" at bounding box center [546, 252] width 63 height 19
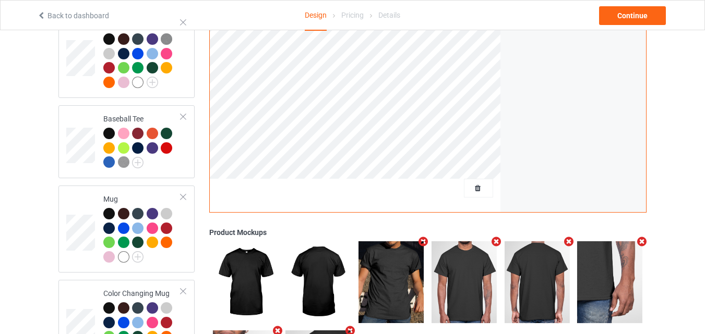
scroll to position [628, 0]
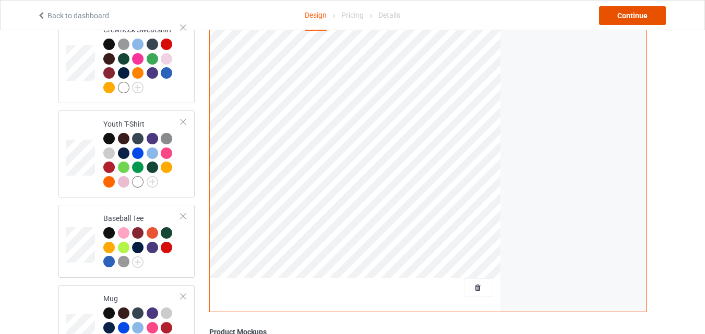
click at [639, 13] on div "Continue" at bounding box center [632, 15] width 67 height 19
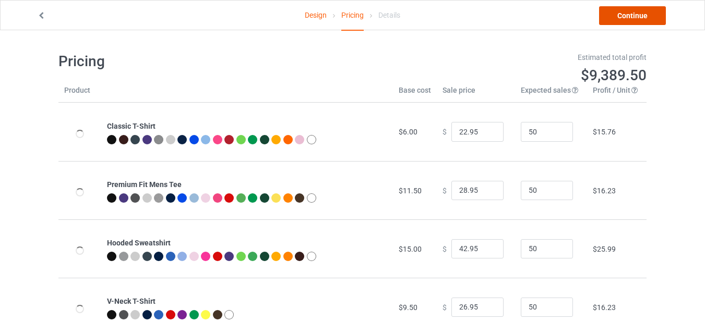
click at [639, 13] on link "Continue" at bounding box center [632, 15] width 67 height 19
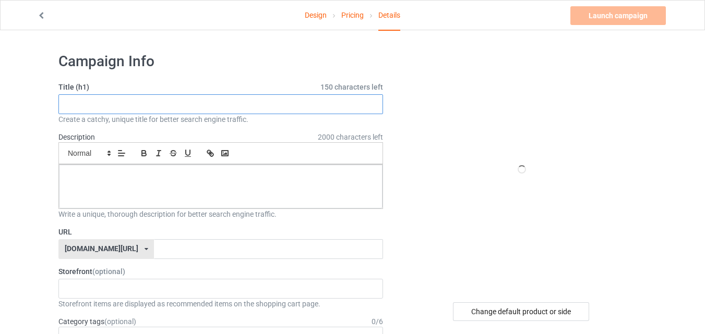
click at [223, 99] on input "text" at bounding box center [220, 104] width 324 height 20
paste input "What Up DAWG"
type input "What Up DAWG"
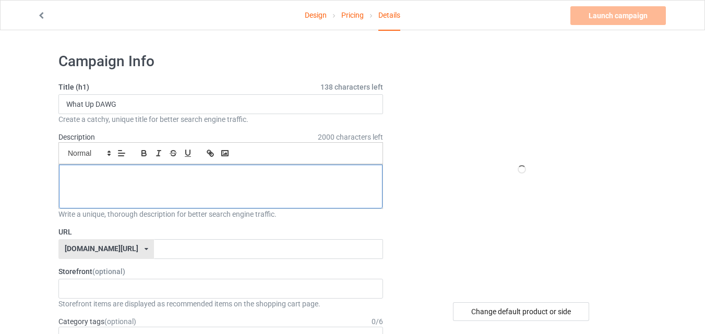
click at [152, 186] on div at bounding box center [220, 187] width 323 height 44
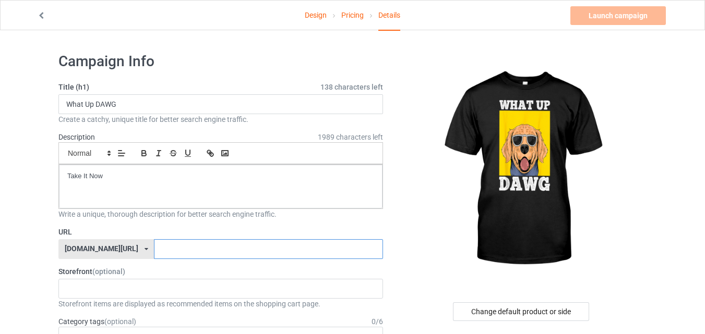
click at [154, 253] on input "text" at bounding box center [268, 249] width 228 height 20
type input "dogloverxx8"
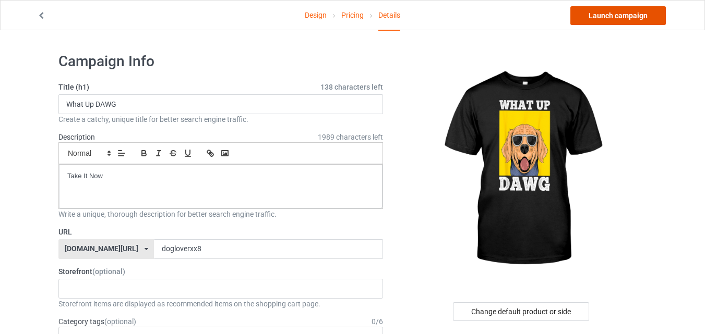
click at [625, 25] on link "Launch campaign" at bounding box center [617, 15] width 95 height 19
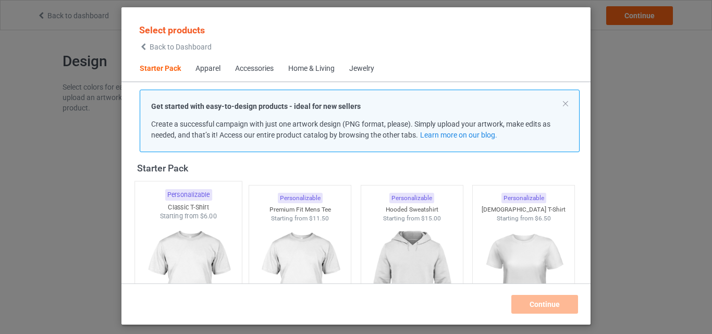
click at [191, 213] on div "Starting from $6.00" at bounding box center [188, 216] width 107 height 9
click at [263, 223] on img at bounding box center [299, 281] width 93 height 117
click at [386, 239] on img at bounding box center [412, 282] width 98 height 123
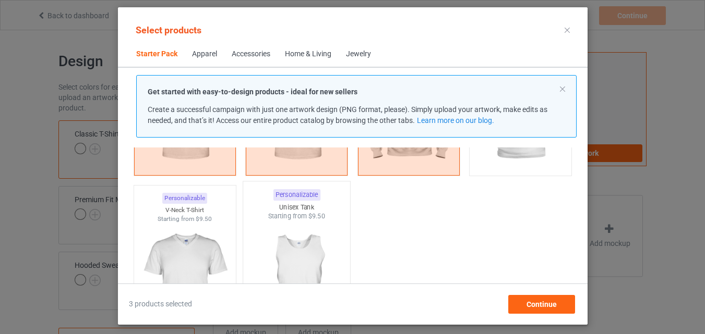
scroll to position [170, 0]
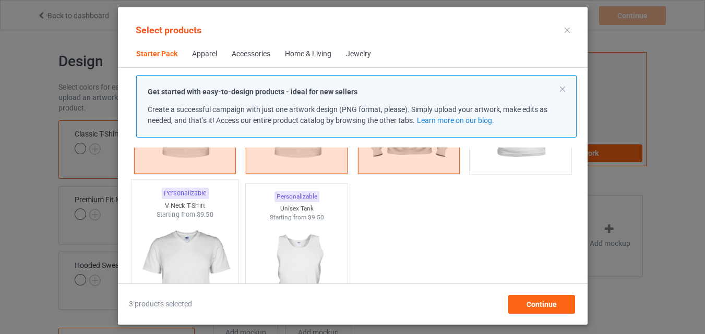
click at [182, 253] on img at bounding box center [185, 281] width 98 height 123
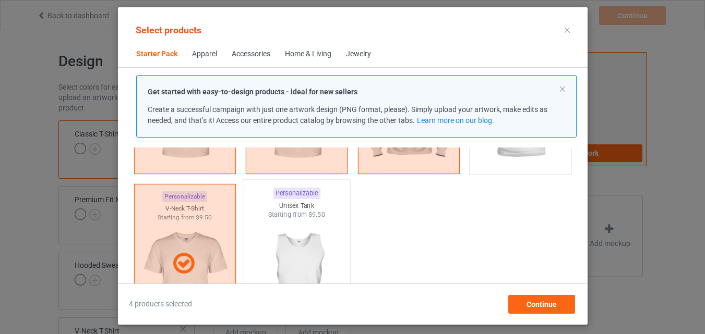
click at [253, 250] on img at bounding box center [296, 281] width 98 height 123
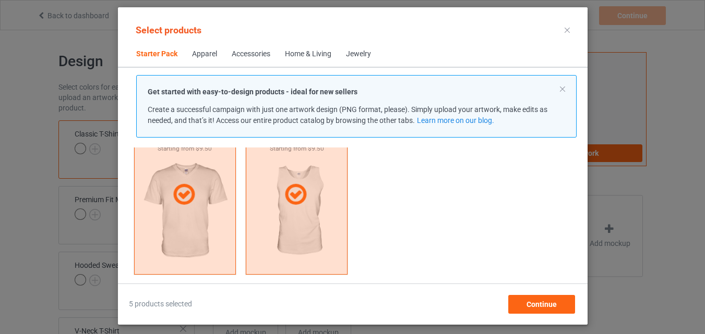
scroll to position [379, 0]
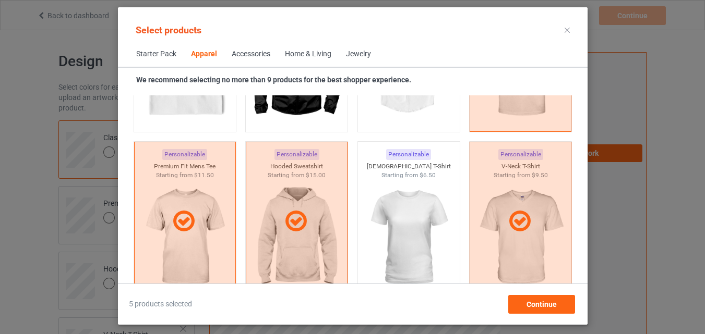
scroll to position [744, 0]
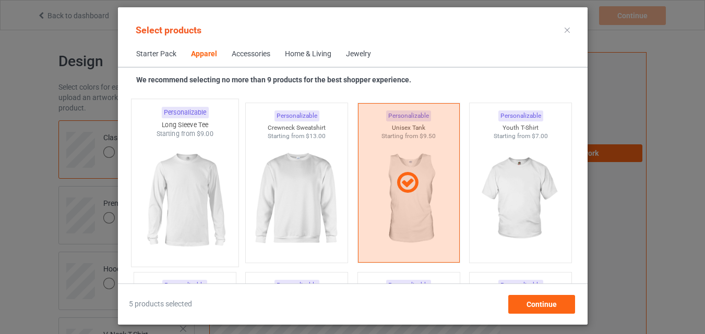
click at [179, 187] on img at bounding box center [185, 200] width 98 height 123
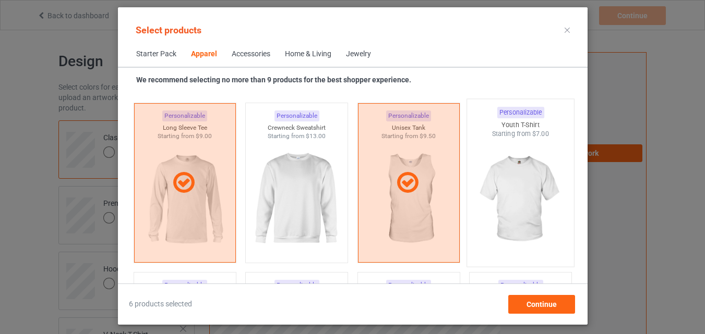
drag, startPoint x: 290, startPoint y: 182, endPoint x: 502, endPoint y: 205, distance: 213.6
click at [291, 182] on img at bounding box center [296, 199] width 93 height 117
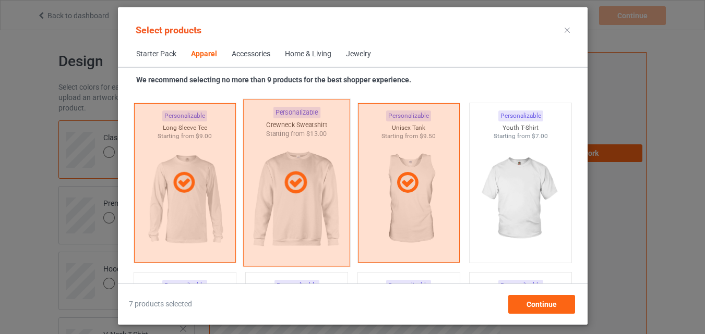
click at [493, 203] on img at bounding box center [520, 199] width 93 height 117
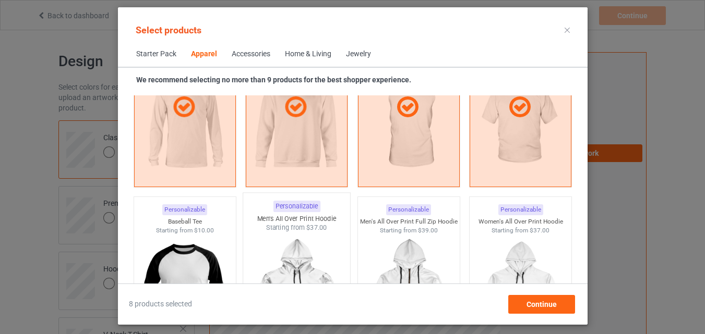
scroll to position [900, 0]
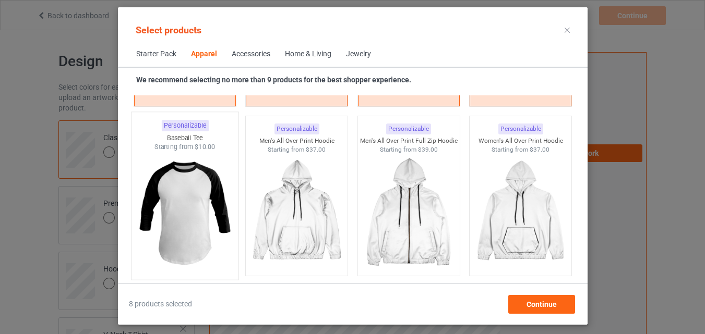
click at [212, 208] on img at bounding box center [185, 213] width 98 height 123
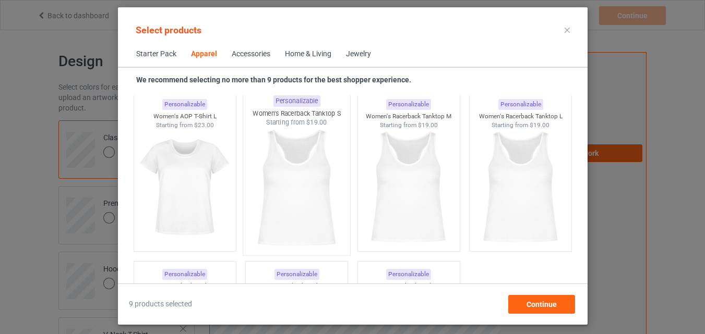
scroll to position [2204, 0]
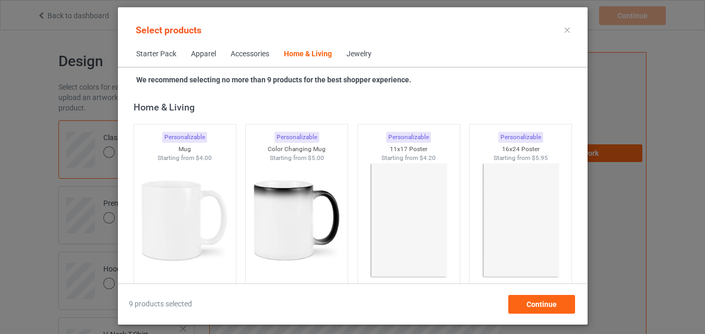
scroll to position [4812, 0]
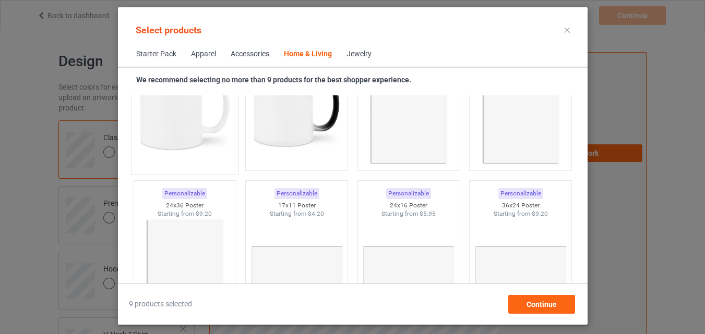
click at [205, 144] on img at bounding box center [185, 107] width 98 height 123
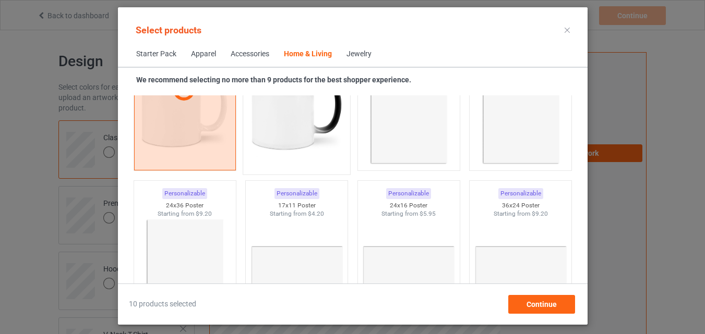
click at [266, 142] on img at bounding box center [296, 107] width 98 height 123
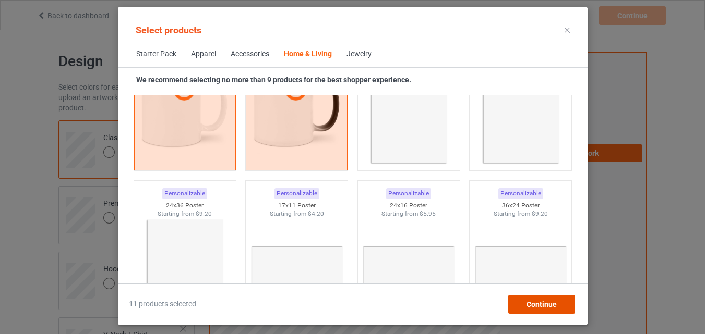
click at [526, 308] on div "Continue" at bounding box center [540, 304] width 67 height 19
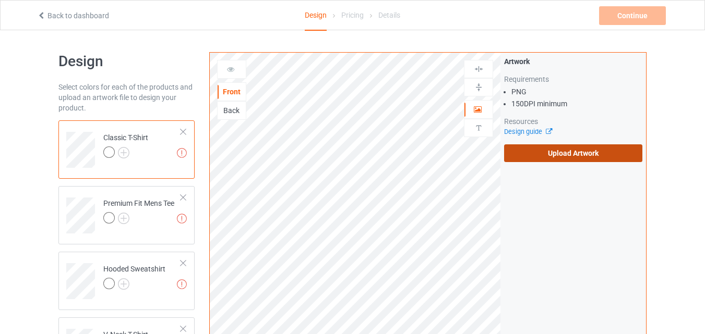
click at [532, 153] on label "Upload Artwork" at bounding box center [573, 153] width 138 height 18
click at [0, 0] on input "Upload Artwork" at bounding box center [0, 0] width 0 height 0
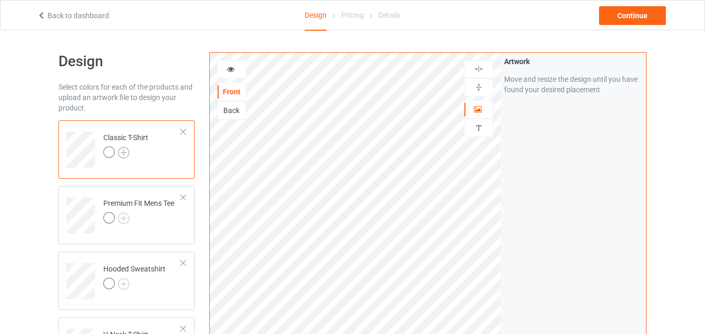
click at [123, 153] on img at bounding box center [123, 152] width 11 height 11
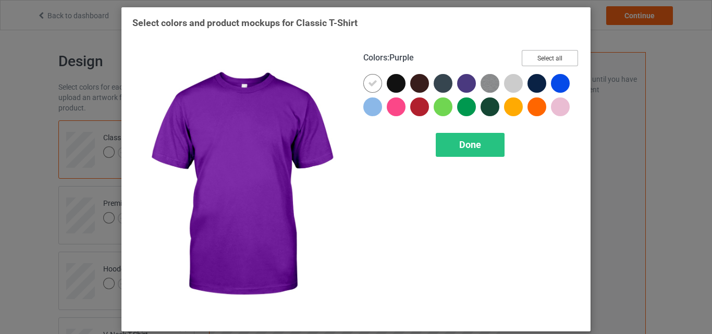
click at [538, 56] on button "Select all" at bounding box center [550, 58] width 56 height 16
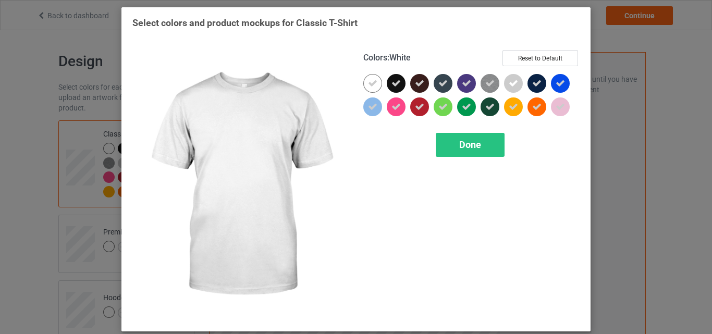
click at [369, 81] on icon at bounding box center [372, 83] width 9 height 9
click at [369, 81] on div at bounding box center [373, 83] width 19 height 19
click at [465, 147] on span "Done" at bounding box center [470, 144] width 22 height 11
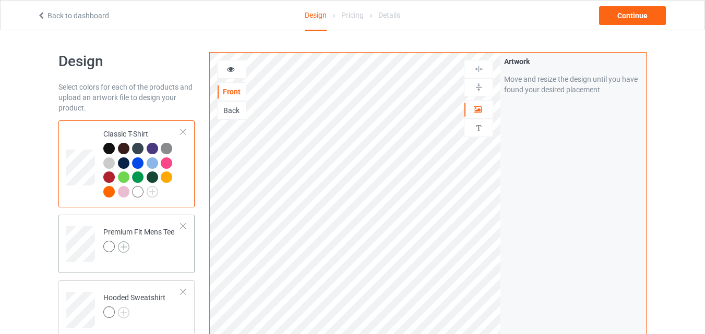
click at [122, 248] on img at bounding box center [123, 246] width 11 height 11
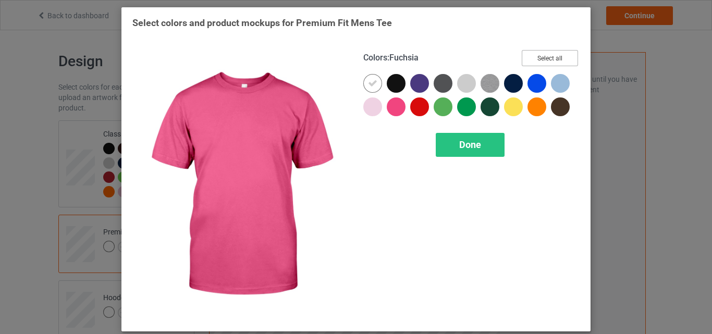
click at [551, 56] on button "Select all" at bounding box center [550, 58] width 56 height 16
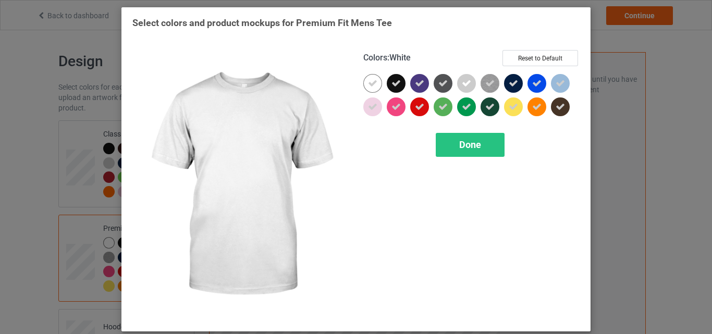
click at [371, 79] on icon at bounding box center [372, 83] width 9 height 9
click at [371, 79] on div at bounding box center [373, 83] width 19 height 19
click at [454, 140] on div "Done" at bounding box center [470, 145] width 69 height 24
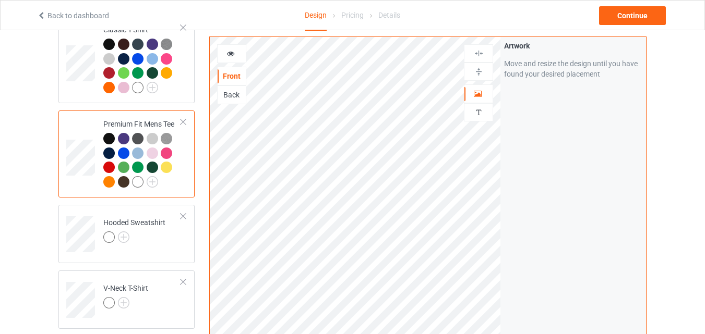
scroll to position [156, 0]
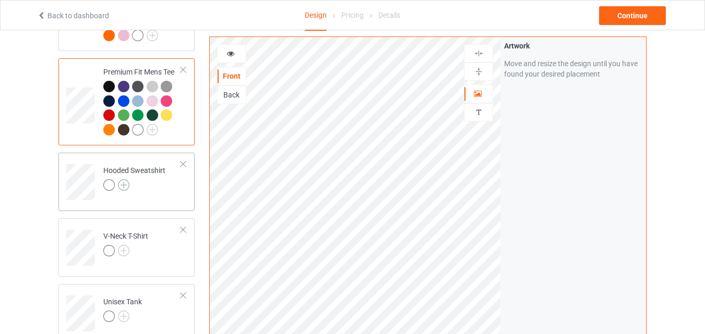
click at [123, 189] on img at bounding box center [123, 184] width 11 height 11
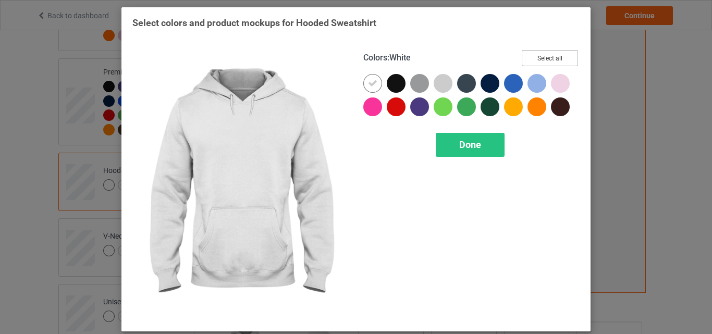
click at [544, 58] on button "Select all" at bounding box center [550, 58] width 56 height 16
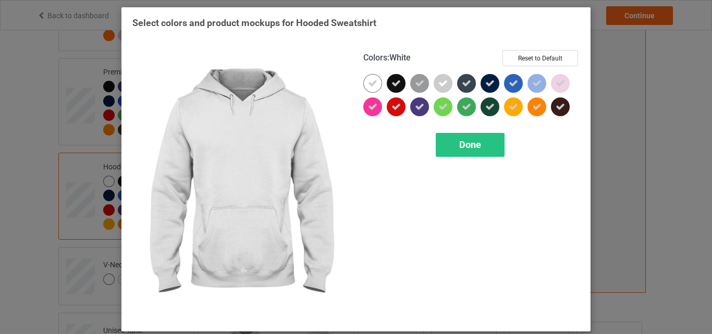
click at [372, 80] on icon at bounding box center [372, 83] width 9 height 9
click at [372, 80] on div at bounding box center [373, 83] width 19 height 19
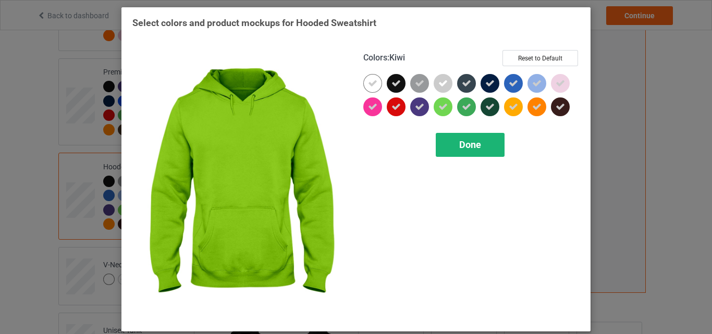
click at [452, 151] on div "Done" at bounding box center [470, 145] width 69 height 24
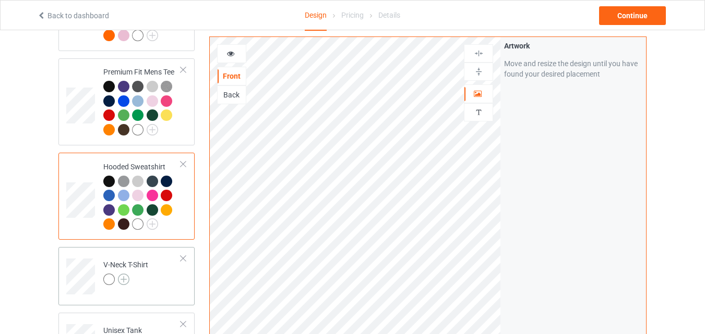
click at [122, 281] on img at bounding box center [123, 279] width 11 height 11
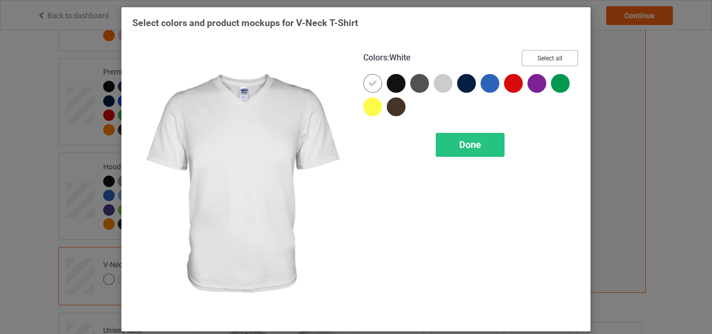
click at [561, 52] on button "Select all" at bounding box center [550, 58] width 56 height 16
click at [374, 82] on div at bounding box center [373, 83] width 19 height 19
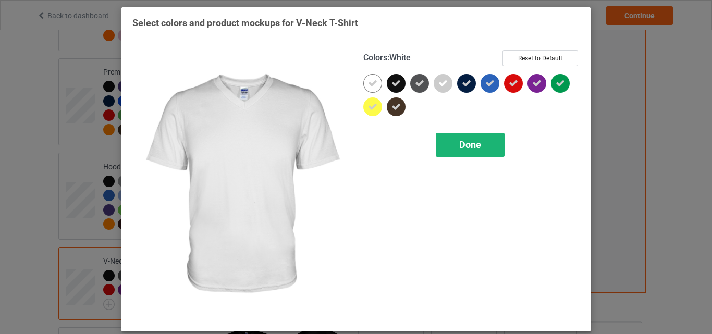
click at [446, 141] on div "Done" at bounding box center [470, 145] width 69 height 24
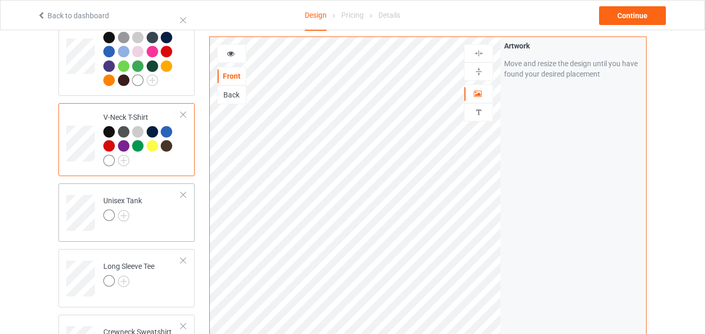
scroll to position [365, 0]
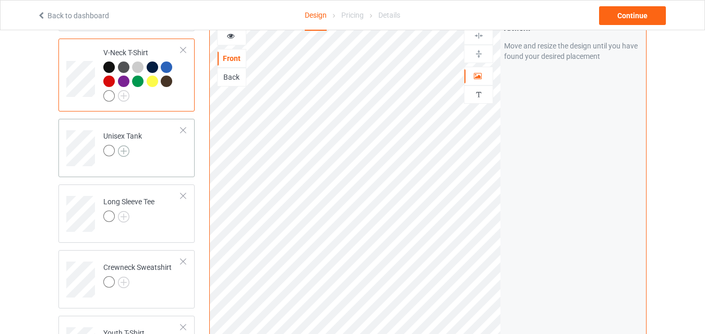
click at [123, 148] on img at bounding box center [123, 151] width 11 height 11
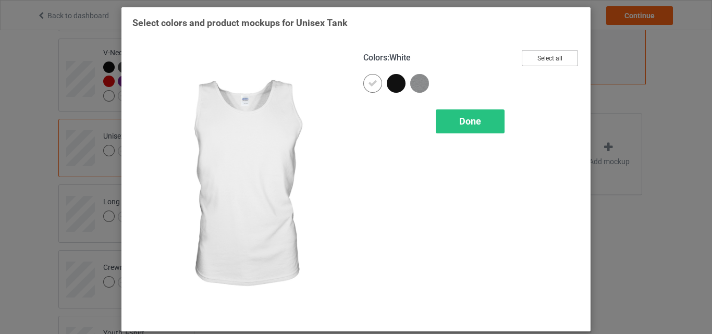
click at [547, 59] on button "Select all" at bounding box center [550, 58] width 56 height 16
click at [373, 85] on icon at bounding box center [372, 83] width 9 height 9
click at [373, 85] on div at bounding box center [373, 83] width 19 height 19
click at [459, 118] on span "Done" at bounding box center [470, 121] width 22 height 11
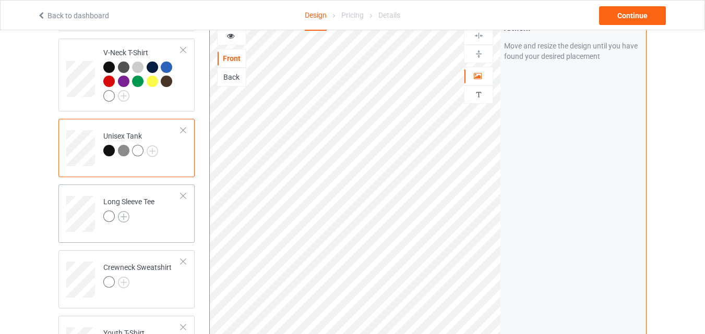
click at [120, 221] on img at bounding box center [123, 216] width 11 height 11
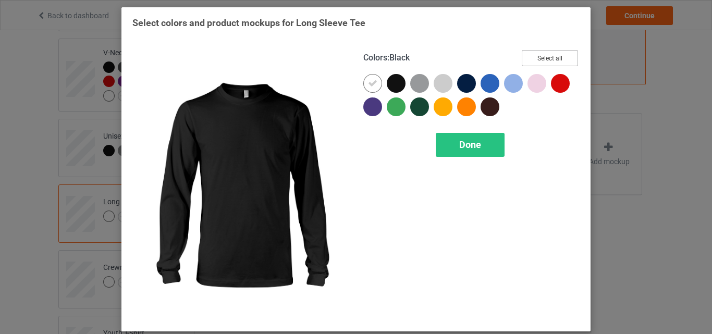
click at [528, 59] on button "Select all" at bounding box center [550, 58] width 56 height 16
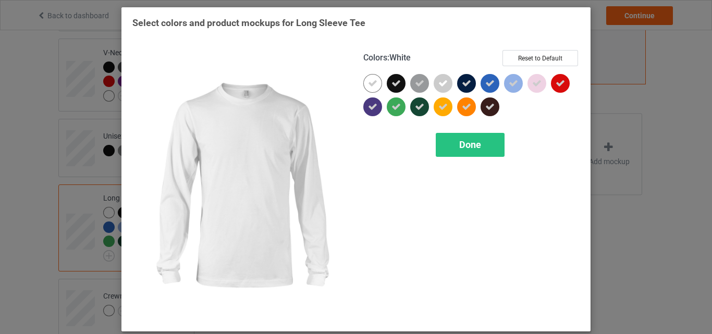
click at [370, 88] on icon at bounding box center [372, 83] width 9 height 9
click at [370, 88] on div at bounding box center [373, 83] width 19 height 19
click at [450, 136] on div "Done" at bounding box center [470, 145] width 69 height 24
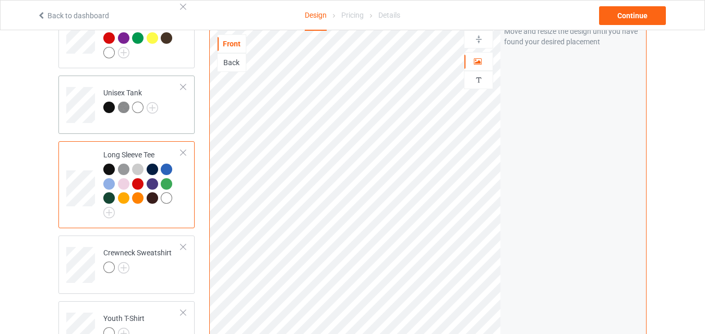
scroll to position [522, 0]
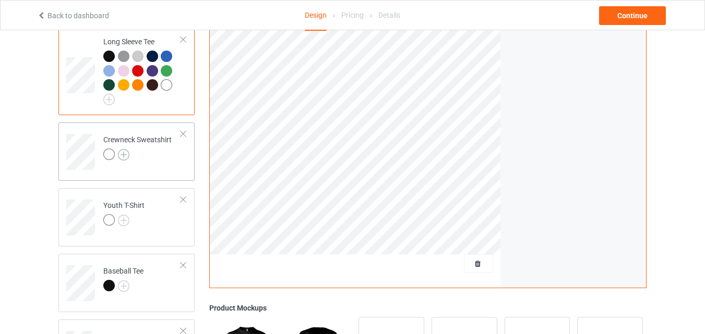
click at [123, 156] on img at bounding box center [123, 154] width 11 height 11
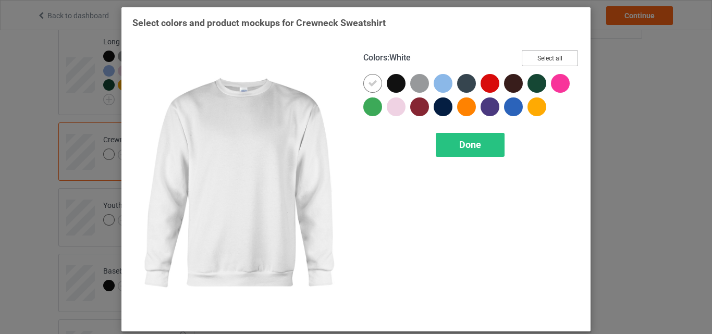
click at [530, 61] on button "Select all" at bounding box center [550, 58] width 56 height 16
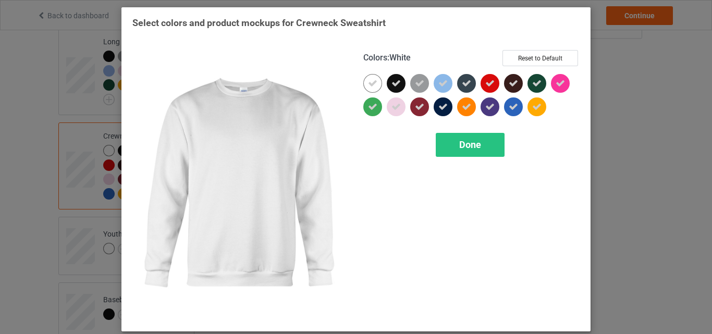
click at [374, 80] on div at bounding box center [373, 83] width 19 height 19
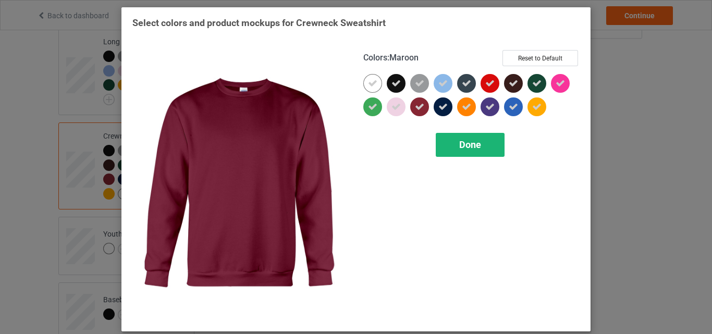
click at [471, 153] on div "Done" at bounding box center [470, 145] width 69 height 24
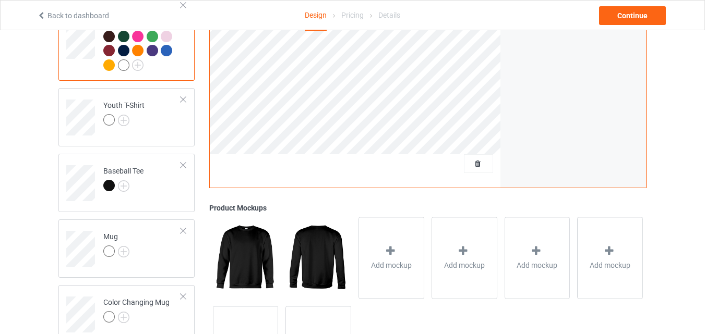
scroll to position [730, 0]
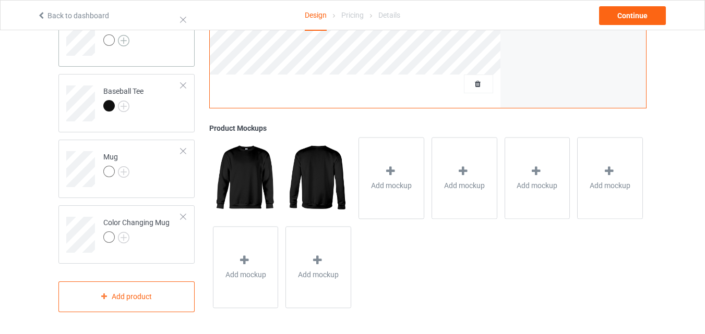
click at [125, 39] on img at bounding box center [123, 40] width 11 height 11
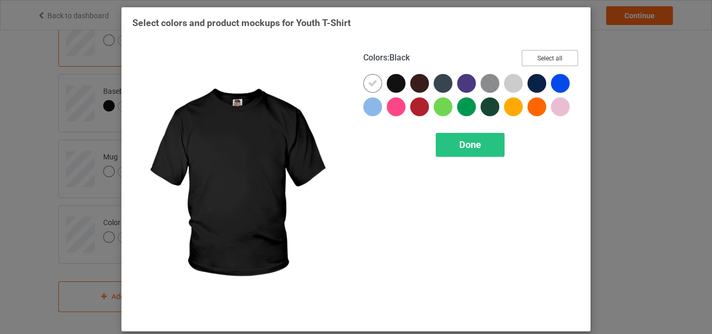
click at [567, 60] on button "Select all" at bounding box center [550, 58] width 56 height 16
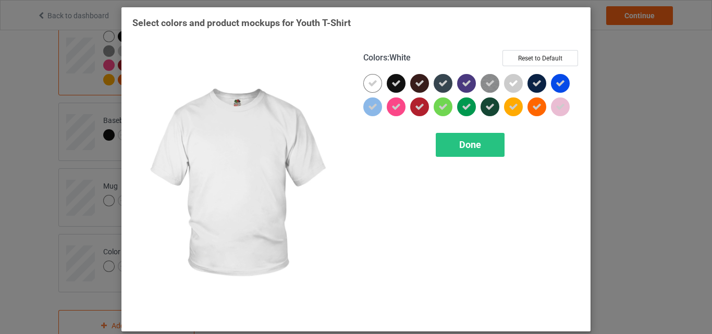
click at [368, 79] on icon at bounding box center [372, 83] width 9 height 9
click at [365, 79] on div at bounding box center [373, 83] width 19 height 19
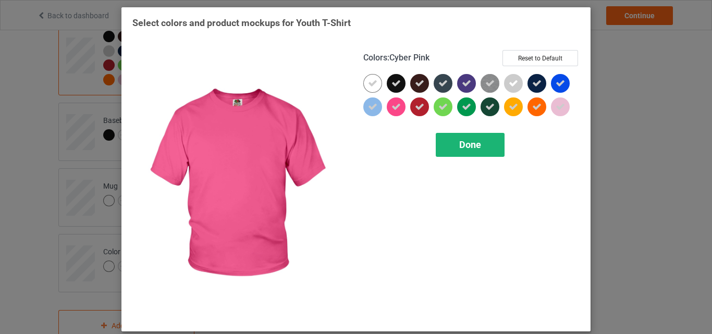
click at [468, 138] on div "Done" at bounding box center [470, 145] width 69 height 24
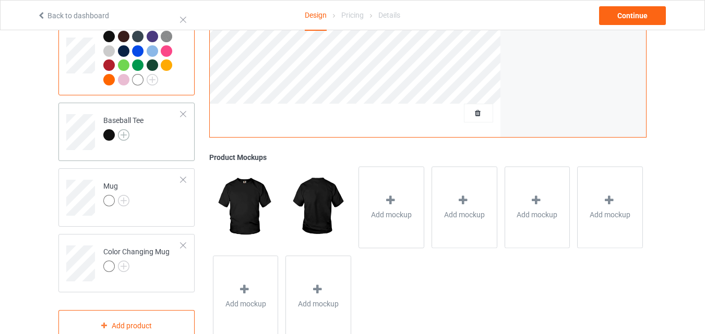
click at [126, 136] on img at bounding box center [123, 134] width 11 height 11
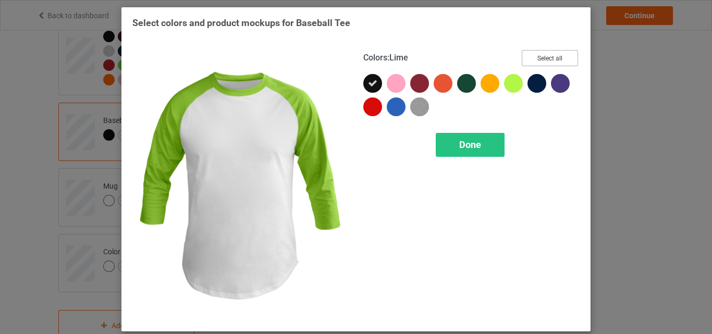
click at [544, 59] on button "Select all" at bounding box center [550, 58] width 56 height 16
click at [464, 132] on div "Colors : Lime Reset to Default Done" at bounding box center [471, 185] width 231 height 285
click at [464, 141] on span "Done" at bounding box center [470, 144] width 22 height 11
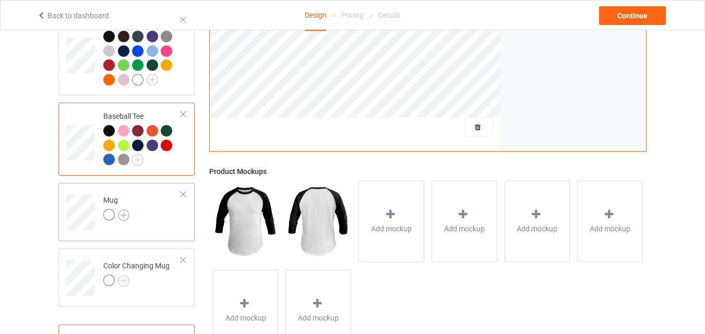
click at [125, 216] on img at bounding box center [123, 215] width 11 height 11
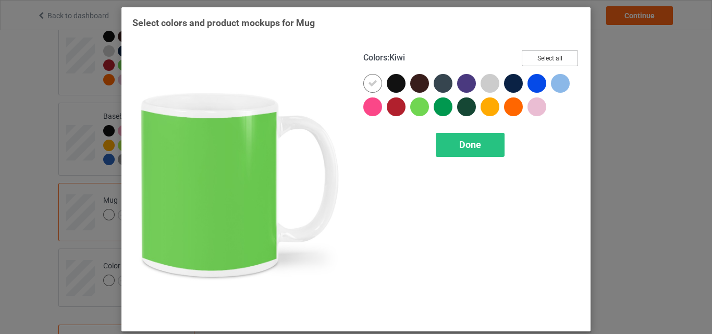
drag, startPoint x: 547, startPoint y: 55, endPoint x: 456, endPoint y: 121, distance: 112.0
click at [547, 55] on button "Select all" at bounding box center [550, 58] width 56 height 16
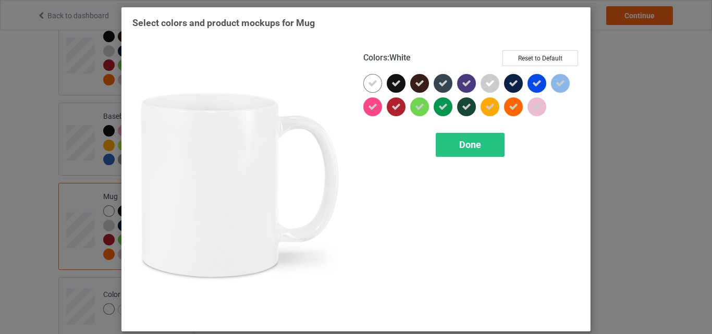
click at [364, 86] on div at bounding box center [373, 83] width 19 height 19
click at [370, 84] on div at bounding box center [373, 83] width 19 height 19
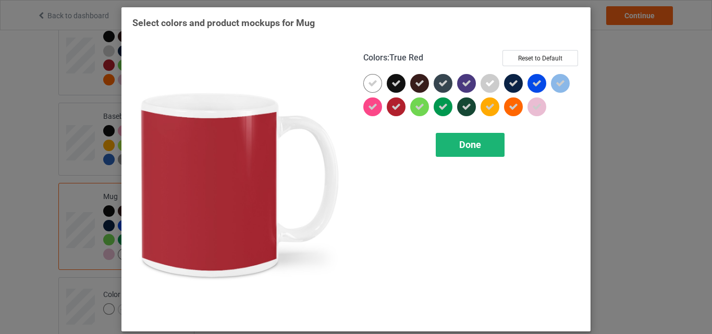
click at [455, 140] on div "Done" at bounding box center [470, 145] width 69 height 24
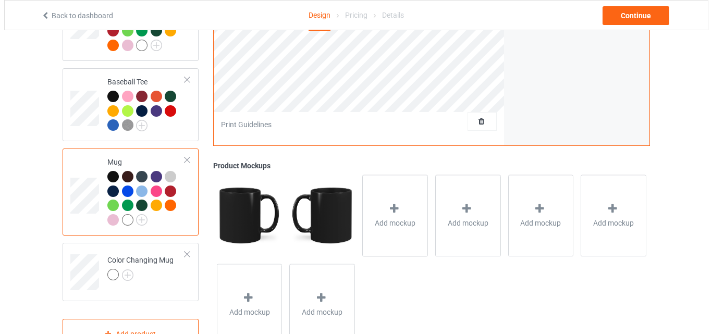
scroll to position [782, 0]
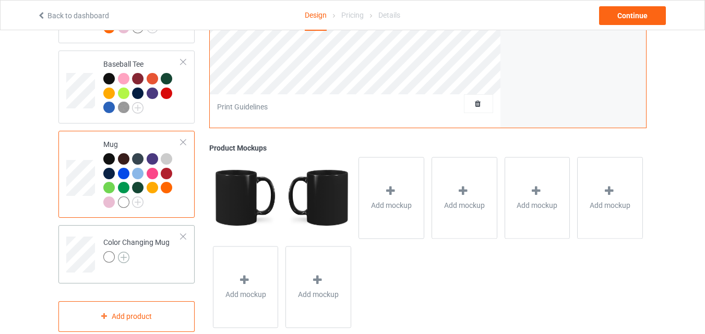
click at [125, 261] on img at bounding box center [123, 257] width 11 height 11
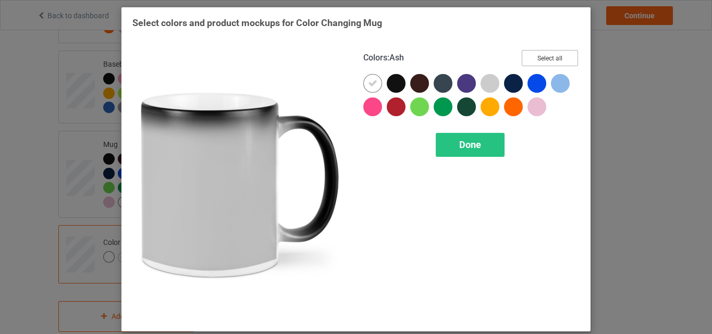
click at [554, 58] on button "Select all" at bounding box center [550, 58] width 56 height 16
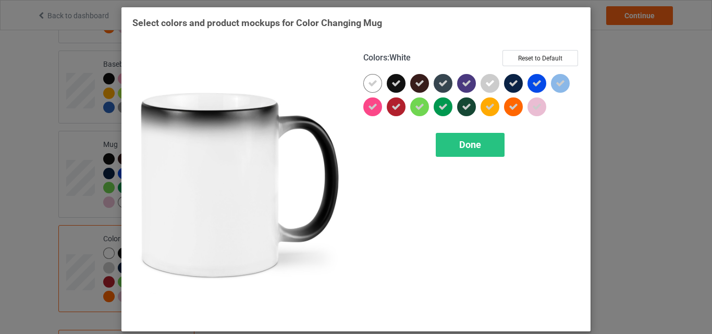
click at [368, 80] on icon at bounding box center [372, 83] width 9 height 9
click at [368, 80] on div at bounding box center [373, 83] width 19 height 19
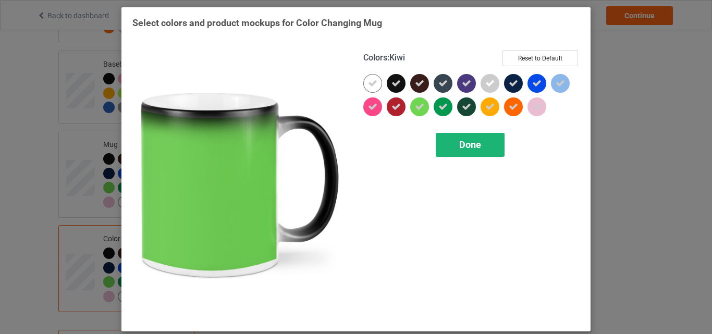
click at [459, 144] on span "Done" at bounding box center [470, 144] width 22 height 11
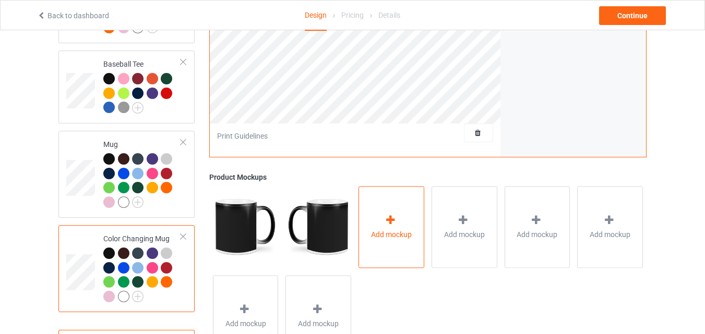
click at [406, 210] on div "Add mockup" at bounding box center [391, 227] width 66 height 82
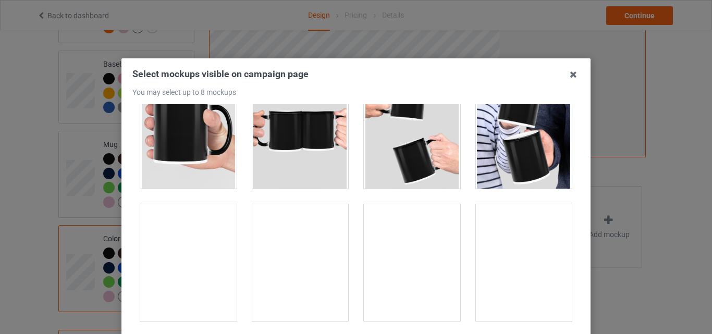
scroll to position [1878, 0]
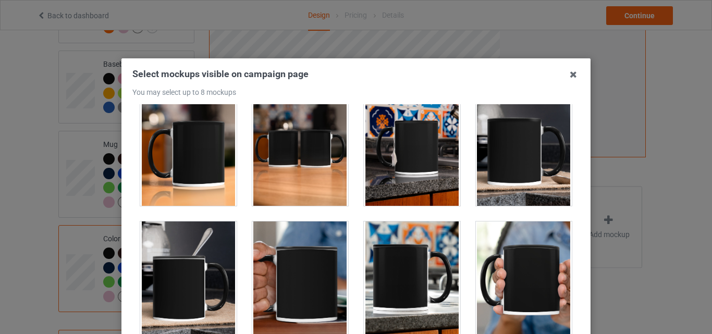
click at [193, 135] on div at bounding box center [188, 147] width 96 height 117
click at [274, 148] on div at bounding box center [300, 147] width 96 height 117
click at [427, 166] on div at bounding box center [412, 147] width 96 height 117
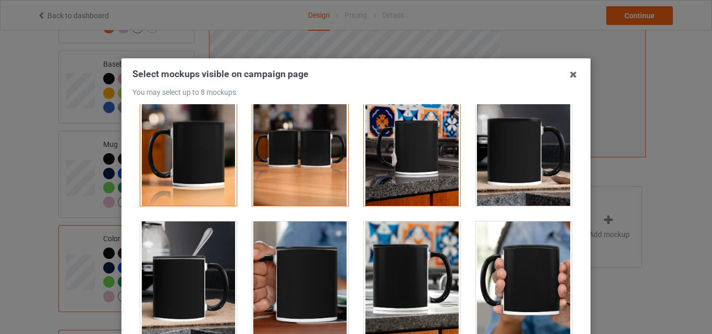
click at [477, 163] on div at bounding box center [524, 147] width 96 height 117
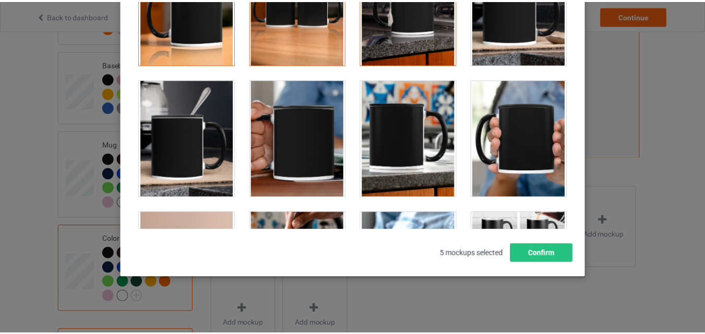
scroll to position [143, 0]
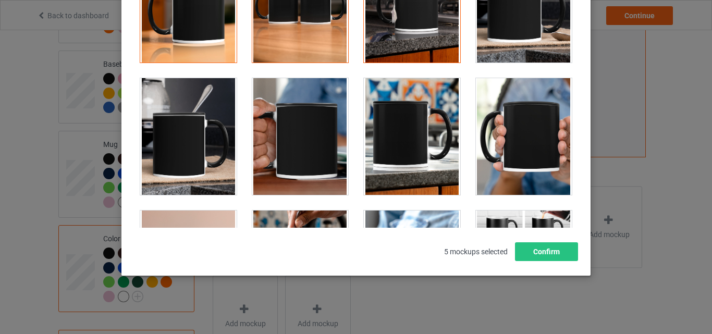
click at [507, 35] on div at bounding box center [524, 4] width 96 height 117
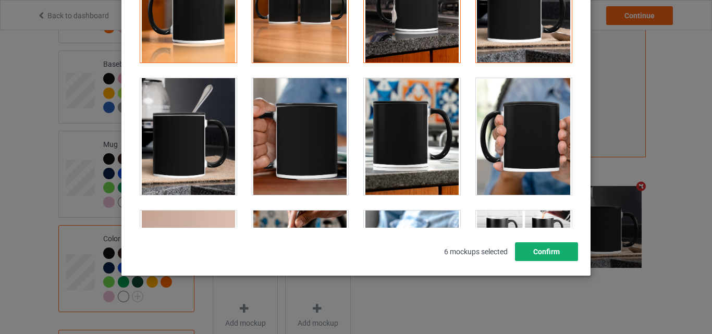
click at [540, 252] on button "Confirm" at bounding box center [546, 252] width 63 height 19
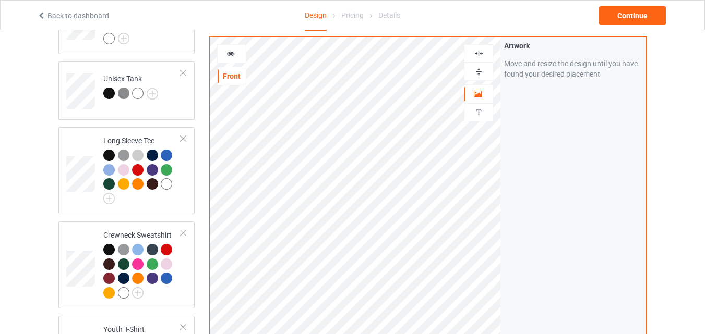
scroll to position [417, 0]
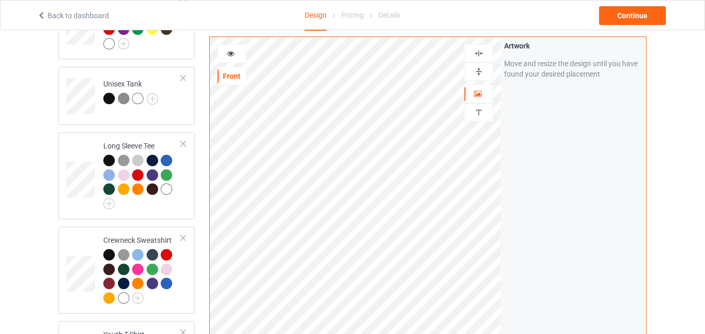
click at [476, 72] on img at bounding box center [479, 72] width 10 height 10
click at [234, 48] on div at bounding box center [231, 53] width 29 height 19
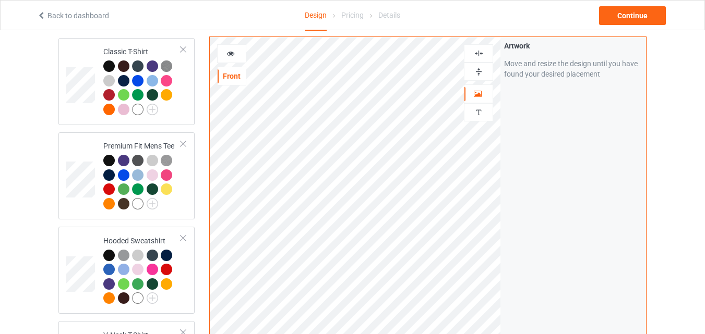
scroll to position [0, 0]
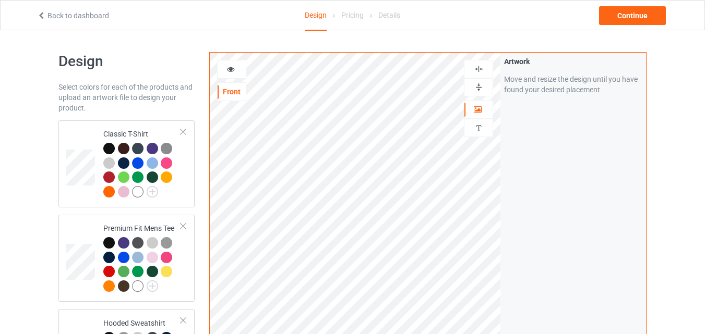
click at [235, 66] on div at bounding box center [231, 69] width 28 height 10
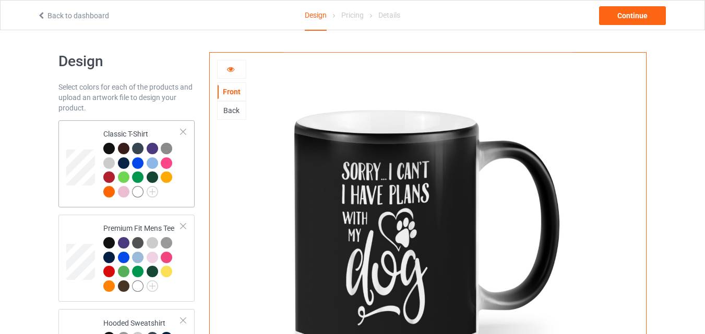
click at [89, 126] on td at bounding box center [81, 164] width 31 height 79
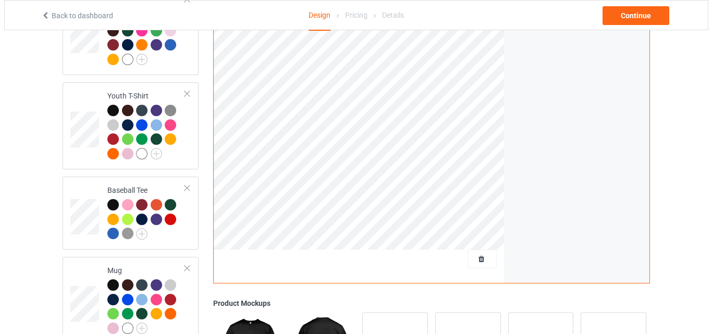
scroll to position [837, 0]
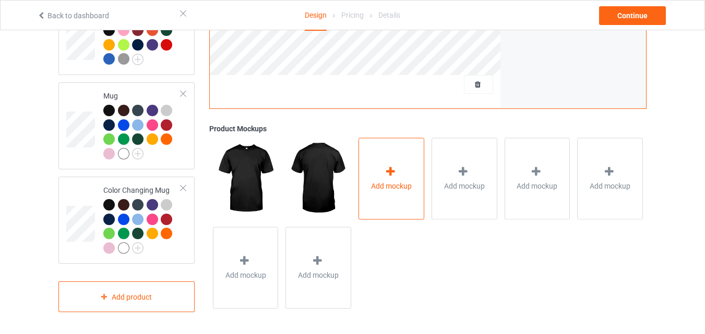
click at [398, 172] on div at bounding box center [391, 173] width 15 height 15
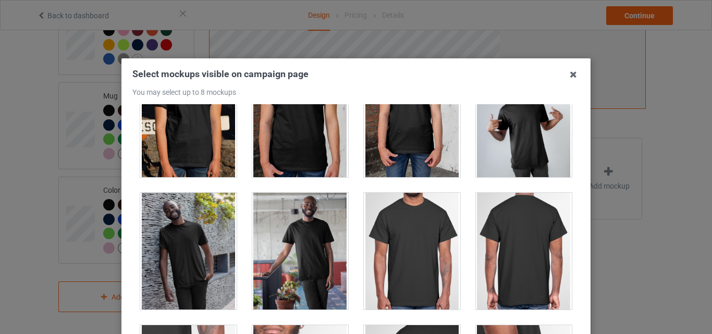
scroll to position [574, 0]
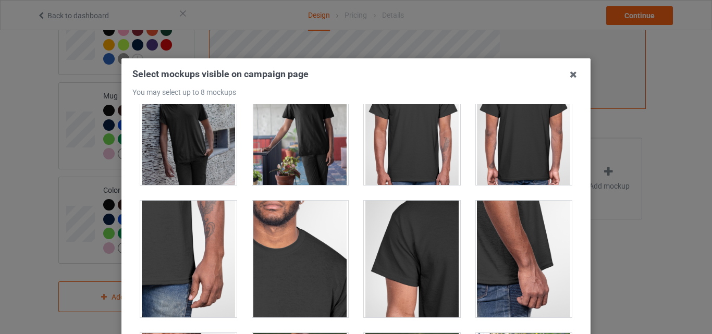
click at [384, 119] on div at bounding box center [412, 126] width 96 height 117
click at [509, 138] on div at bounding box center [524, 126] width 96 height 117
click at [192, 250] on div at bounding box center [188, 259] width 96 height 117
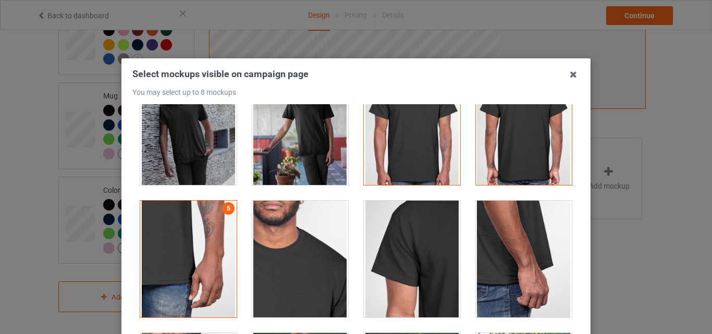
click at [309, 250] on div at bounding box center [300, 259] width 96 height 117
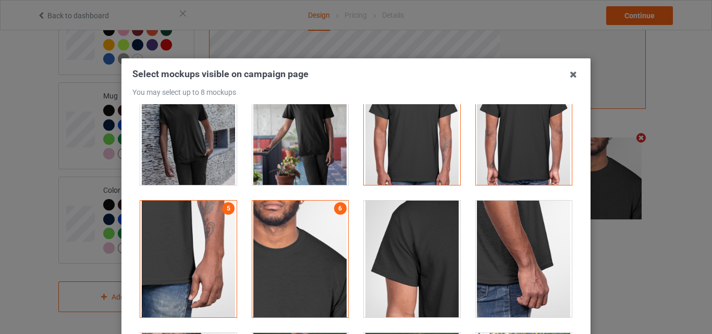
click at [395, 253] on div at bounding box center [412, 259] width 96 height 117
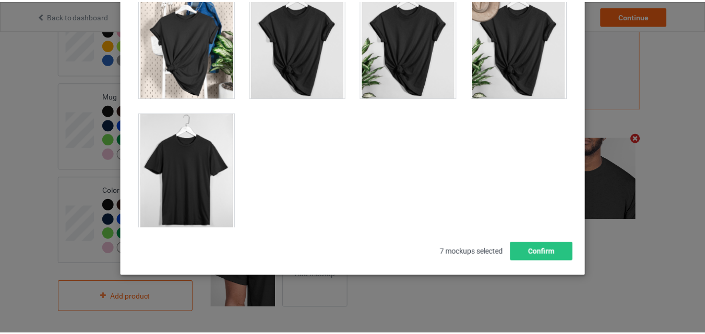
scroll to position [14967, 0]
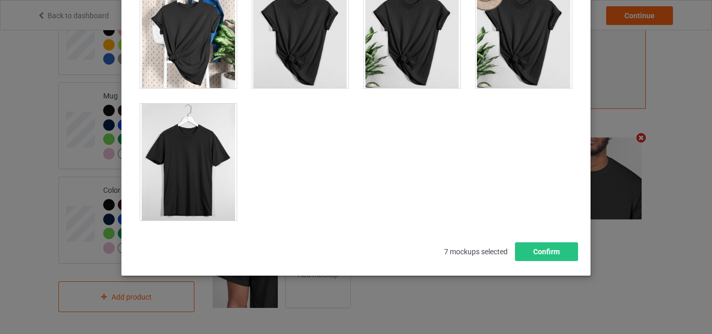
click at [164, 190] on div at bounding box center [188, 162] width 96 height 117
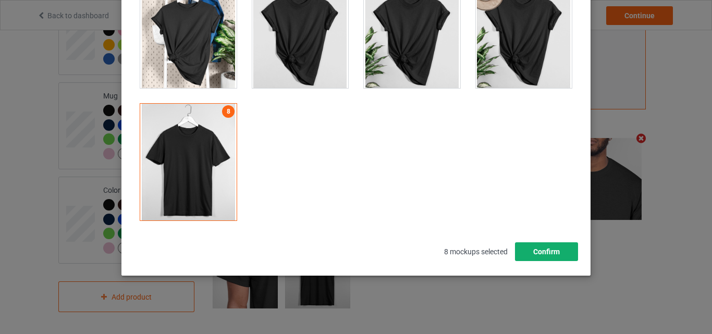
click at [530, 250] on button "Confirm" at bounding box center [546, 252] width 63 height 19
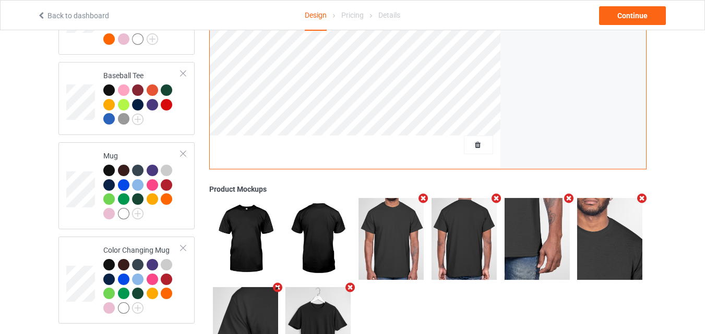
scroll to position [732, 0]
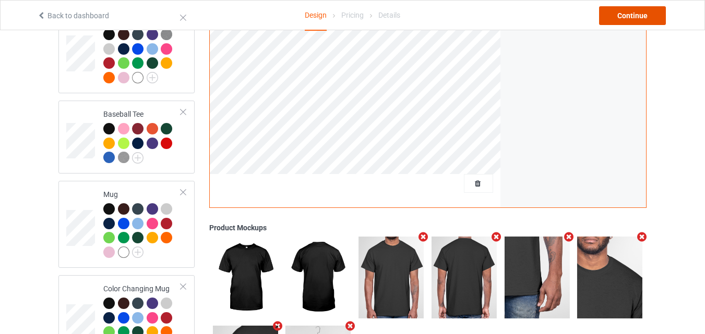
click at [635, 19] on div "Continue" at bounding box center [632, 15] width 67 height 19
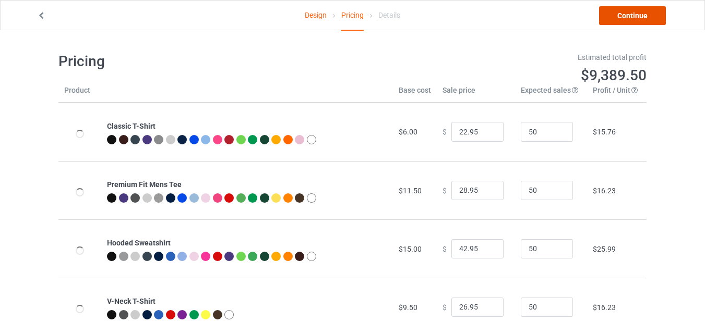
click at [621, 18] on link "Continue" at bounding box center [632, 15] width 67 height 19
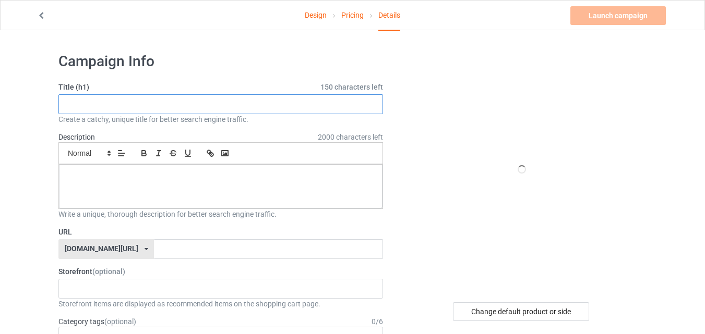
click at [156, 105] on input "text" at bounding box center [220, 104] width 324 height 20
paste input "Sorry I Cant I Have Plans With My Dog"
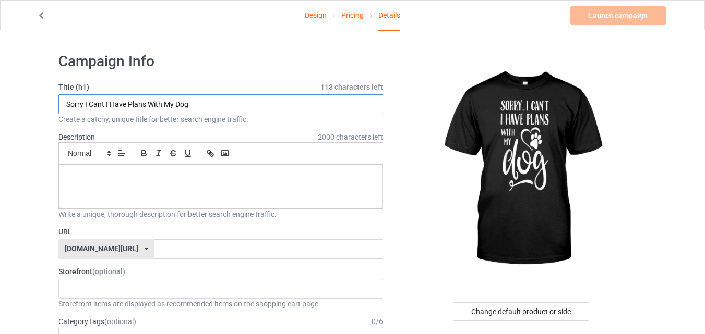
type input "Sorry I Cant I Have Plans With My Dog"
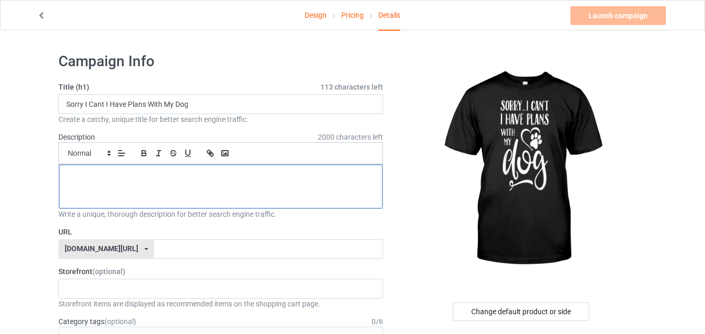
click at [174, 189] on div at bounding box center [220, 187] width 323 height 44
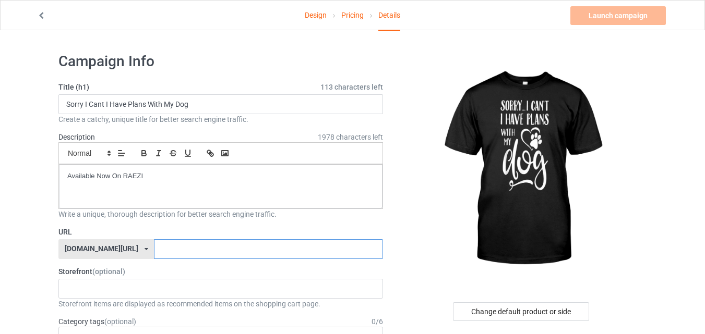
click at [251, 250] on input "text" at bounding box center [268, 249] width 228 height 20
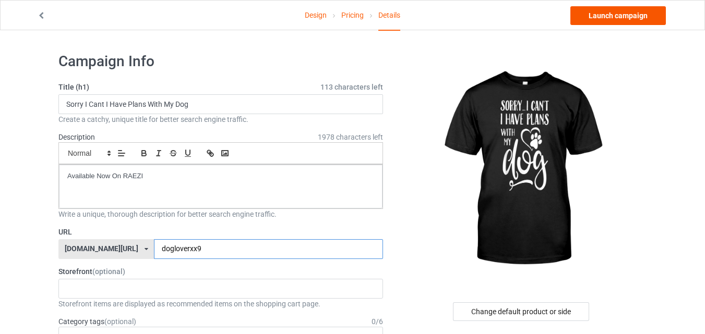
type input "dogloverxx9"
click at [602, 18] on link "Launch campaign" at bounding box center [617, 15] width 95 height 19
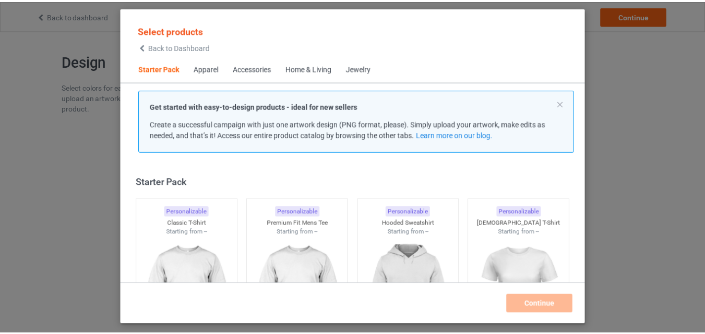
scroll to position [14, 0]
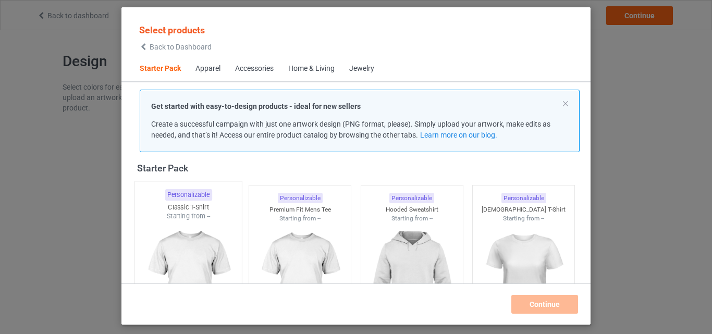
click at [197, 241] on img at bounding box center [188, 282] width 98 height 123
click at [299, 228] on img at bounding box center [299, 281] width 93 height 117
click at [431, 229] on img at bounding box center [412, 281] width 93 height 117
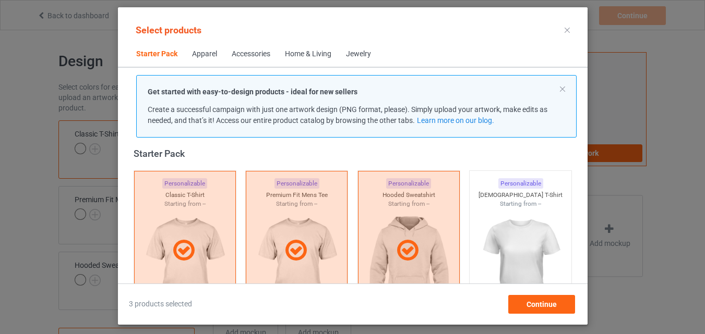
scroll to position [222, 0]
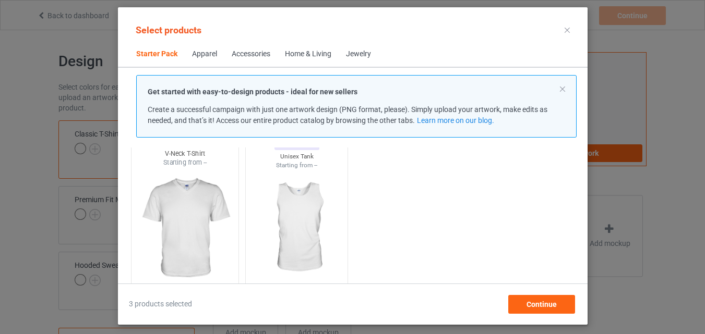
click at [181, 220] on img at bounding box center [185, 228] width 98 height 123
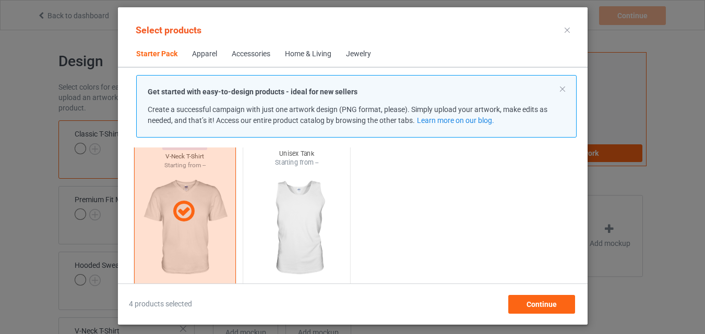
click at [322, 220] on img at bounding box center [296, 228] width 98 height 123
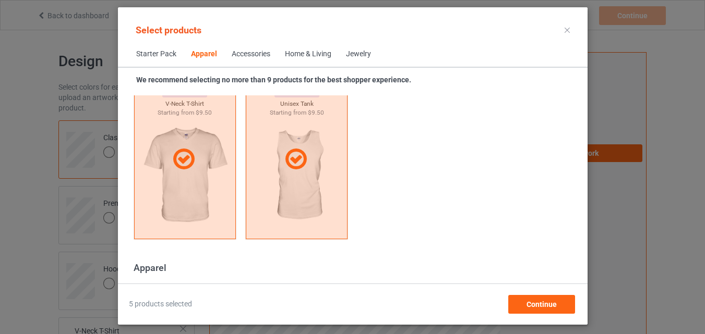
scroll to position [535, 0]
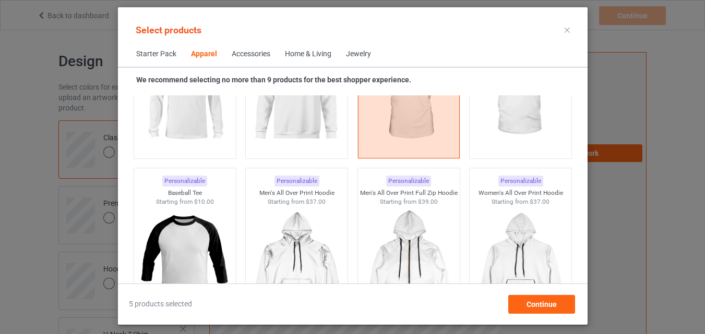
click at [178, 238] on img at bounding box center [184, 264] width 93 height 117
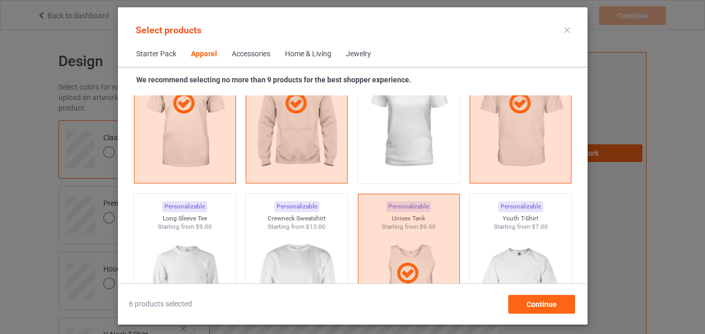
scroll to position [639, 0]
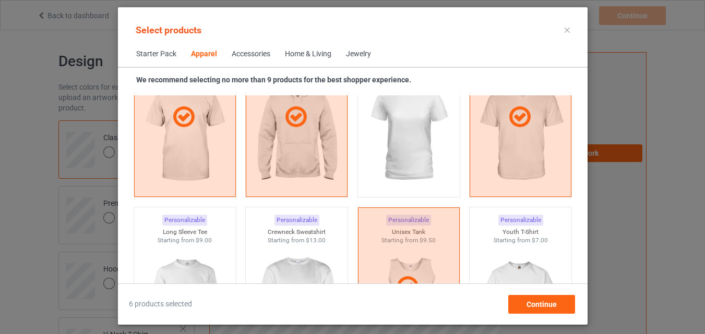
click at [203, 237] on span "$9.00" at bounding box center [204, 240] width 16 height 7
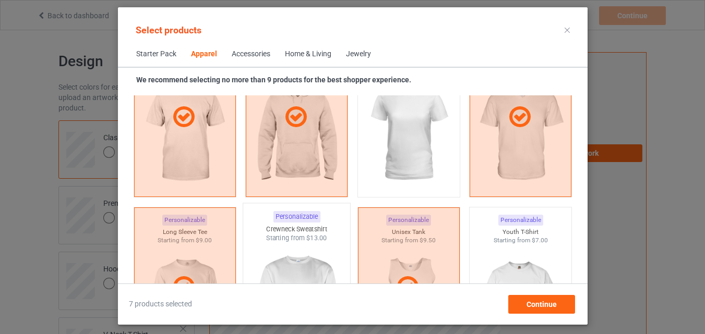
click at [270, 236] on div "Starting from $13.00" at bounding box center [296, 238] width 107 height 9
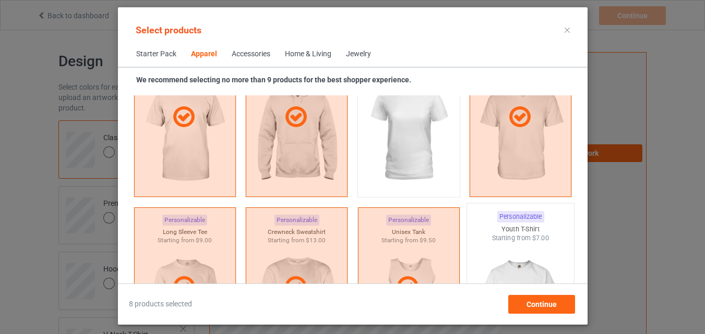
click at [564, 234] on div "Personalizable Youth T-Shirt Starting from $7.00" at bounding box center [520, 287] width 108 height 168
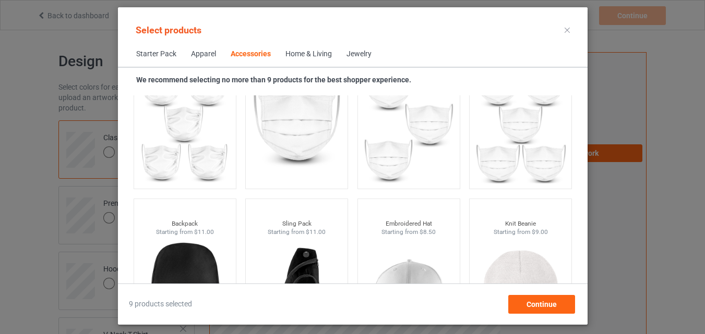
scroll to position [3195, 0]
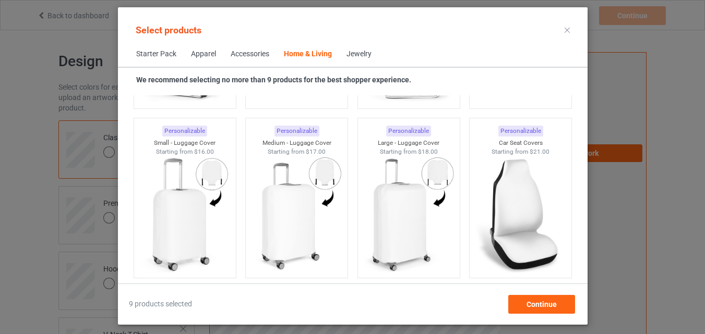
scroll to position [4812, 0]
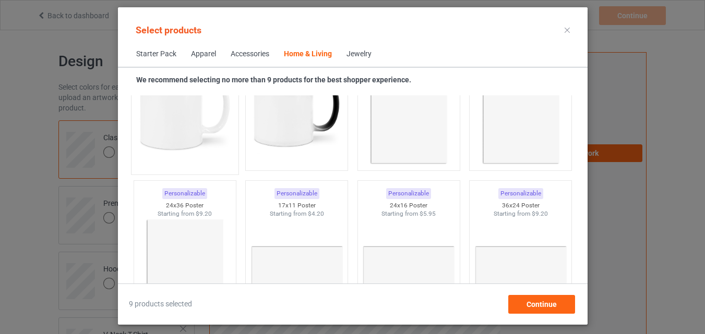
click at [170, 130] on img at bounding box center [185, 107] width 98 height 123
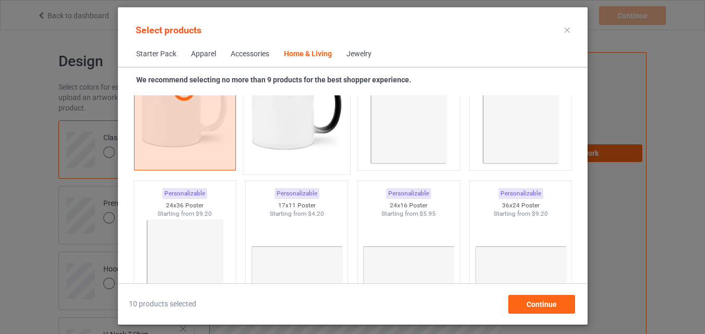
click at [277, 139] on img at bounding box center [296, 107] width 98 height 123
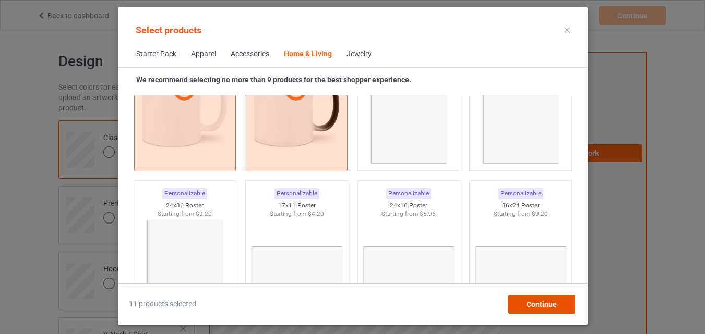
click at [542, 301] on span "Continue" at bounding box center [541, 304] width 30 height 8
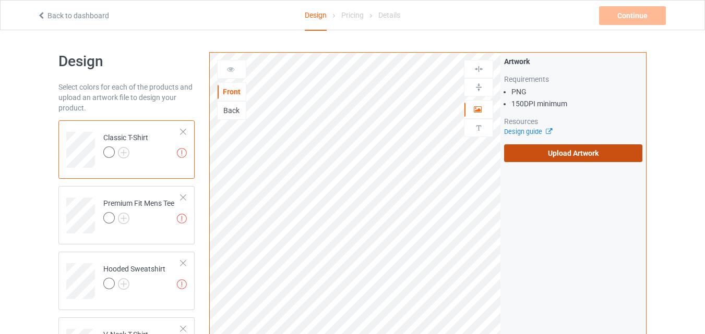
click at [567, 150] on label "Upload Artwork" at bounding box center [573, 153] width 138 height 18
click at [0, 0] on input "Upload Artwork" at bounding box center [0, 0] width 0 height 0
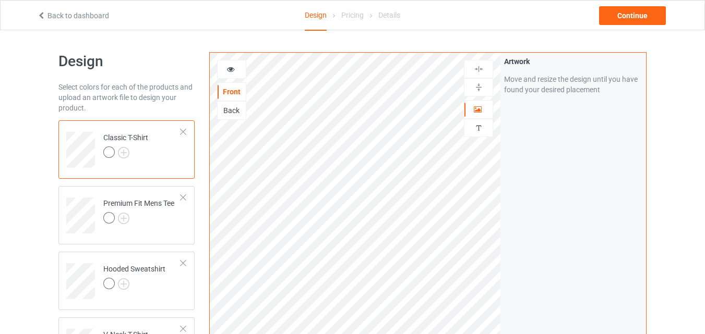
click at [0, 0] on img at bounding box center [0, 0] width 0 height 0
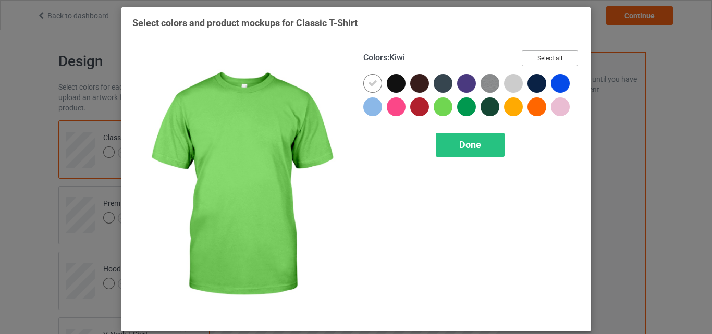
click at [572, 55] on button "Select all" at bounding box center [550, 58] width 56 height 16
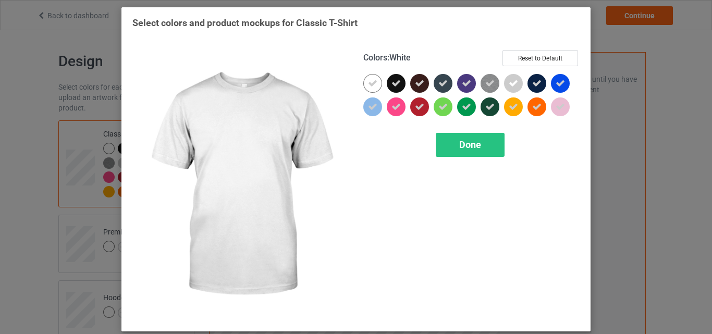
click at [364, 87] on div at bounding box center [373, 83] width 19 height 19
click at [479, 149] on div "Done" at bounding box center [470, 145] width 69 height 24
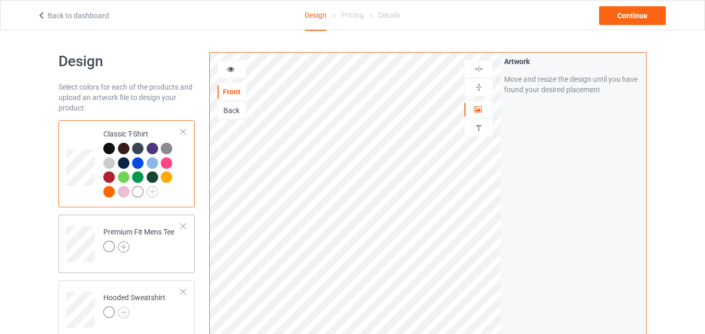
click at [124, 248] on img at bounding box center [123, 246] width 11 height 11
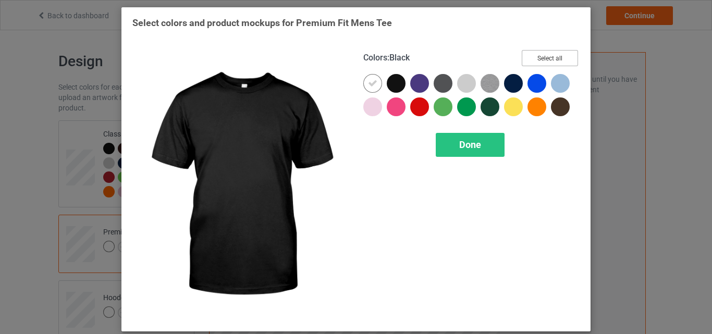
click at [556, 56] on button "Select all" at bounding box center [550, 58] width 56 height 16
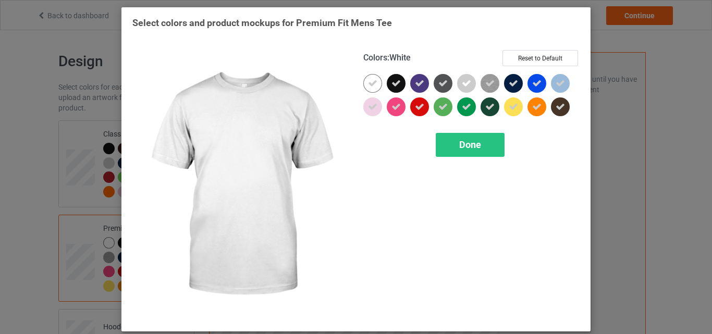
click at [376, 83] on div at bounding box center [373, 83] width 19 height 19
click at [478, 150] on span "Done" at bounding box center [470, 144] width 22 height 11
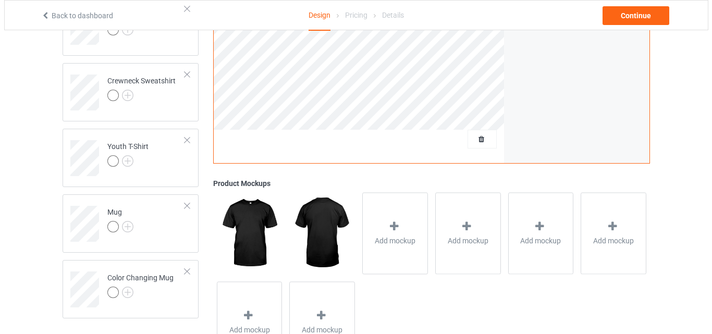
scroll to position [631, 0]
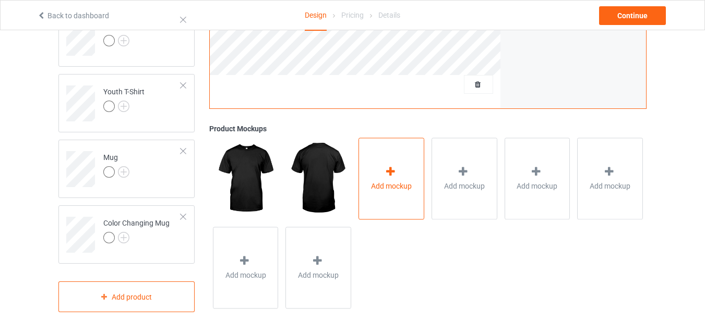
click at [412, 151] on div "Add mockup" at bounding box center [391, 179] width 66 height 82
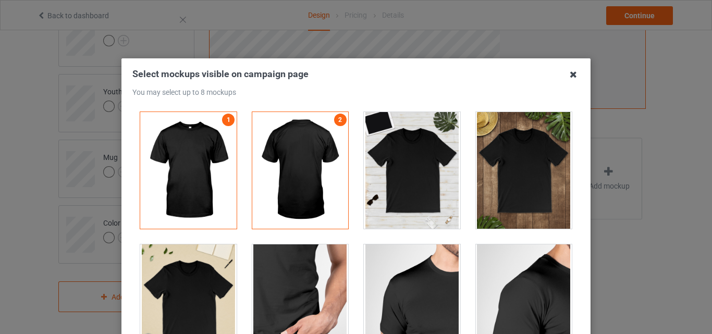
click at [572, 73] on icon at bounding box center [573, 74] width 17 height 17
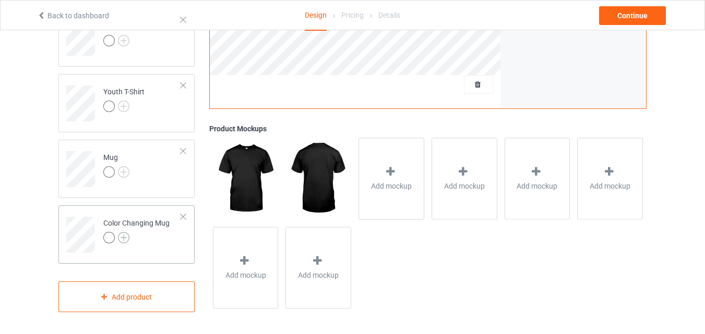
click at [125, 238] on img at bounding box center [123, 237] width 11 height 11
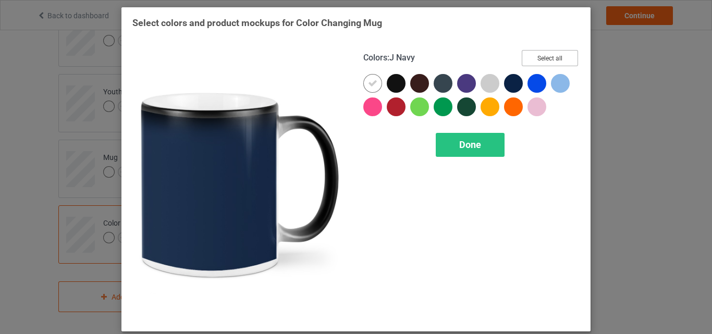
click at [534, 62] on button "Select all" at bounding box center [550, 58] width 56 height 16
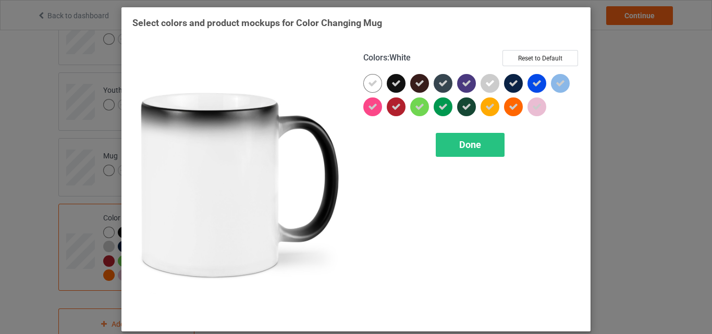
click at [370, 84] on icon at bounding box center [372, 83] width 9 height 9
click at [370, 84] on div at bounding box center [373, 83] width 19 height 19
click at [469, 142] on span "Done" at bounding box center [470, 144] width 22 height 11
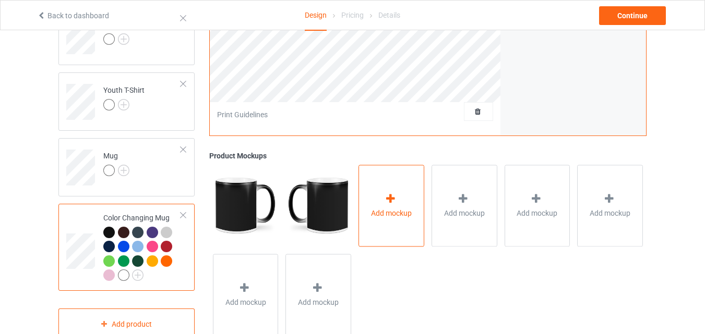
click at [395, 202] on icon at bounding box center [390, 198] width 13 height 11
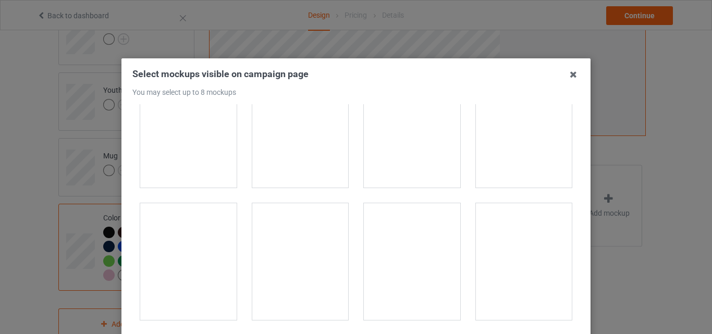
scroll to position [1878, 0]
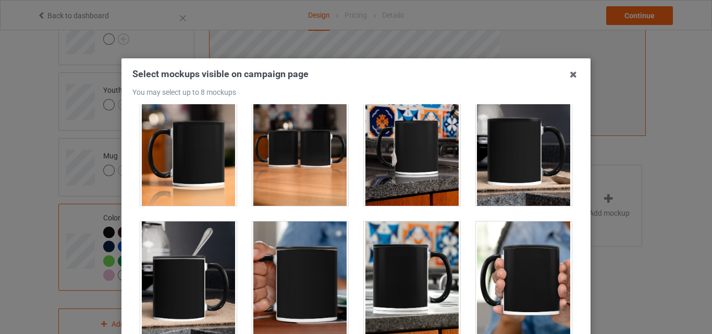
click at [199, 146] on div at bounding box center [188, 147] width 96 height 117
click at [299, 146] on div at bounding box center [300, 147] width 96 height 117
click at [451, 166] on div at bounding box center [412, 147] width 96 height 117
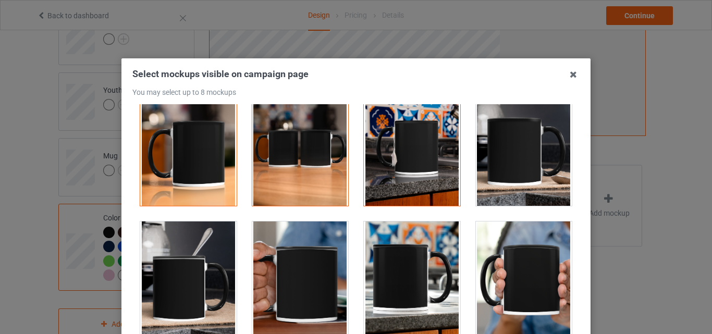
drag, startPoint x: 490, startPoint y: 160, endPoint x: 507, endPoint y: 190, distance: 34.8
click at [490, 159] on div at bounding box center [524, 147] width 96 height 117
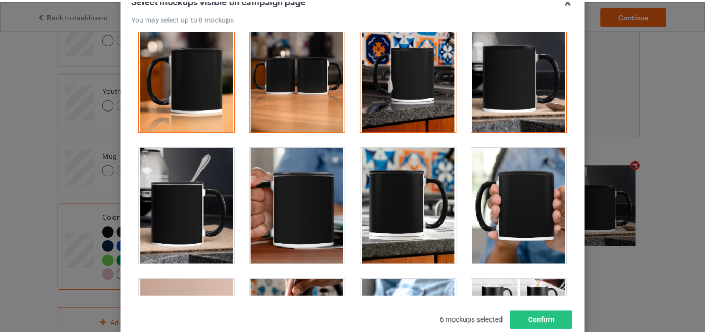
scroll to position [143, 0]
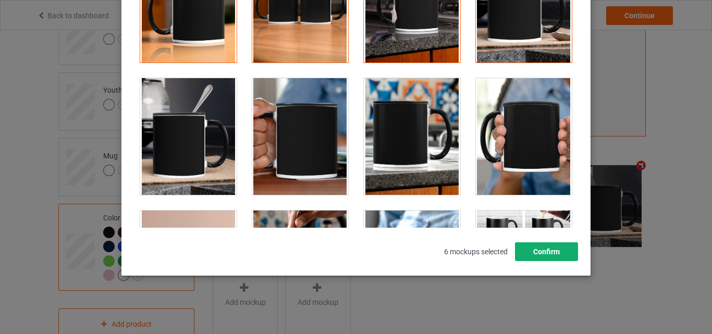
click at [538, 251] on button "Confirm" at bounding box center [546, 252] width 63 height 19
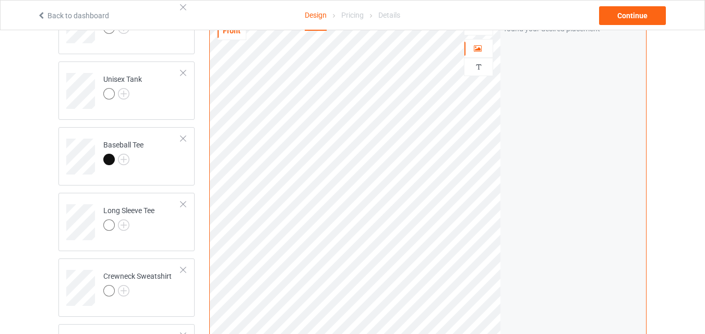
scroll to position [318, 0]
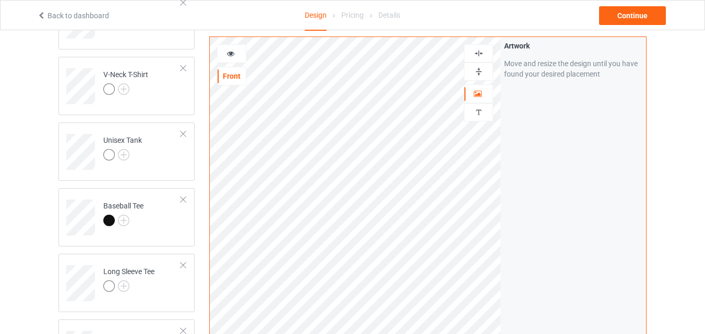
click at [478, 71] on img at bounding box center [479, 72] width 10 height 10
click at [487, 70] on div at bounding box center [478, 72] width 28 height 10
click at [228, 48] on div at bounding box center [231, 53] width 29 height 19
click at [235, 55] on div at bounding box center [231, 54] width 28 height 10
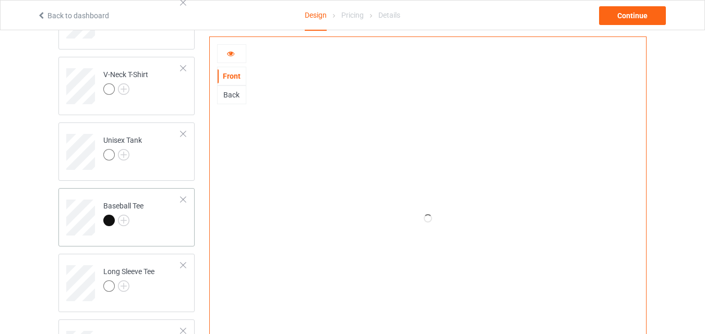
scroll to position [579, 0]
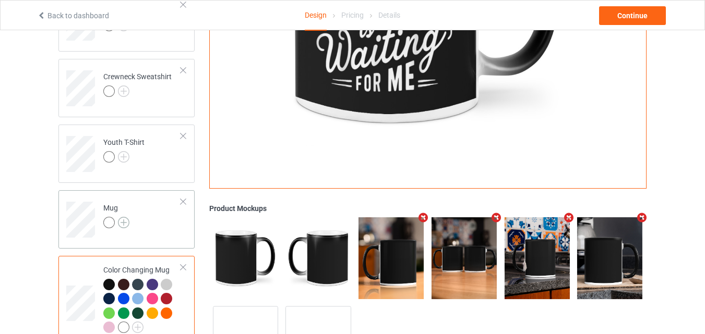
click at [123, 221] on img at bounding box center [123, 222] width 11 height 11
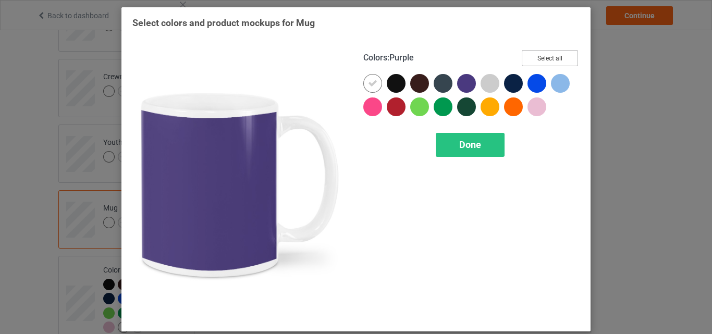
click at [532, 55] on button "Select all" at bounding box center [550, 58] width 56 height 16
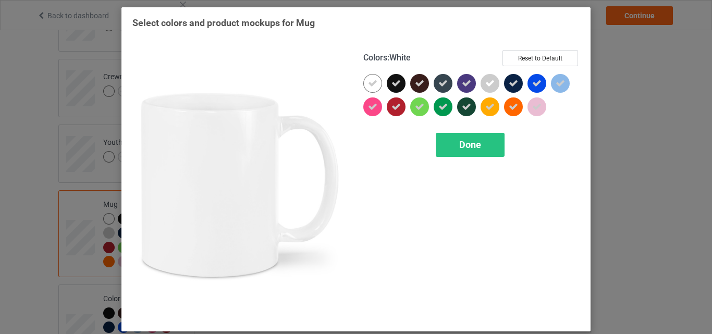
click at [370, 81] on icon at bounding box center [372, 83] width 9 height 9
click at [370, 81] on div at bounding box center [373, 83] width 19 height 19
click at [489, 142] on div "Done" at bounding box center [470, 145] width 69 height 24
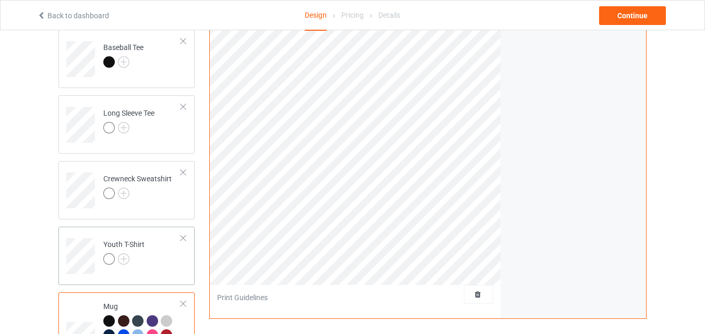
scroll to position [527, 0]
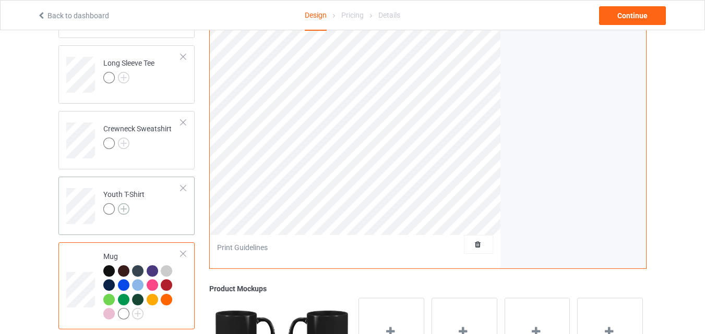
click at [127, 208] on img at bounding box center [123, 208] width 11 height 11
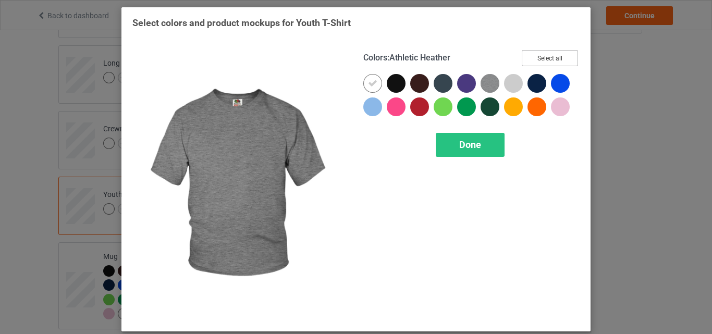
click at [543, 59] on button "Select all" at bounding box center [550, 58] width 56 height 16
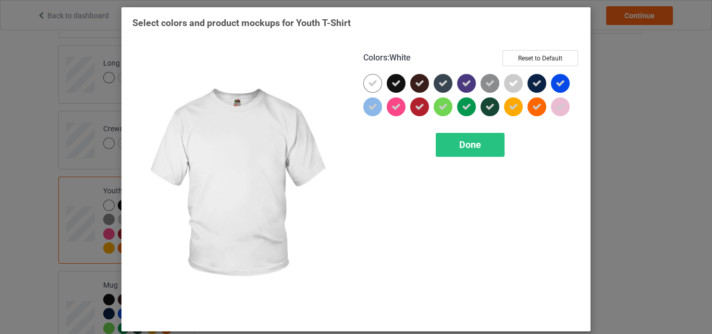
click at [364, 78] on div at bounding box center [373, 83] width 19 height 19
click at [447, 144] on div "Done" at bounding box center [470, 145] width 69 height 24
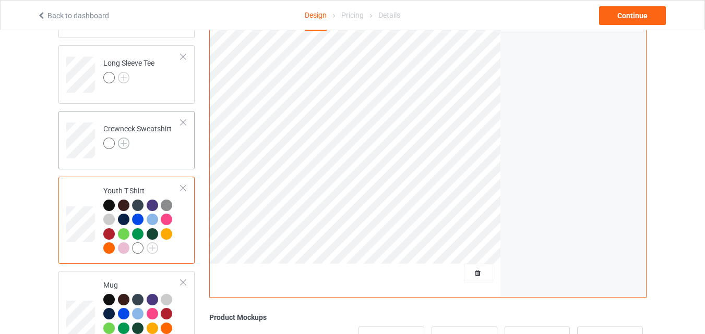
click at [123, 146] on img at bounding box center [123, 143] width 11 height 11
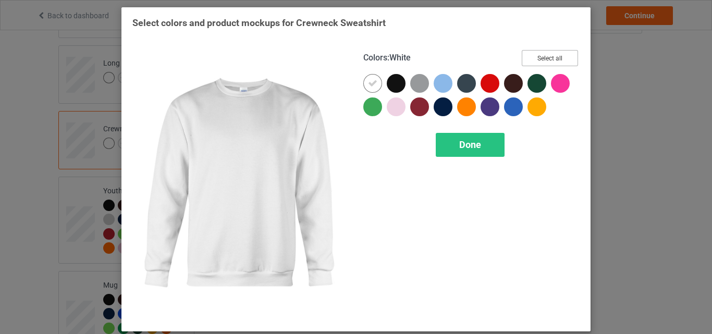
drag, startPoint x: 543, startPoint y: 57, endPoint x: 385, endPoint y: 84, distance: 160.4
click at [544, 57] on button "Select all" at bounding box center [550, 58] width 56 height 16
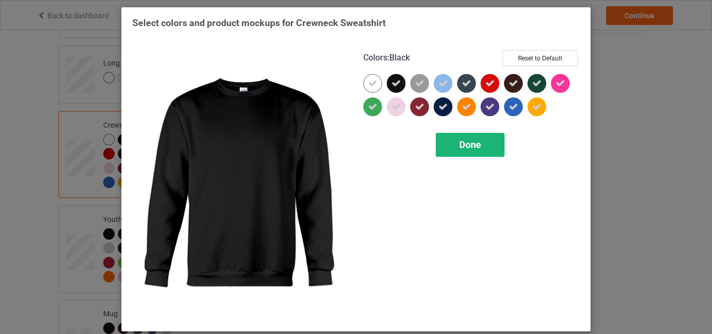
click at [368, 84] on icon at bounding box center [372, 83] width 9 height 9
click at [365, 84] on div at bounding box center [373, 83] width 19 height 19
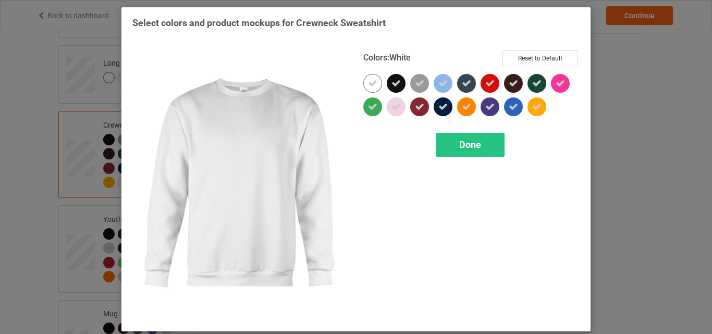
click at [443, 142] on div "Done" at bounding box center [470, 145] width 69 height 24
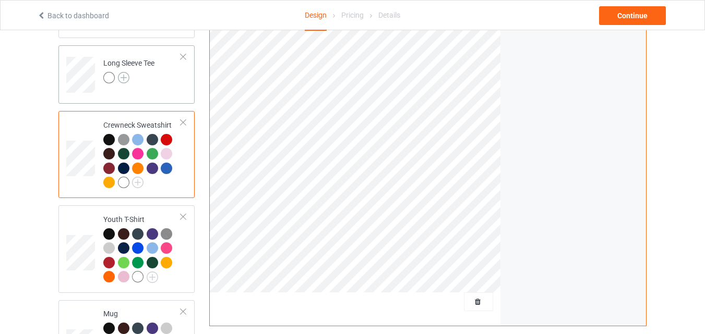
click at [118, 74] on img at bounding box center [123, 77] width 11 height 11
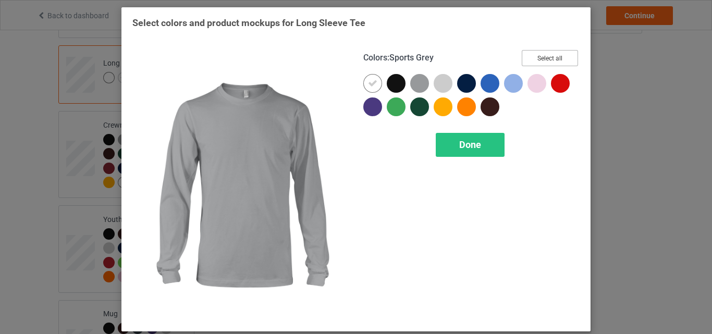
click at [536, 56] on button "Select all" at bounding box center [550, 58] width 56 height 16
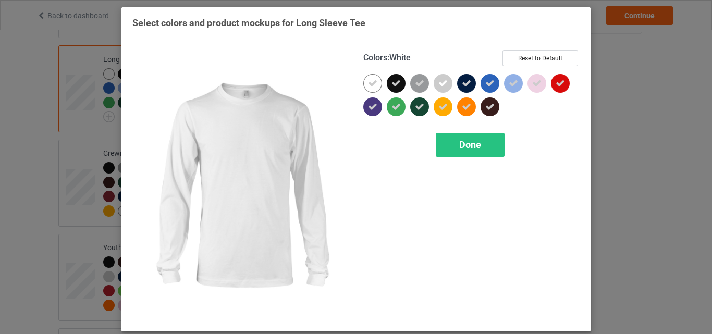
click at [368, 85] on icon at bounding box center [372, 83] width 9 height 9
click at [365, 85] on div at bounding box center [373, 83] width 19 height 19
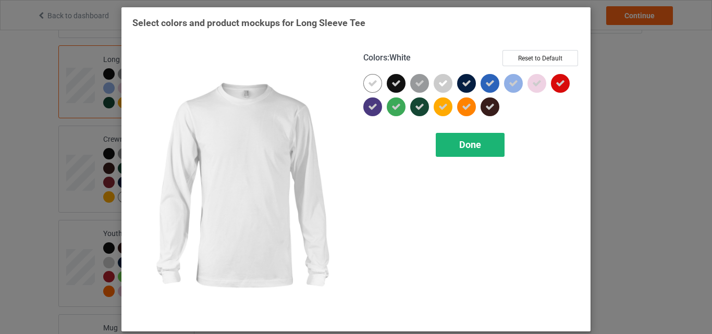
click at [448, 139] on div "Done" at bounding box center [470, 145] width 69 height 24
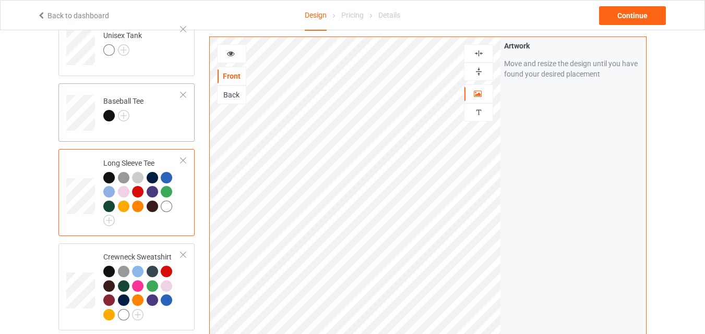
scroll to position [422, 0]
click at [124, 115] on img at bounding box center [123, 116] width 11 height 11
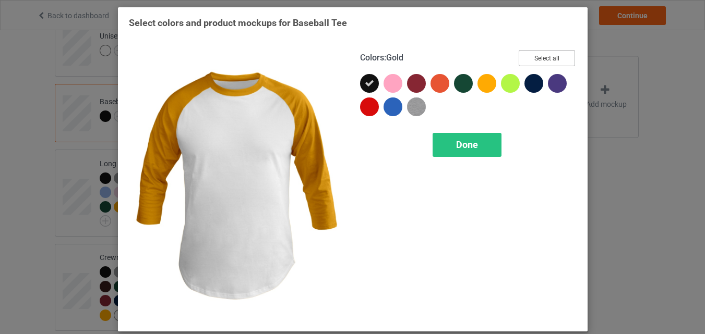
click at [549, 58] on button "Select all" at bounding box center [546, 58] width 56 height 16
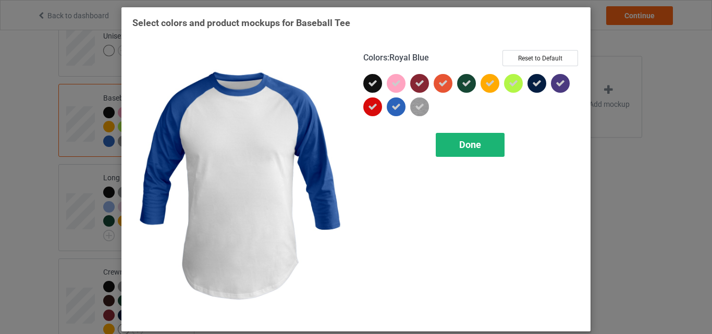
click at [444, 143] on div "Done" at bounding box center [470, 145] width 69 height 24
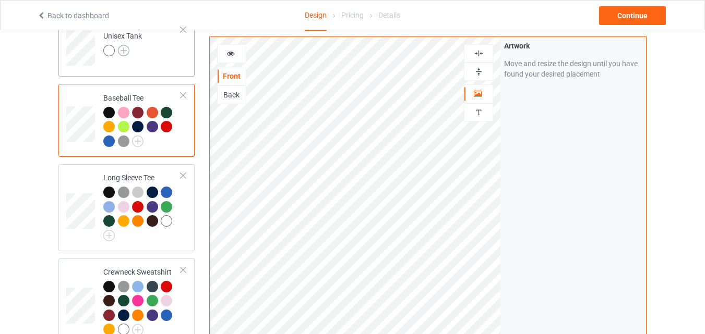
click at [126, 51] on img at bounding box center [123, 50] width 11 height 11
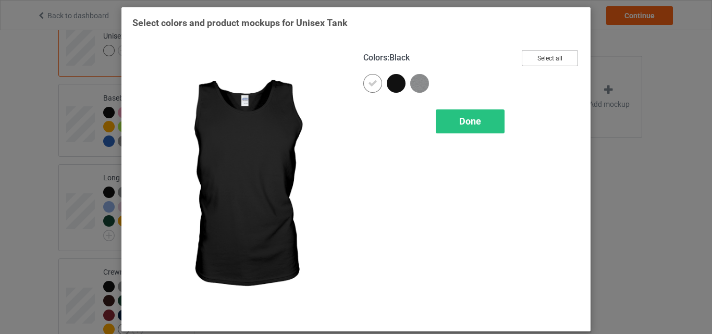
click at [570, 56] on button "Select all" at bounding box center [550, 58] width 56 height 16
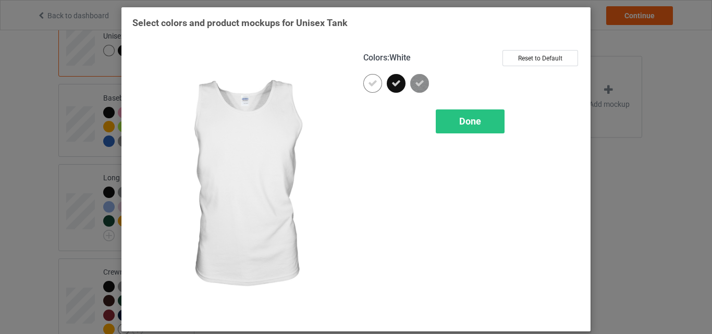
click at [364, 85] on div at bounding box center [373, 83] width 19 height 19
click at [465, 112] on div "Done" at bounding box center [470, 122] width 69 height 24
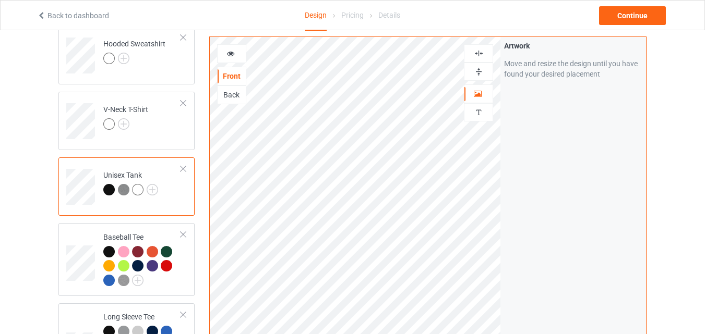
scroll to position [266, 0]
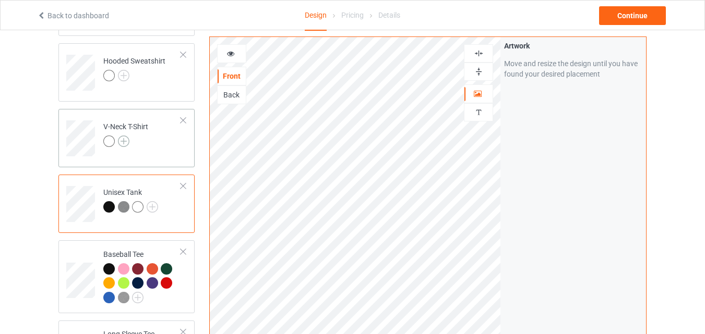
click at [124, 145] on img at bounding box center [123, 141] width 11 height 11
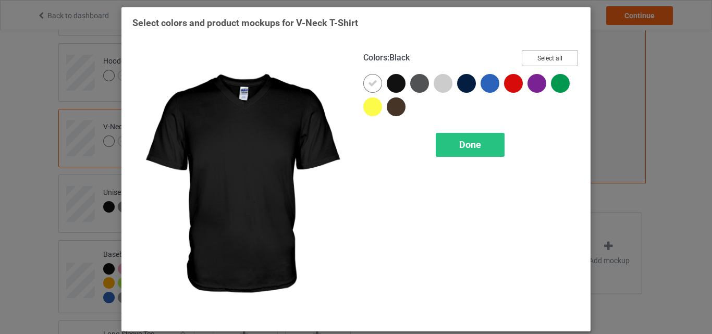
click at [529, 53] on button "Select all" at bounding box center [550, 58] width 56 height 16
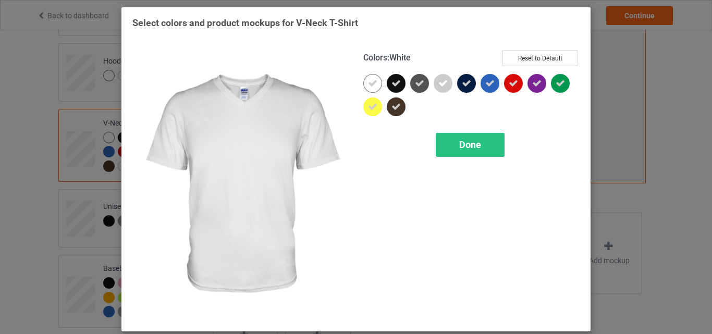
click at [370, 82] on icon at bounding box center [372, 83] width 9 height 9
click at [370, 82] on div at bounding box center [373, 83] width 19 height 19
click at [452, 140] on div "Done" at bounding box center [470, 145] width 69 height 24
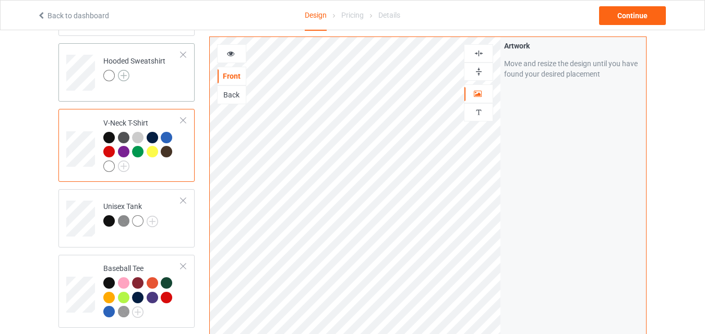
click at [124, 74] on img at bounding box center [123, 75] width 11 height 11
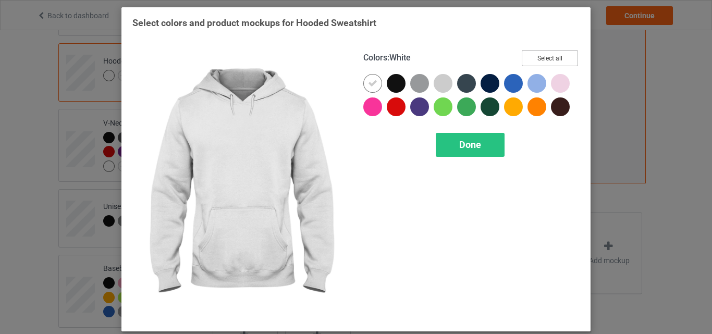
click at [540, 55] on button "Select all" at bounding box center [550, 58] width 56 height 16
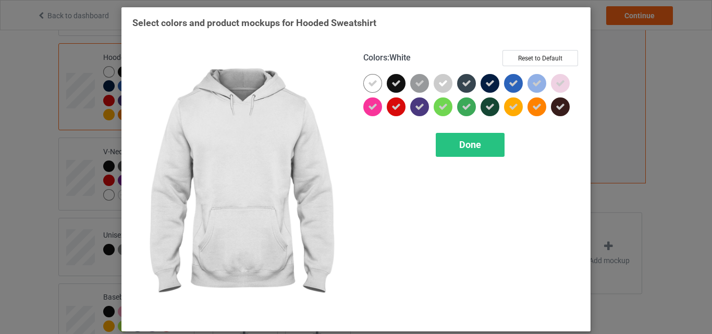
click at [364, 83] on div at bounding box center [373, 83] width 19 height 19
click at [473, 138] on div "Done" at bounding box center [470, 145] width 69 height 24
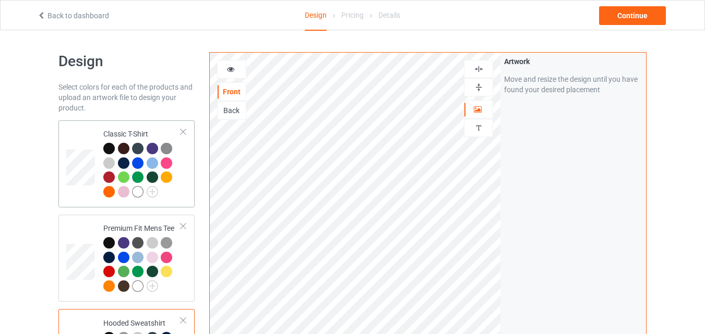
click at [75, 141] on td at bounding box center [81, 164] width 31 height 79
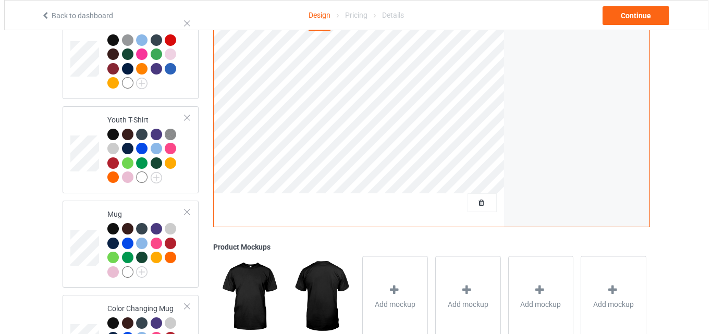
scroll to position [782, 0]
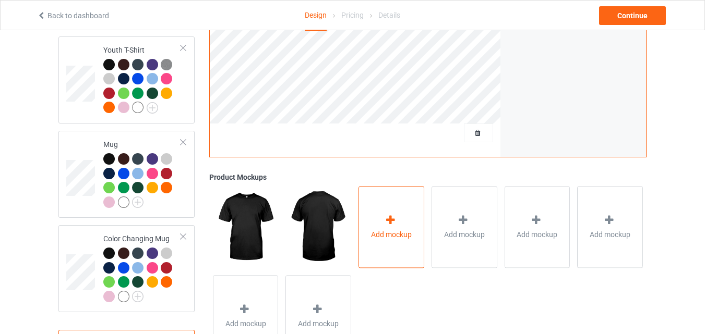
click at [384, 214] on div "Add mockup" at bounding box center [391, 227] width 66 height 82
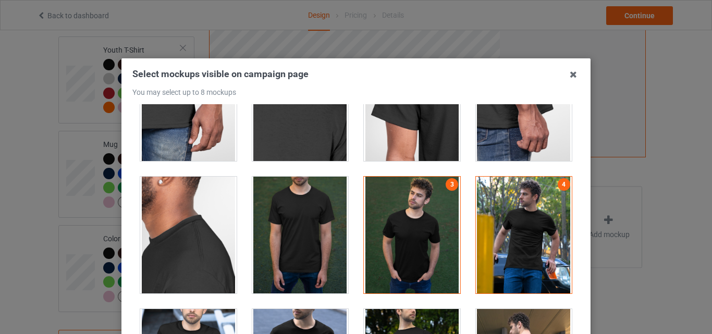
click at [437, 217] on div at bounding box center [412, 235] width 96 height 117
click at [524, 224] on div at bounding box center [524, 235] width 96 height 117
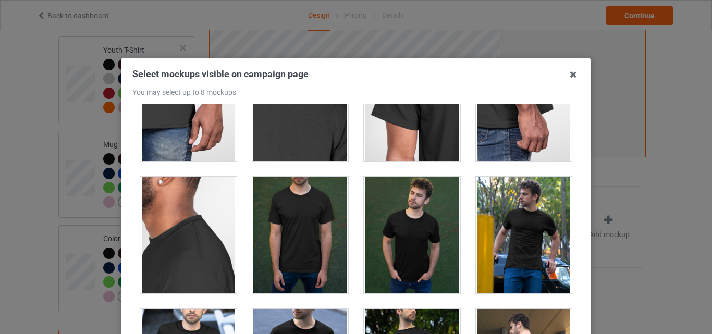
click at [202, 134] on div at bounding box center [188, 102] width 96 height 117
click at [315, 144] on div at bounding box center [300, 102] width 96 height 117
click at [375, 138] on div at bounding box center [412, 102] width 96 height 117
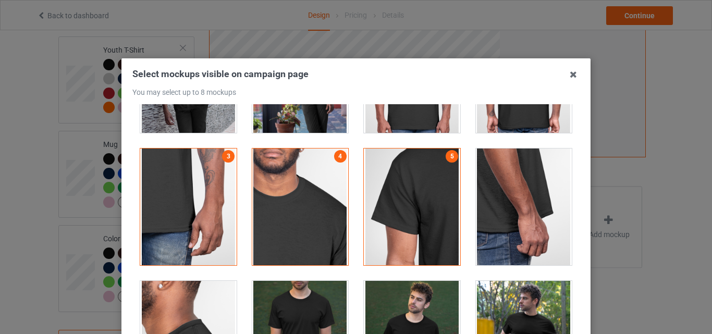
scroll to position [574, 0]
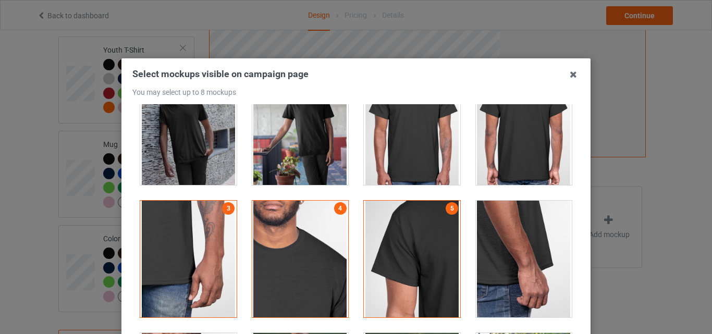
click at [413, 124] on div at bounding box center [412, 126] width 96 height 117
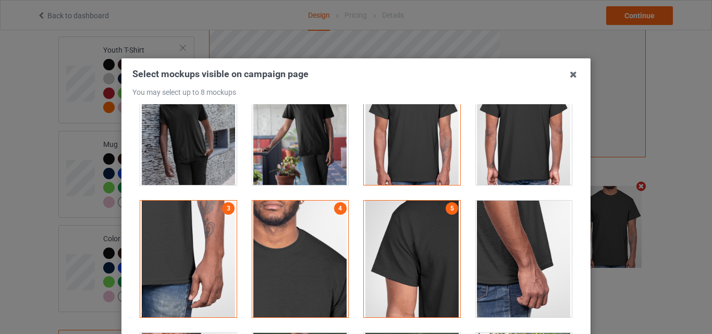
click at [486, 147] on div at bounding box center [524, 126] width 96 height 117
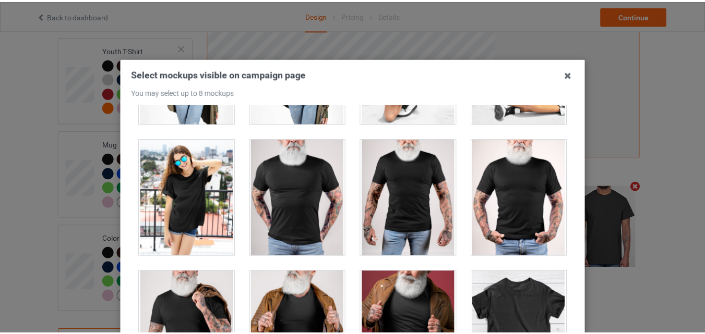
scroll to position [143, 0]
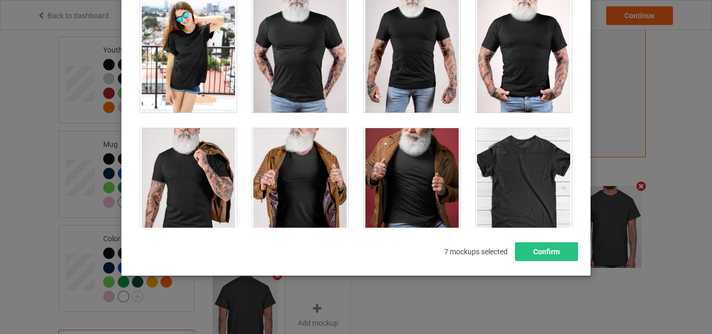
click at [522, 185] on div at bounding box center [524, 186] width 96 height 117
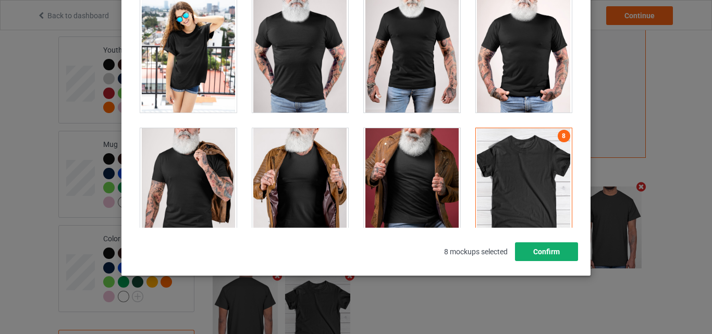
click at [556, 251] on button "Confirm" at bounding box center [546, 252] width 63 height 19
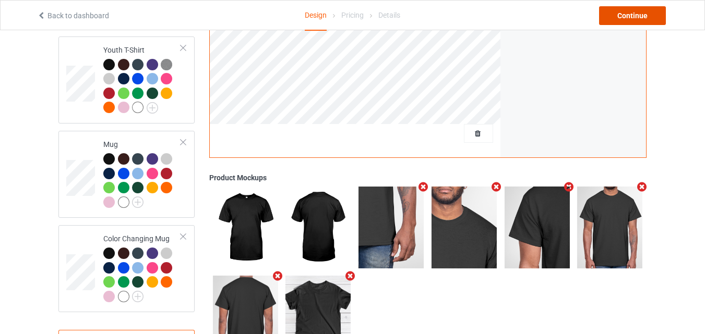
click at [628, 17] on div "Continue" at bounding box center [632, 15] width 67 height 19
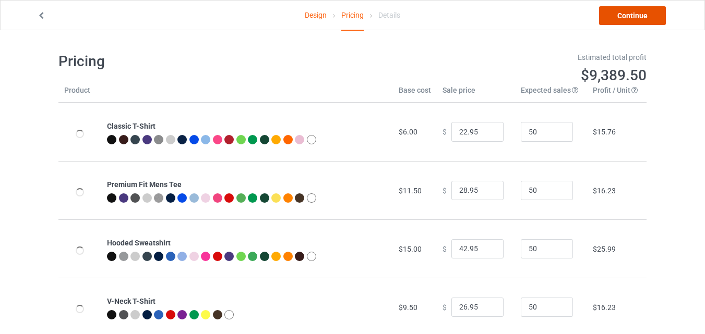
click at [609, 12] on link "Continue" at bounding box center [632, 15] width 67 height 19
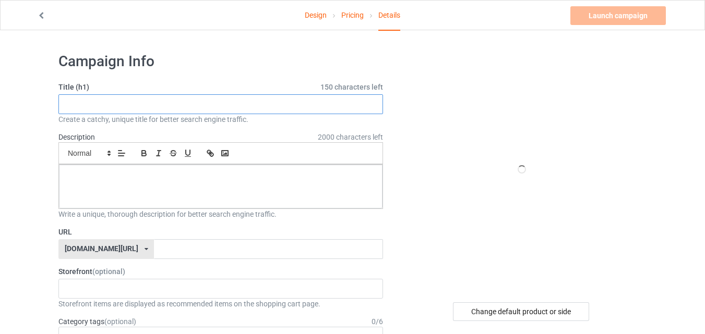
click at [163, 102] on input "text" at bounding box center [220, 104] width 324 height 20
paste input "I Can't Stay Long. My Dog is Waiting For Me"
type input "I Can't Stay Long. My Dog is Waiting For Me"
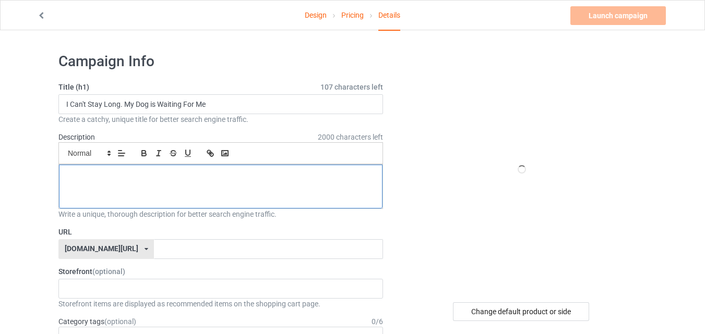
click at [165, 180] on p at bounding box center [220, 177] width 307 height 10
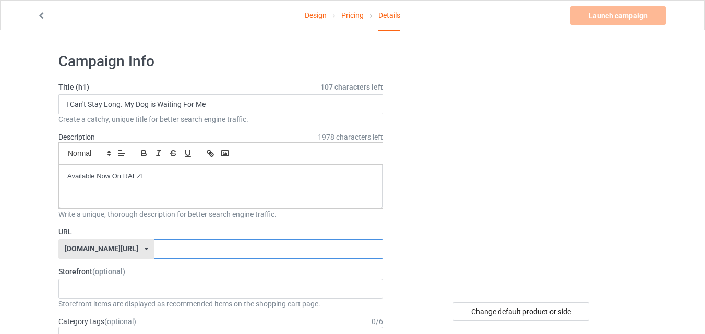
click at [159, 251] on input "text" at bounding box center [268, 249] width 228 height 20
type input "dogloverx11"
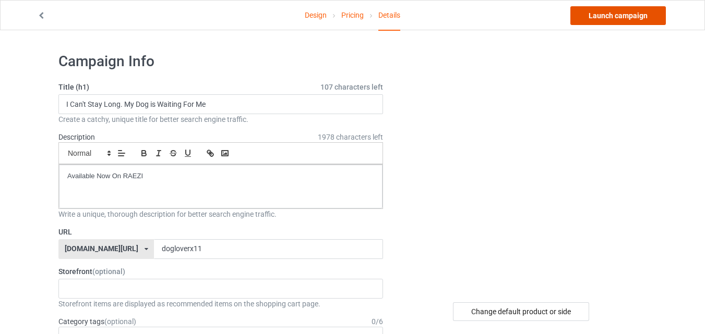
click at [622, 11] on link "Launch campaign" at bounding box center [617, 15] width 95 height 19
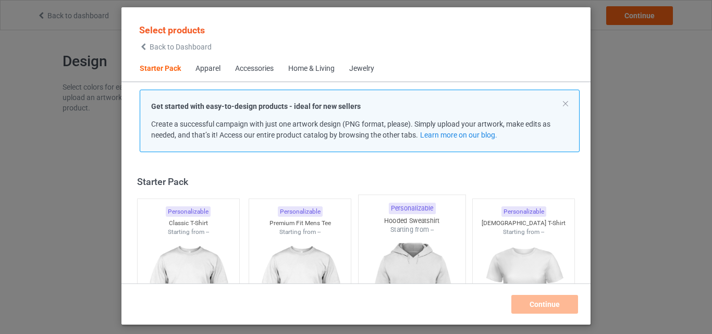
click at [212, 219] on div "Classic T-Shirt" at bounding box center [189, 223] width 102 height 9
click at [316, 237] on img at bounding box center [299, 295] width 93 height 117
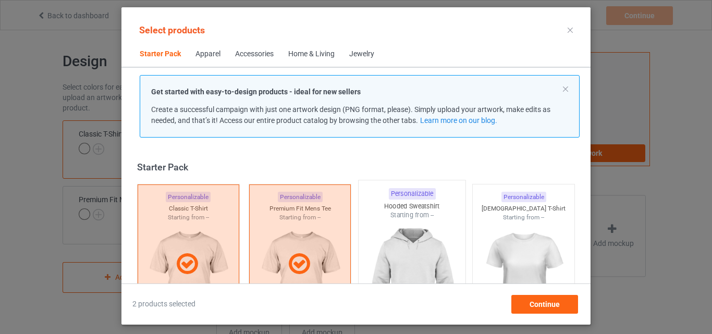
click at [422, 248] on img at bounding box center [412, 281] width 98 height 123
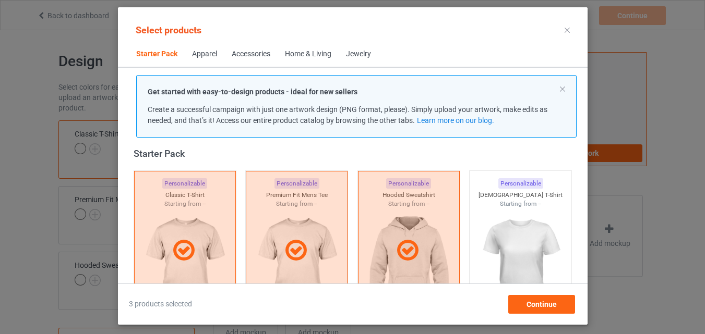
scroll to position [57, 0]
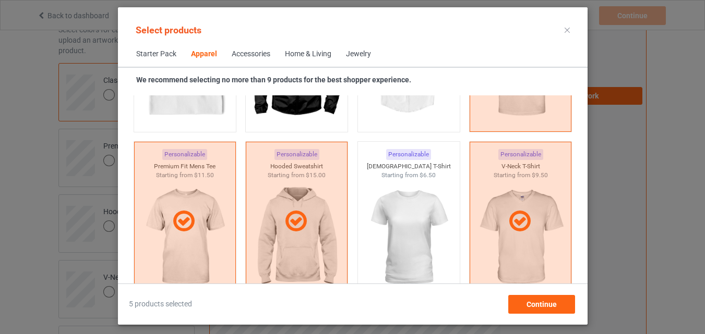
scroll to position [796, 0]
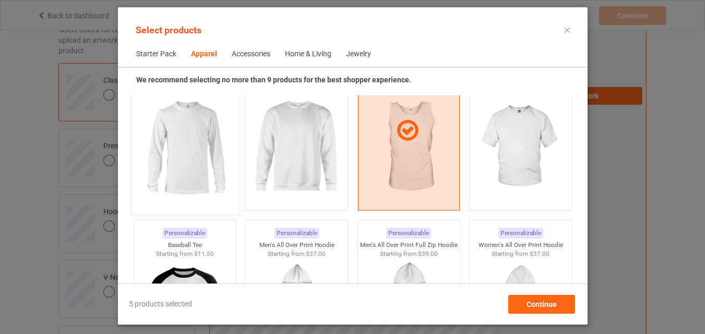
click at [207, 172] on img at bounding box center [185, 148] width 98 height 123
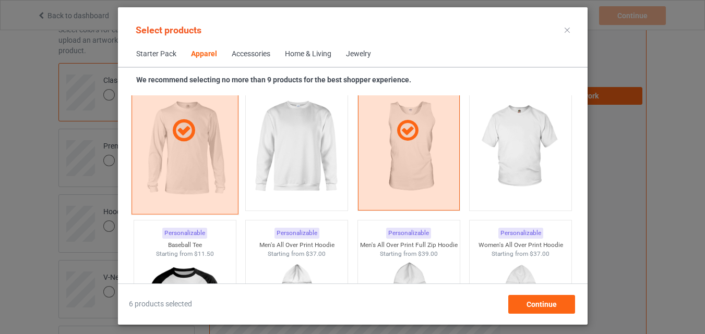
click at [226, 175] on div at bounding box center [184, 130] width 107 height 167
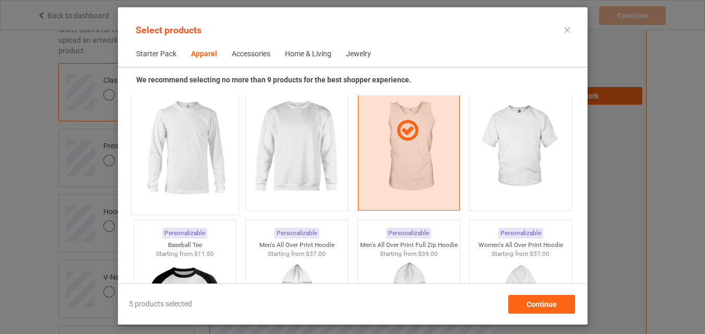
click at [195, 148] on img at bounding box center [185, 148] width 98 height 123
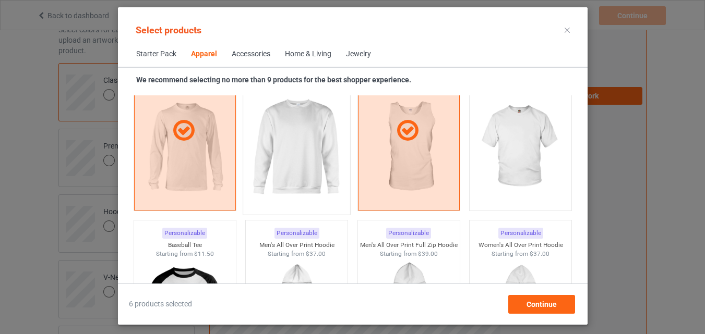
click at [288, 148] on img at bounding box center [296, 148] width 98 height 123
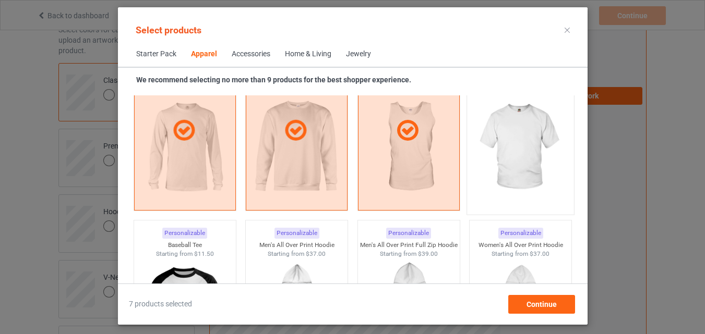
click at [491, 160] on img at bounding box center [520, 148] width 98 height 123
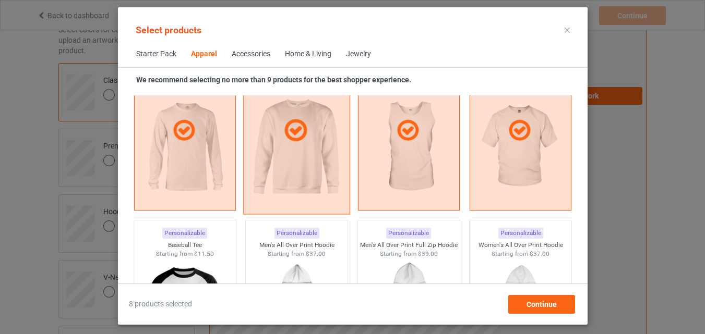
drag, startPoint x: 204, startPoint y: 253, endPoint x: 274, endPoint y: 193, distance: 91.8
click at [203, 253] on span "$11.50" at bounding box center [203, 253] width 20 height 7
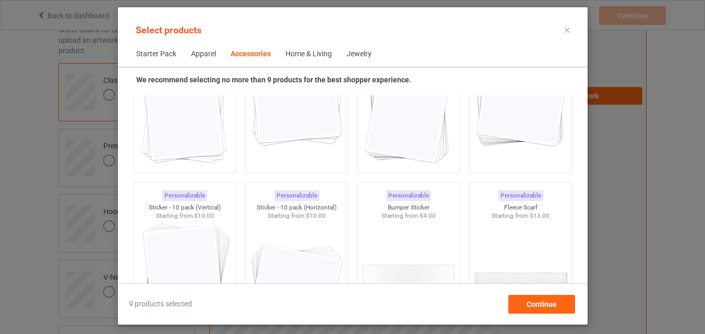
scroll to position [4290, 0]
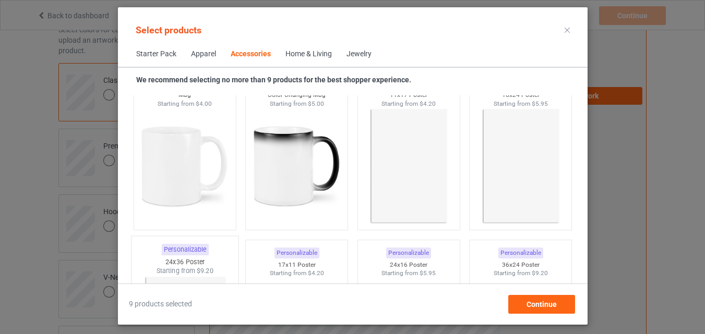
scroll to position [4655, 0]
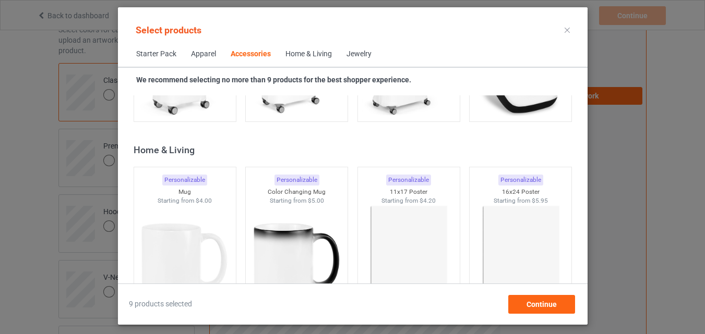
click at [204, 187] on div "Mug" at bounding box center [184, 189] width 107 height 9
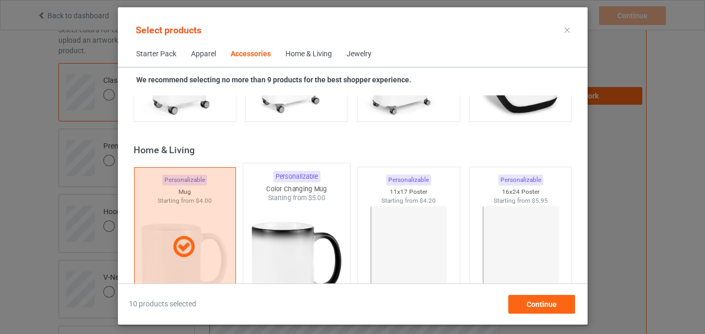
click at [270, 217] on img at bounding box center [296, 264] width 98 height 123
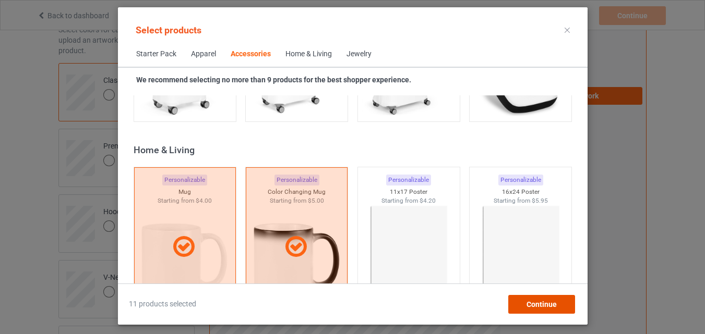
click at [537, 309] on div "Continue" at bounding box center [540, 304] width 67 height 19
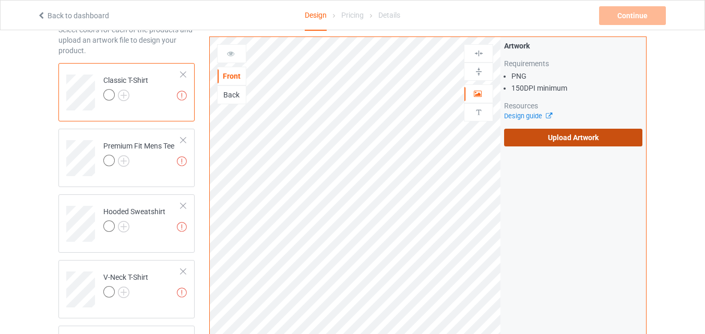
click at [523, 131] on label "Upload Artwork" at bounding box center [573, 138] width 138 height 18
click at [0, 0] on input "Upload Artwork" at bounding box center [0, 0] width 0 height 0
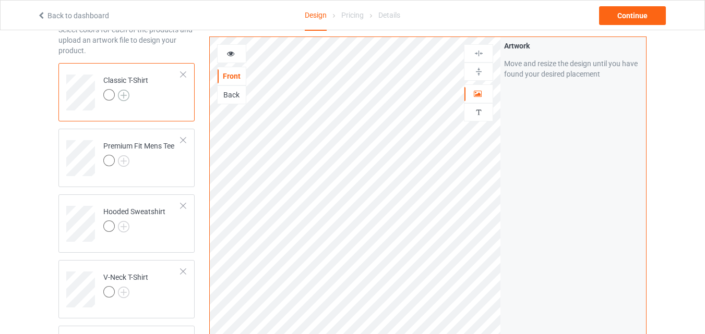
click at [128, 99] on img at bounding box center [123, 95] width 11 height 11
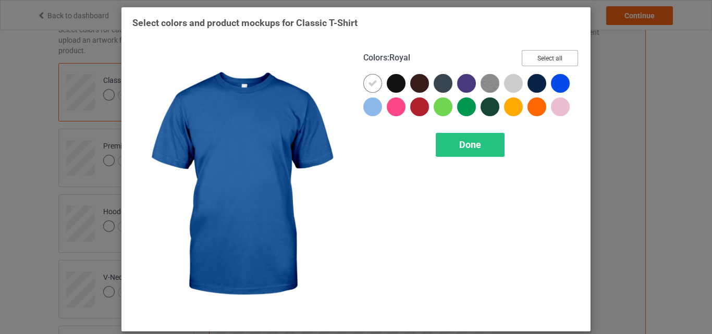
click at [564, 62] on button "Select all" at bounding box center [550, 58] width 56 height 16
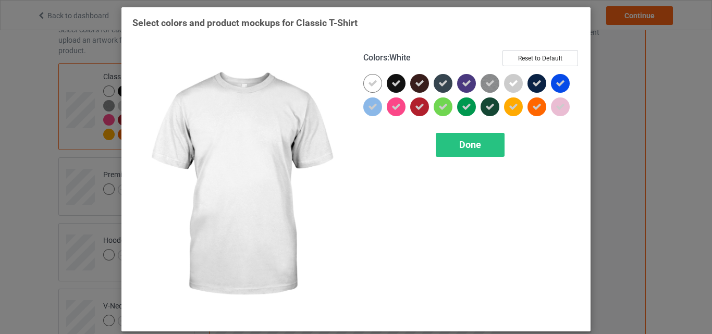
click at [368, 83] on icon at bounding box center [372, 83] width 9 height 9
click at [368, 83] on div at bounding box center [373, 83] width 19 height 19
click at [478, 147] on div "Done" at bounding box center [470, 145] width 69 height 24
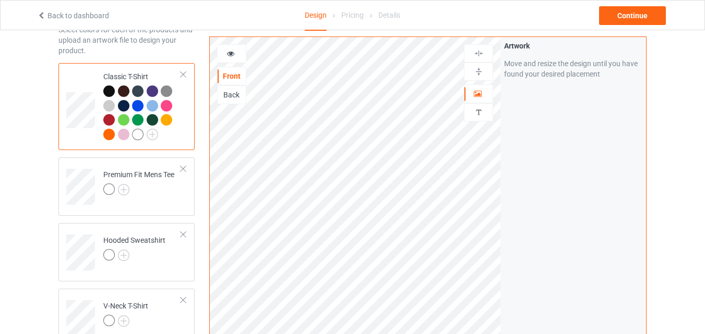
click at [239, 59] on div at bounding box center [231, 54] width 28 height 10
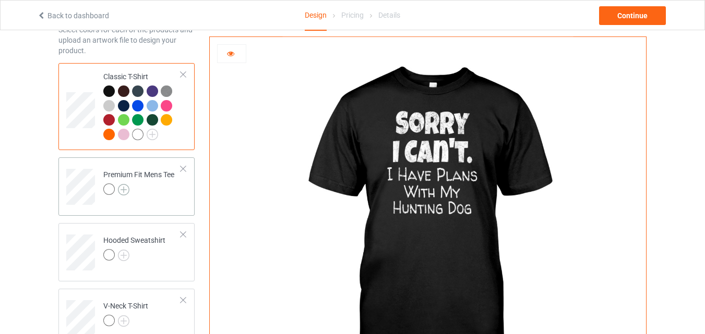
click at [121, 193] on img at bounding box center [123, 189] width 11 height 11
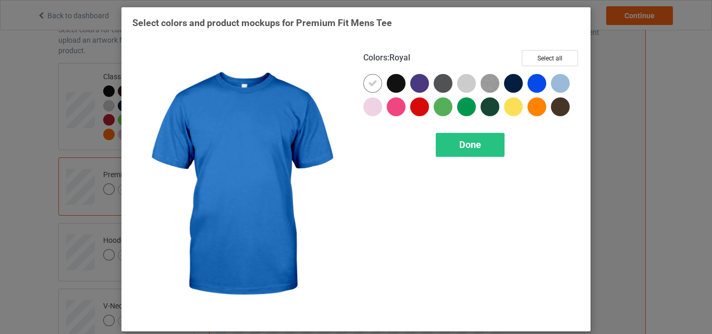
click at [544, 49] on div "Colors : Royal Select all Done" at bounding box center [471, 185] width 231 height 285
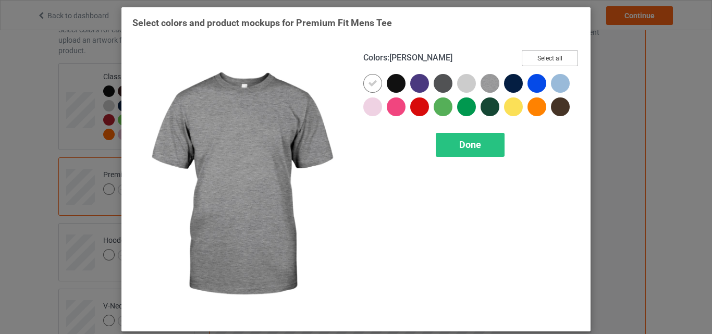
click at [547, 59] on button "Select all" at bounding box center [550, 58] width 56 height 16
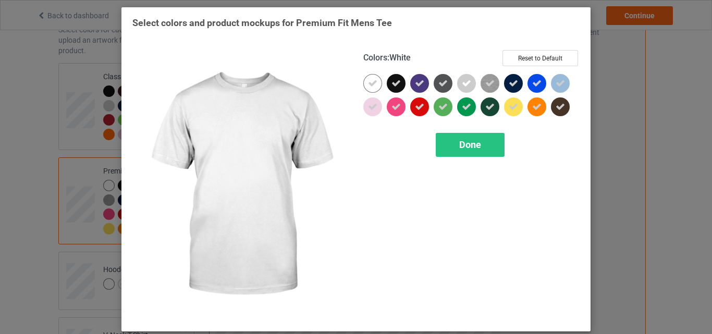
click at [369, 86] on icon at bounding box center [372, 83] width 9 height 9
click at [369, 86] on div at bounding box center [373, 83] width 19 height 19
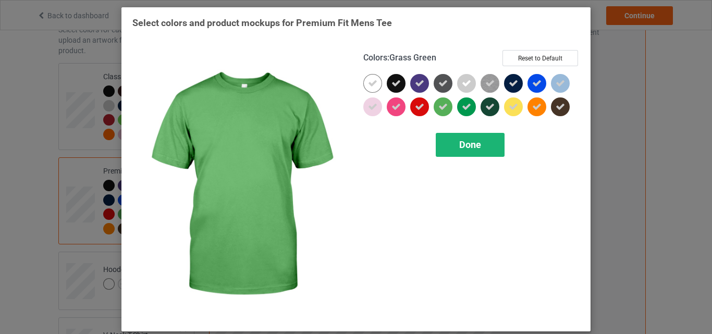
click at [455, 139] on div "Done" at bounding box center [470, 145] width 69 height 24
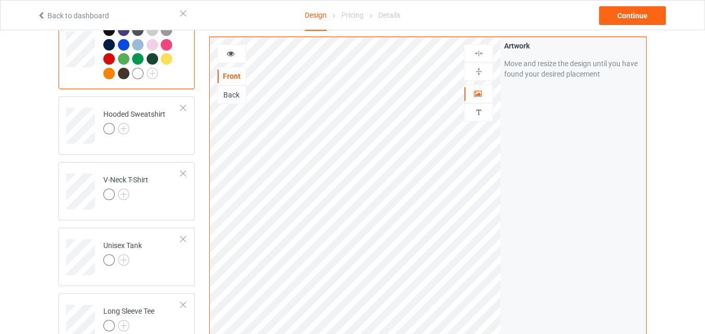
scroll to position [214, 0]
click at [122, 125] on img at bounding box center [123, 127] width 11 height 11
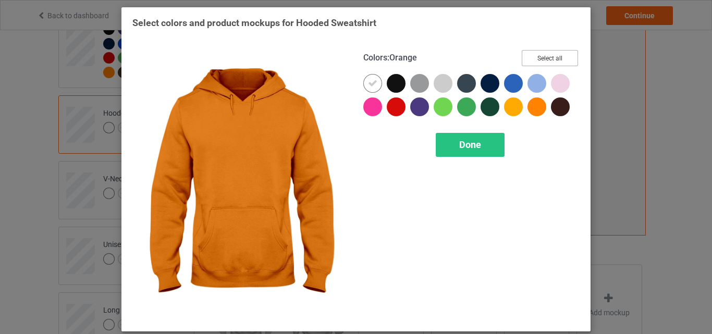
click at [566, 52] on button "Select all" at bounding box center [550, 58] width 56 height 16
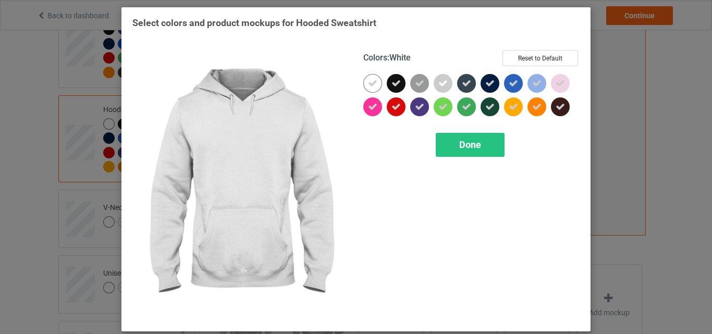
click at [371, 78] on div at bounding box center [373, 83] width 19 height 19
click at [443, 136] on div "Done" at bounding box center [470, 145] width 69 height 24
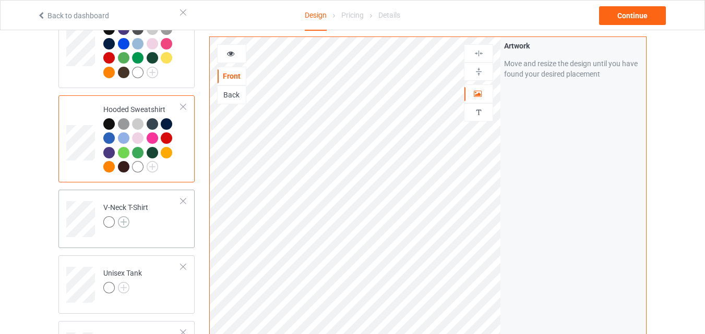
click at [123, 228] on img at bounding box center [123, 221] width 11 height 11
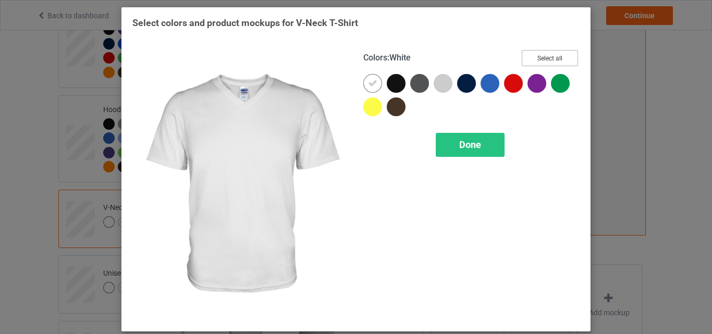
click at [549, 63] on button "Select all" at bounding box center [550, 58] width 56 height 16
click at [369, 84] on icon at bounding box center [372, 83] width 9 height 9
click at [369, 84] on div at bounding box center [373, 83] width 19 height 19
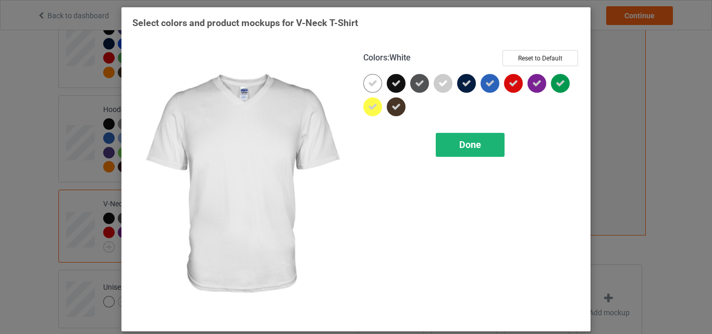
click at [445, 141] on div "Done" at bounding box center [470, 145] width 69 height 24
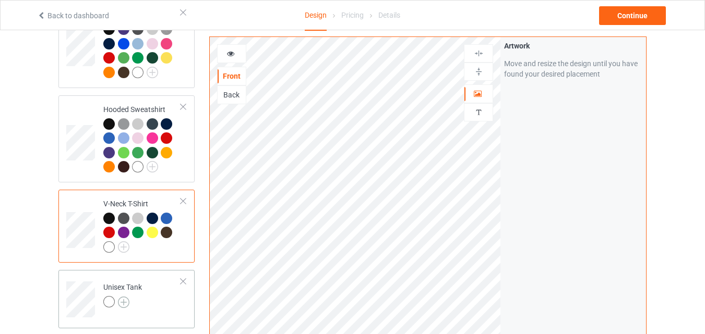
click at [123, 308] on img at bounding box center [123, 302] width 11 height 11
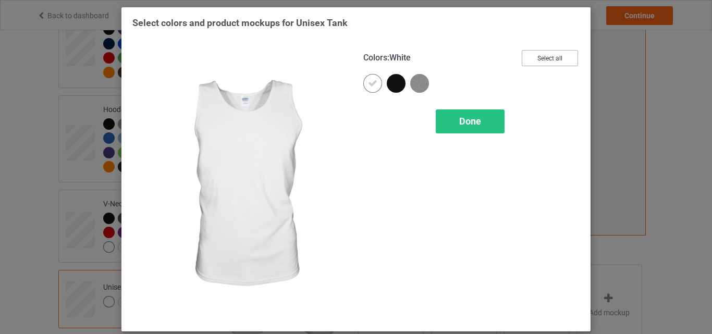
click at [546, 58] on button "Select all" at bounding box center [550, 58] width 56 height 16
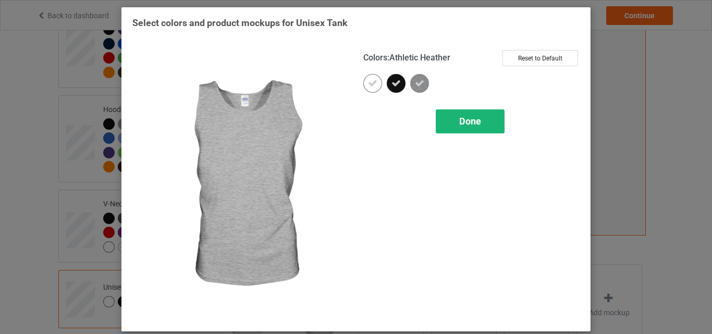
click at [449, 115] on div "Done" at bounding box center [470, 122] width 69 height 24
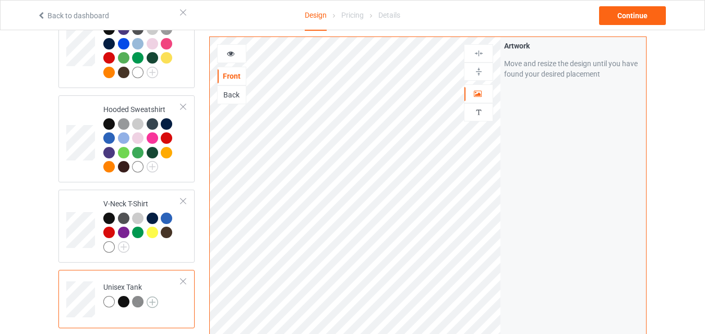
click at [150, 304] on img at bounding box center [152, 302] width 11 height 11
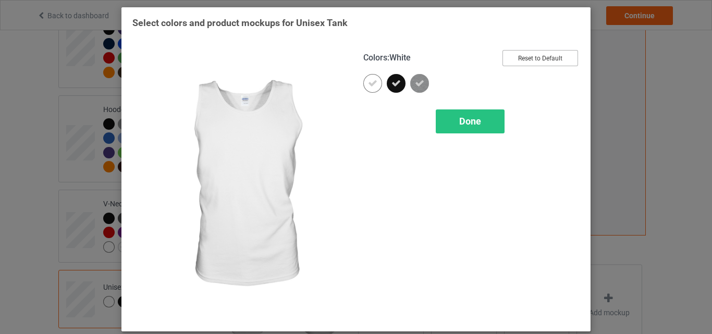
click at [522, 55] on button "Reset to Default" at bounding box center [541, 58] width 76 height 16
click at [522, 55] on button "Select all" at bounding box center [550, 58] width 56 height 16
click at [368, 82] on icon at bounding box center [372, 83] width 9 height 9
click at [366, 82] on div at bounding box center [373, 83] width 19 height 19
click at [489, 127] on div "Done" at bounding box center [470, 122] width 69 height 24
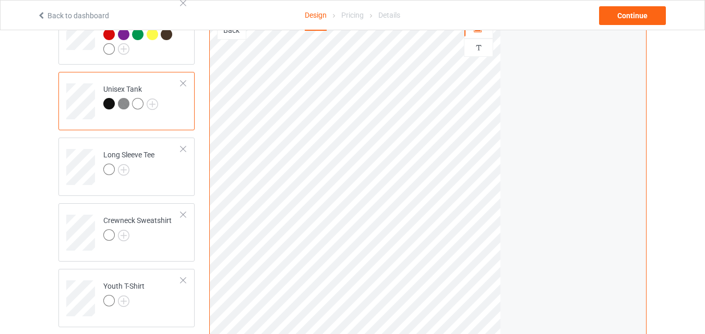
scroll to position [475, 0]
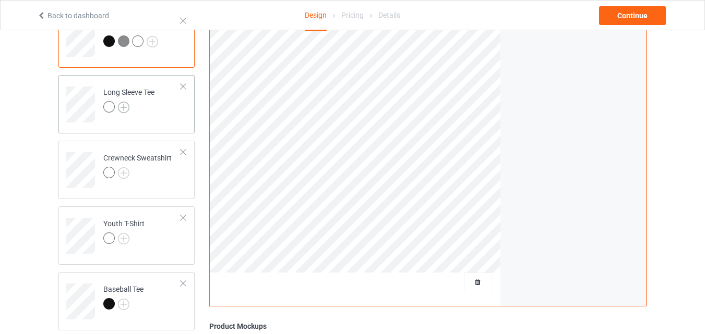
click at [123, 109] on img at bounding box center [123, 107] width 11 height 11
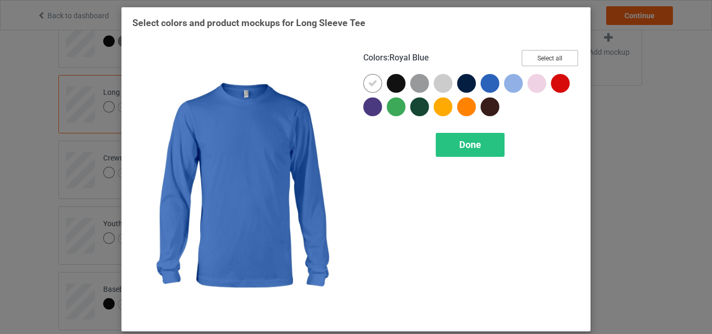
click at [536, 55] on button "Select all" at bounding box center [550, 58] width 56 height 16
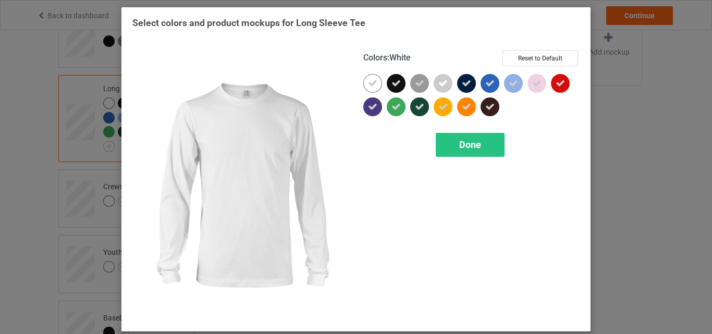
click at [368, 83] on icon at bounding box center [372, 83] width 9 height 9
click at [366, 83] on div at bounding box center [373, 83] width 19 height 19
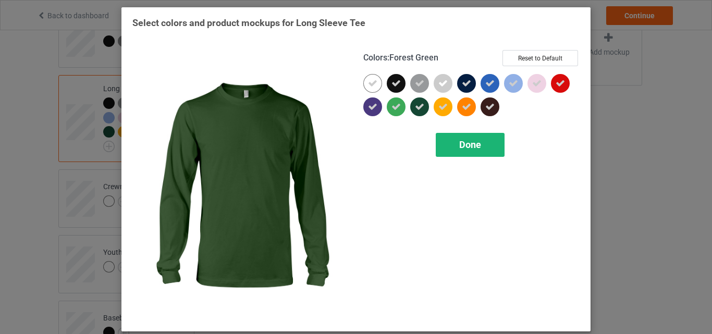
click at [488, 149] on div "Done" at bounding box center [470, 145] width 69 height 24
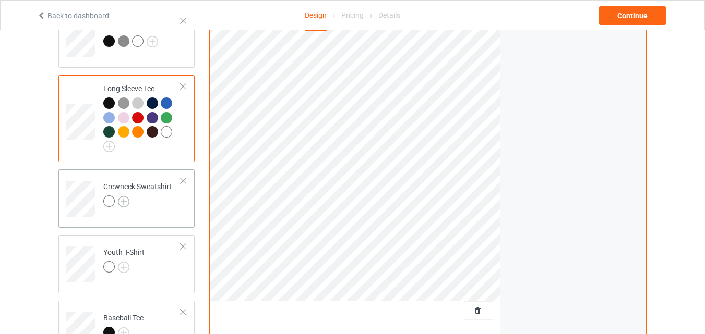
click at [124, 204] on img at bounding box center [123, 201] width 11 height 11
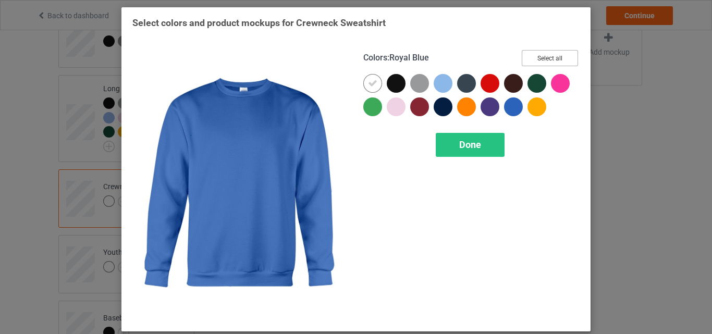
click at [540, 55] on button "Select all" at bounding box center [550, 58] width 56 height 16
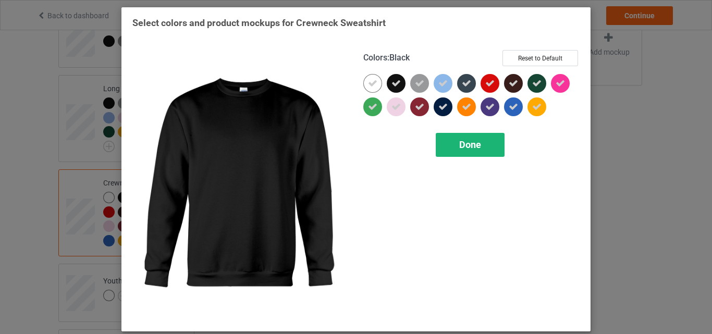
click at [372, 79] on icon at bounding box center [372, 83] width 9 height 9
click at [372, 79] on div at bounding box center [373, 83] width 19 height 19
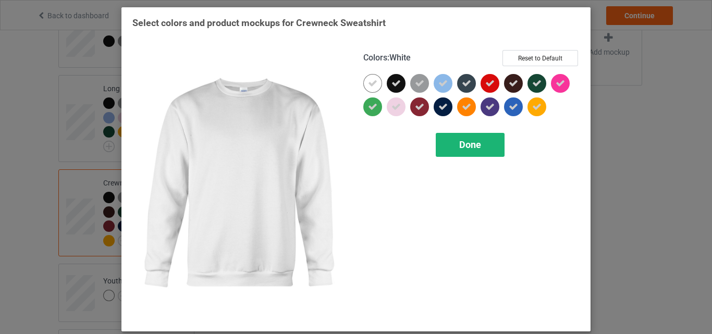
click at [467, 152] on div "Done" at bounding box center [470, 145] width 69 height 24
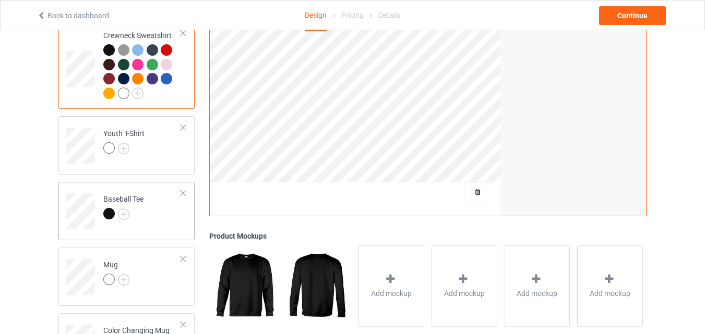
scroll to position [631, 0]
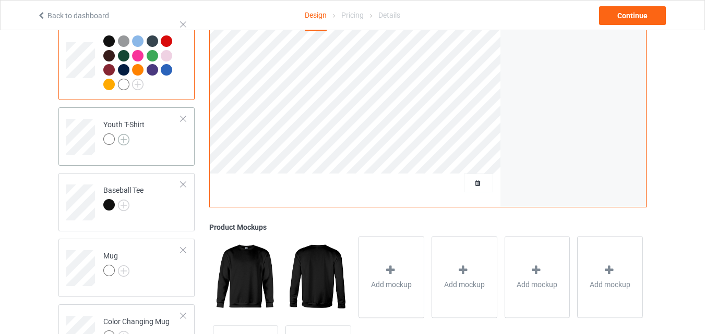
click at [123, 139] on img at bounding box center [123, 139] width 11 height 11
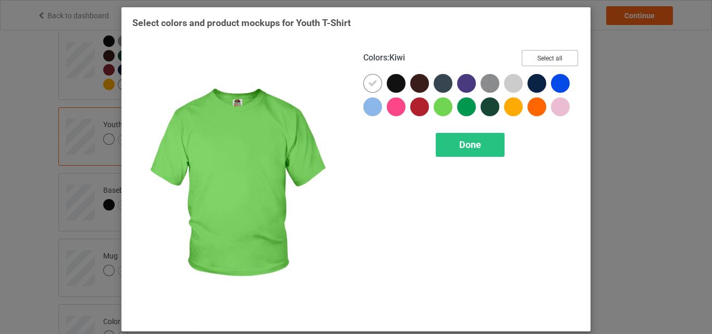
click at [544, 58] on button "Select all" at bounding box center [550, 58] width 56 height 16
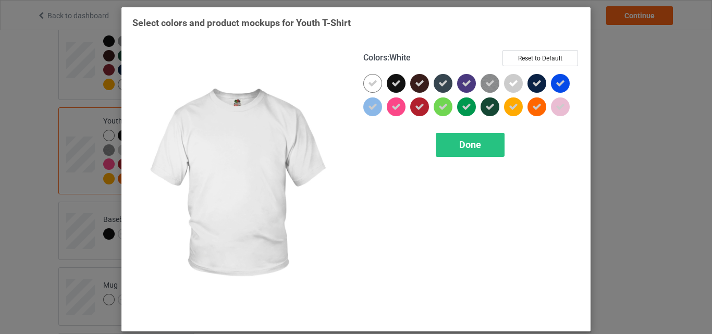
click at [364, 85] on div at bounding box center [373, 83] width 19 height 19
click at [444, 137] on div "Done" at bounding box center [470, 145] width 69 height 24
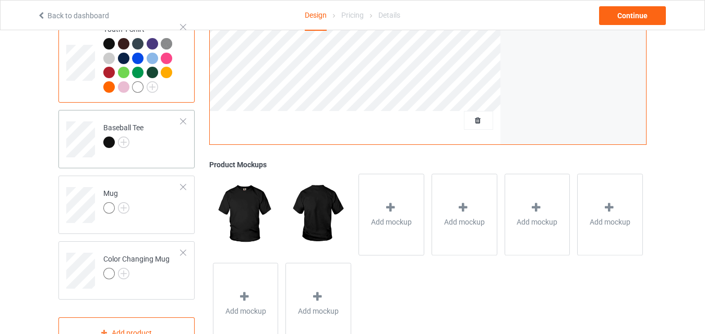
scroll to position [735, 0]
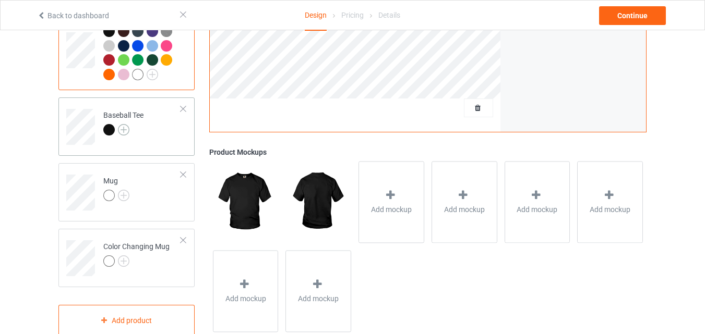
click at [120, 135] on img at bounding box center [123, 129] width 11 height 11
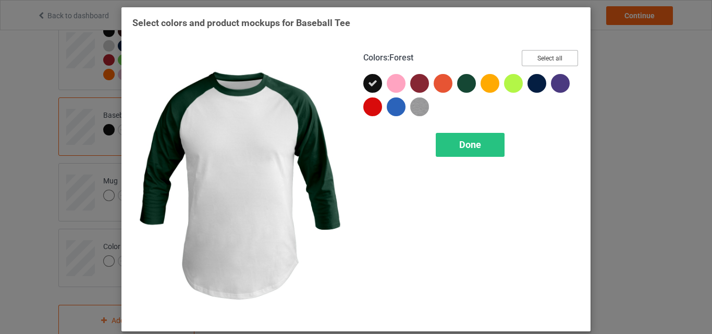
click at [549, 58] on button "Select all" at bounding box center [550, 58] width 56 height 16
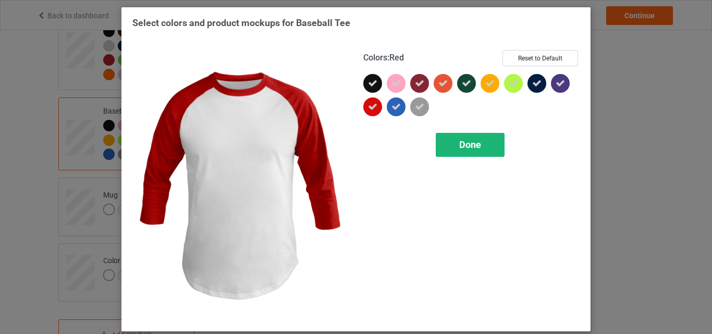
click at [445, 140] on div "Done" at bounding box center [470, 145] width 69 height 24
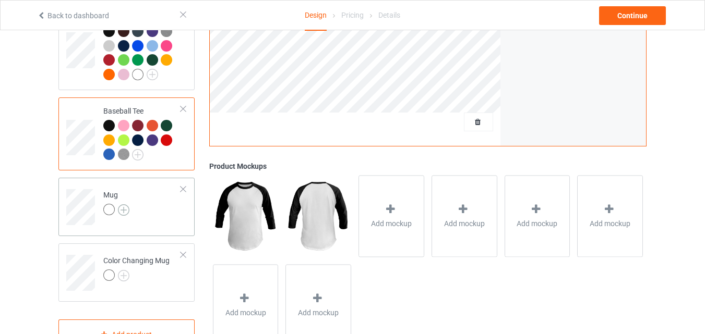
click at [128, 215] on img at bounding box center [123, 209] width 11 height 11
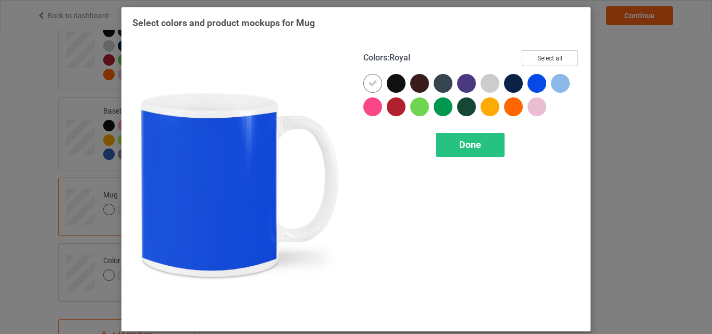
click at [555, 53] on button "Select all" at bounding box center [550, 58] width 56 height 16
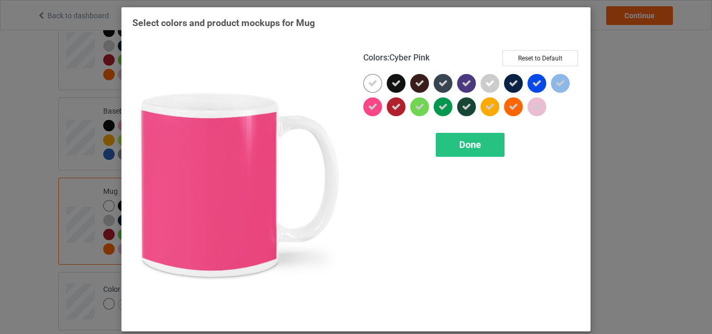
click at [372, 84] on icon at bounding box center [372, 83] width 9 height 9
click at [372, 84] on div at bounding box center [373, 83] width 19 height 19
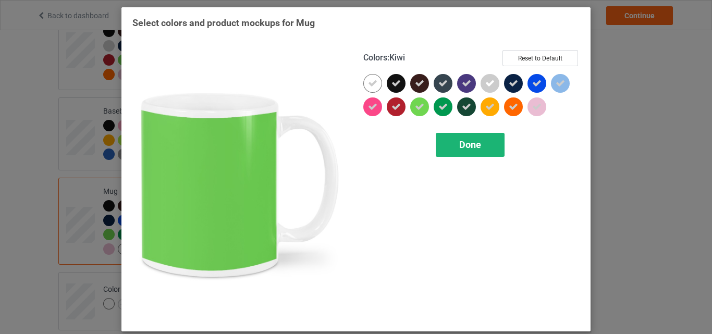
click at [471, 151] on div "Done" at bounding box center [470, 145] width 69 height 24
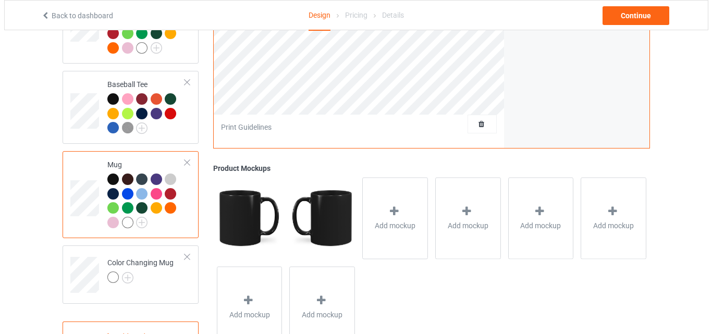
scroll to position [807, 0]
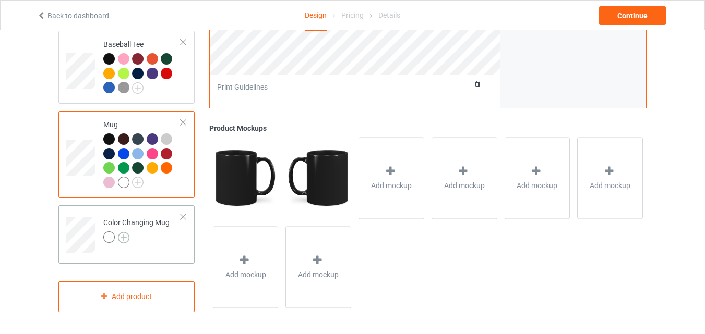
click at [120, 237] on img at bounding box center [123, 237] width 11 height 11
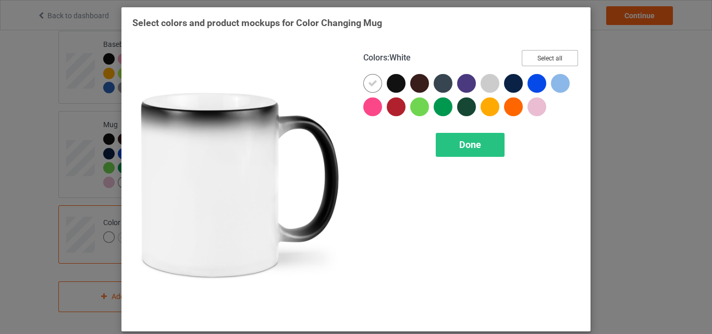
click at [543, 59] on button "Select all" at bounding box center [550, 58] width 56 height 16
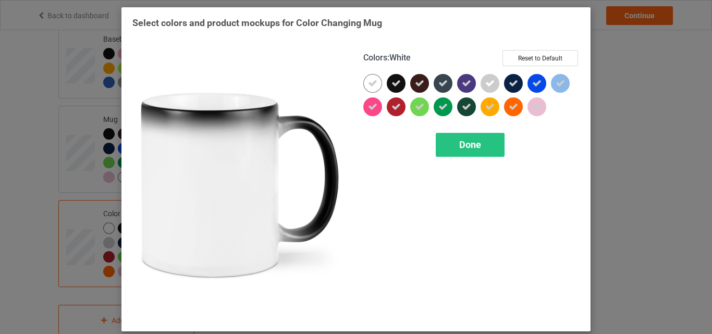
click at [364, 84] on div at bounding box center [373, 83] width 19 height 19
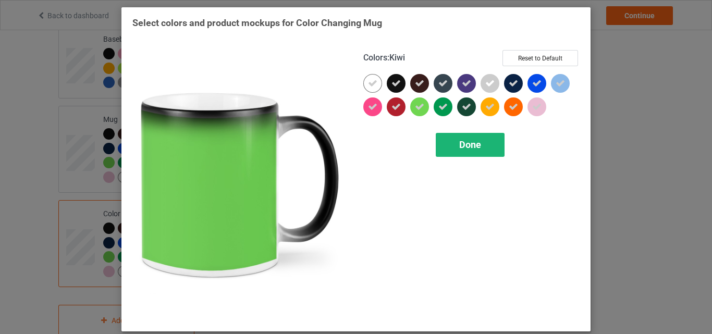
click at [475, 141] on span "Done" at bounding box center [470, 144] width 22 height 11
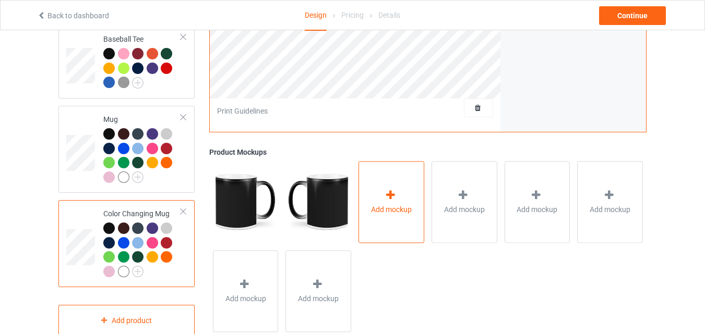
click at [410, 189] on div "Add mockup" at bounding box center [391, 202] width 66 height 82
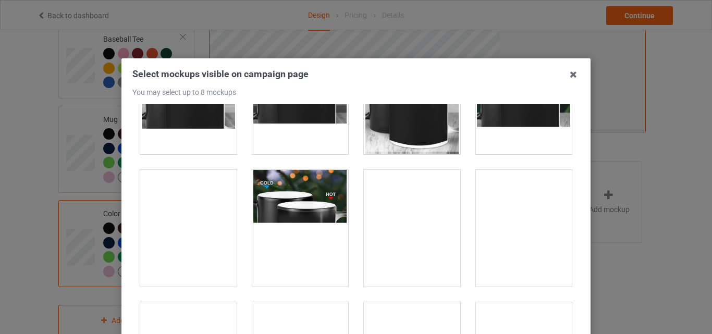
scroll to position [1930, 0]
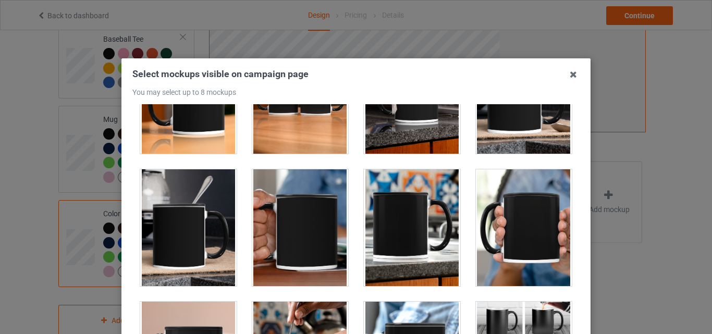
click at [192, 129] on div at bounding box center [188, 95] width 96 height 117
click at [300, 144] on div at bounding box center [300, 95] width 96 height 117
click at [382, 144] on div at bounding box center [412, 95] width 96 height 117
click at [506, 143] on div at bounding box center [524, 95] width 96 height 117
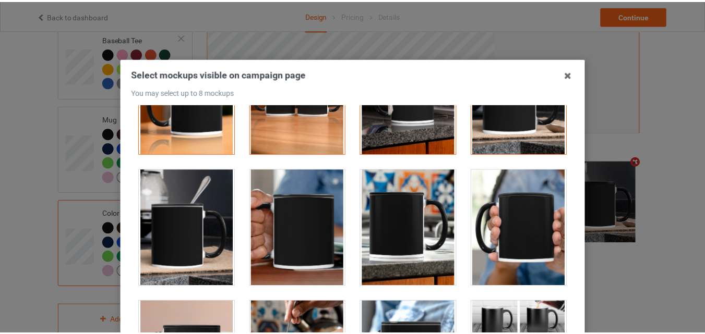
scroll to position [143, 0]
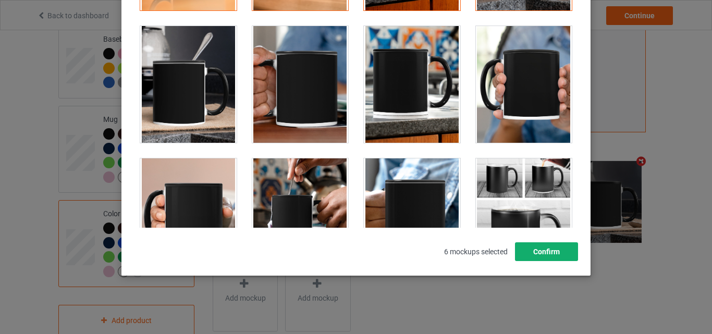
click at [530, 256] on button "Confirm" at bounding box center [546, 252] width 63 height 19
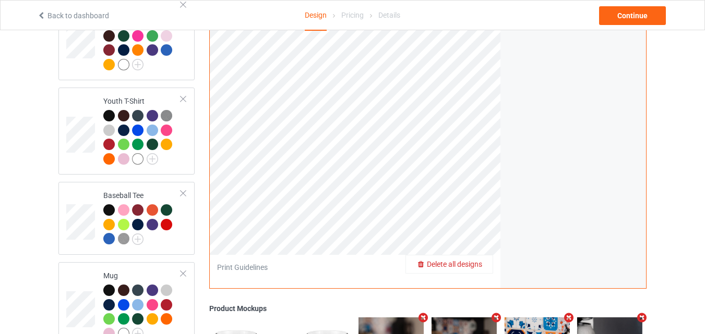
scroll to position [494, 0]
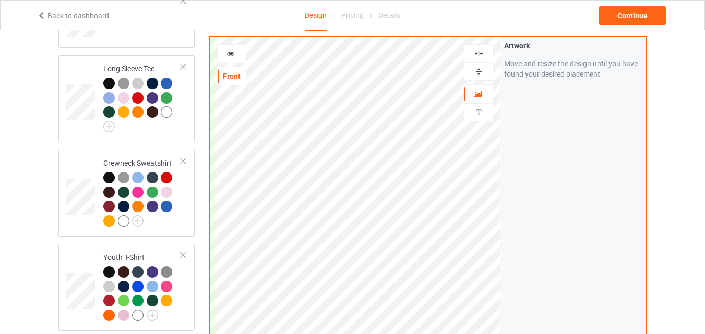
click at [474, 74] on img at bounding box center [479, 72] width 10 height 10
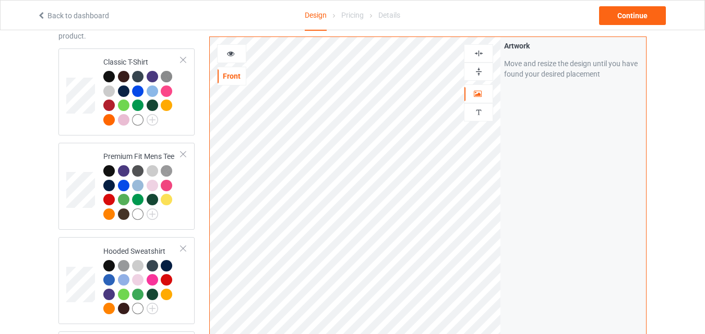
scroll to position [0, 0]
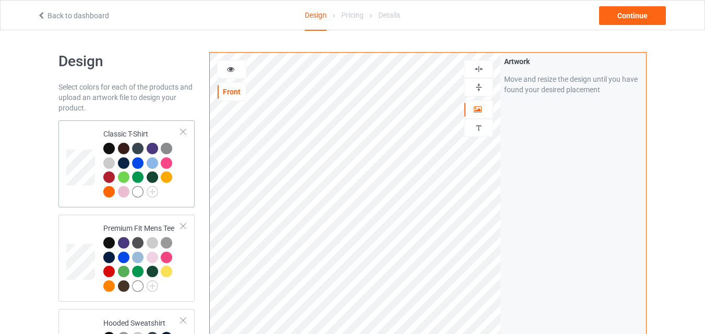
click at [108, 129] on div "Classic T-Shirt" at bounding box center [142, 163] width 78 height 68
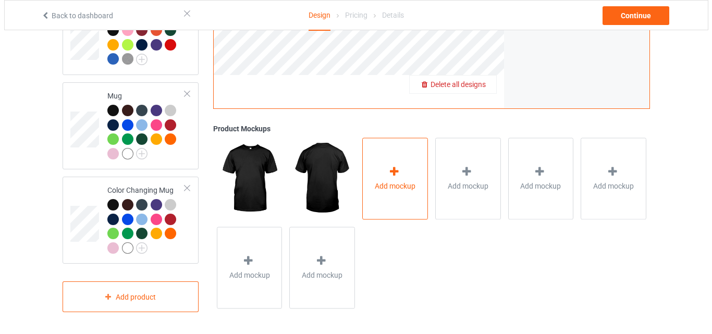
scroll to position [837, 0]
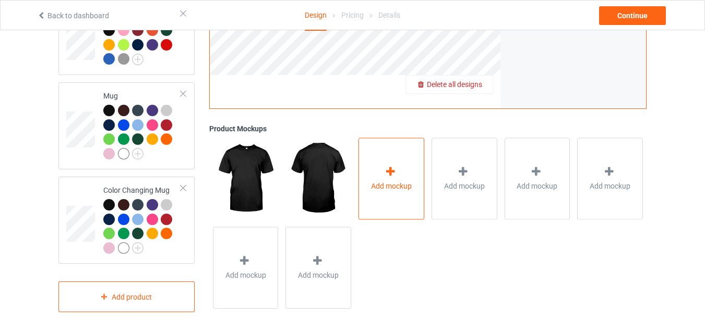
click at [382, 156] on div "Add mockup" at bounding box center [391, 179] width 66 height 82
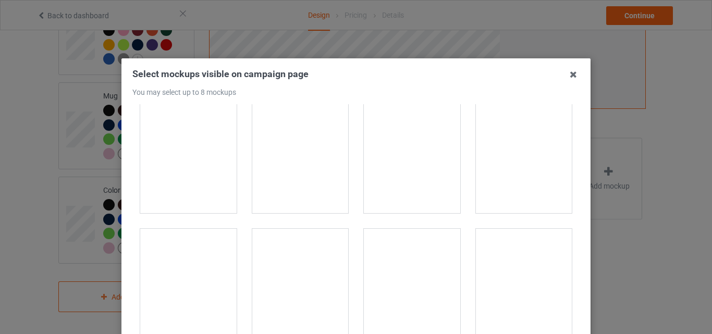
scroll to position [522, 0]
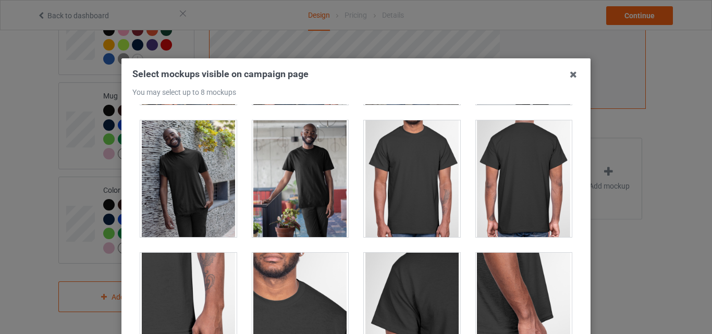
click at [393, 134] on div at bounding box center [412, 178] width 96 height 117
click at [538, 175] on div at bounding box center [524, 178] width 96 height 117
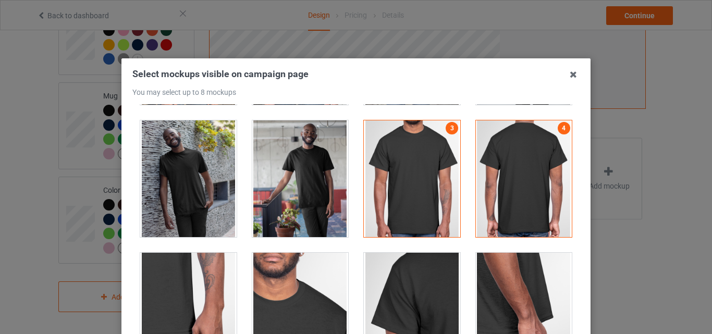
click at [188, 264] on div at bounding box center [188, 311] width 96 height 117
click at [299, 279] on div at bounding box center [300, 311] width 96 height 117
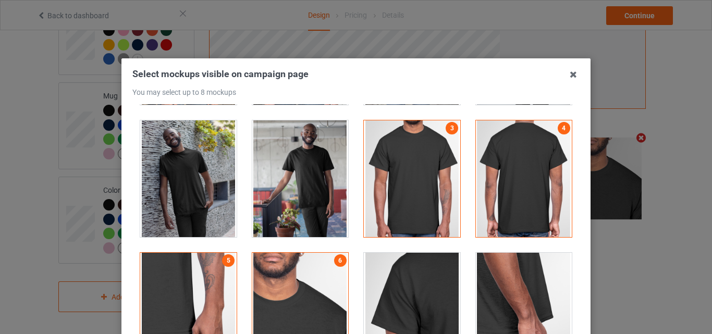
click at [422, 296] on div at bounding box center [412, 311] width 96 height 117
click at [502, 294] on div at bounding box center [524, 311] width 96 height 117
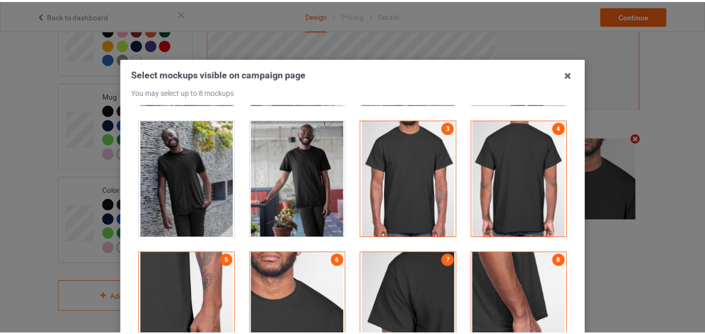
scroll to position [143, 0]
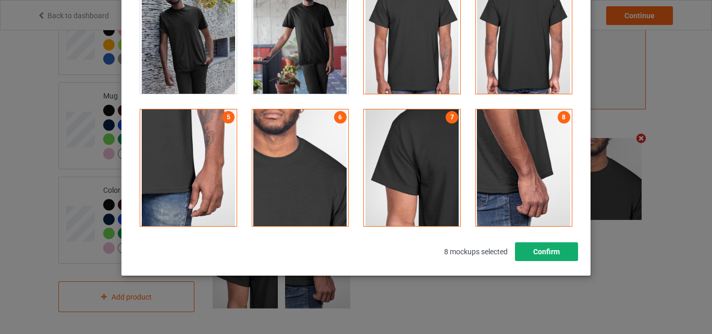
click at [548, 261] on button "Confirm" at bounding box center [546, 252] width 63 height 19
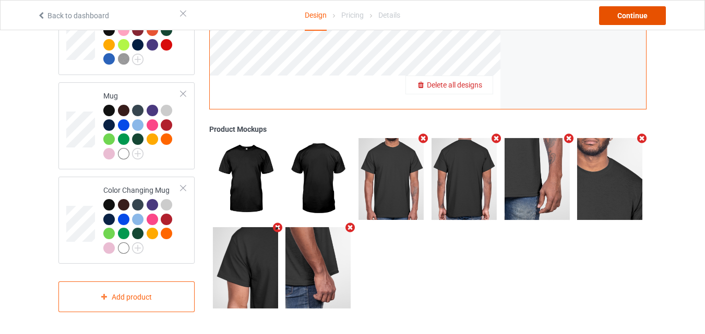
click at [646, 9] on div "Continue" at bounding box center [632, 15] width 67 height 19
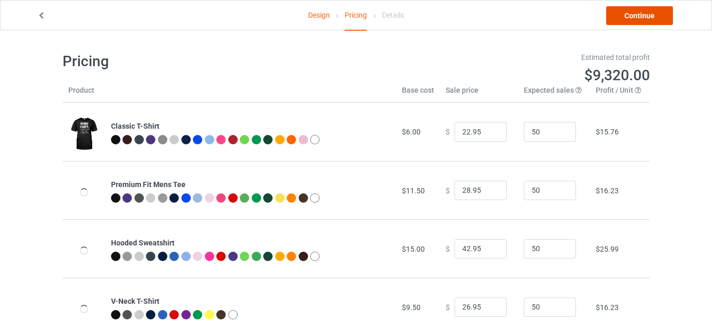
click at [648, 13] on link "Continue" at bounding box center [640, 15] width 67 height 19
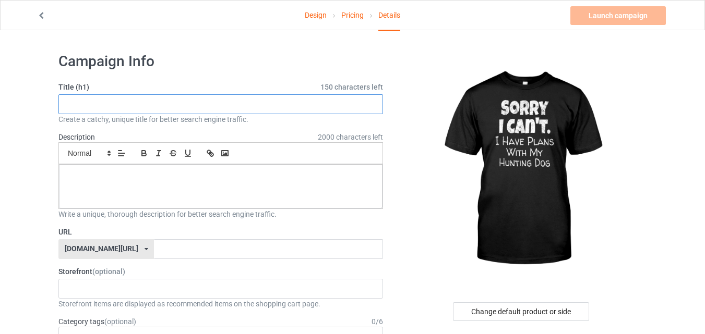
click at [205, 100] on input "text" at bounding box center [220, 104] width 324 height 20
paste input "Sorry I Have Plans With My Hunting Dog"
type input "Sorry I Have Plans With My Hunting Dog"
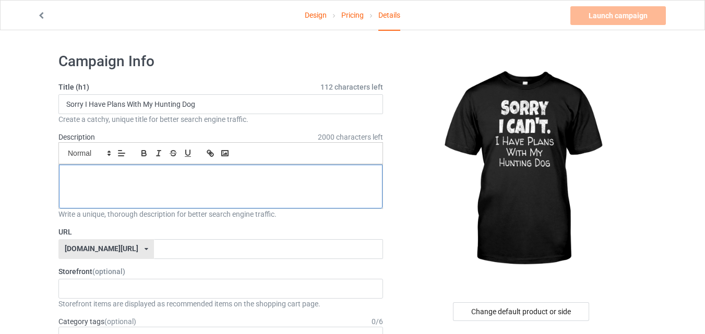
click at [264, 178] on p at bounding box center [220, 177] width 307 height 10
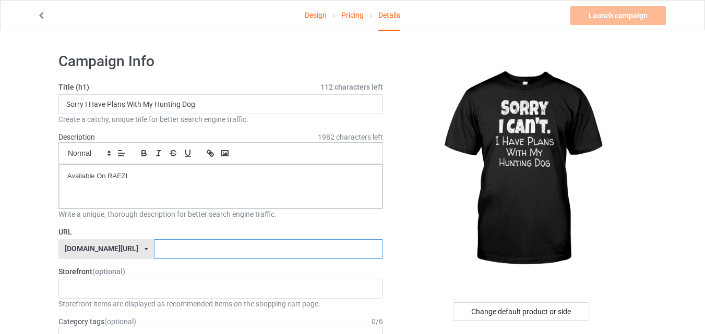
click at [225, 256] on input "text" at bounding box center [268, 249] width 228 height 20
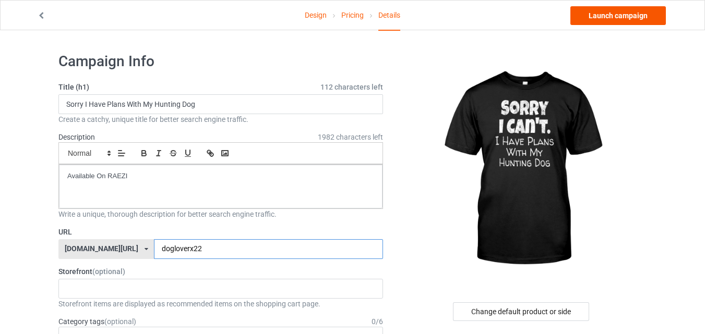
type input "dogloverx22"
click at [607, 19] on link "Launch campaign" at bounding box center [617, 15] width 95 height 19
